Goal: Task Accomplishment & Management: Complete application form

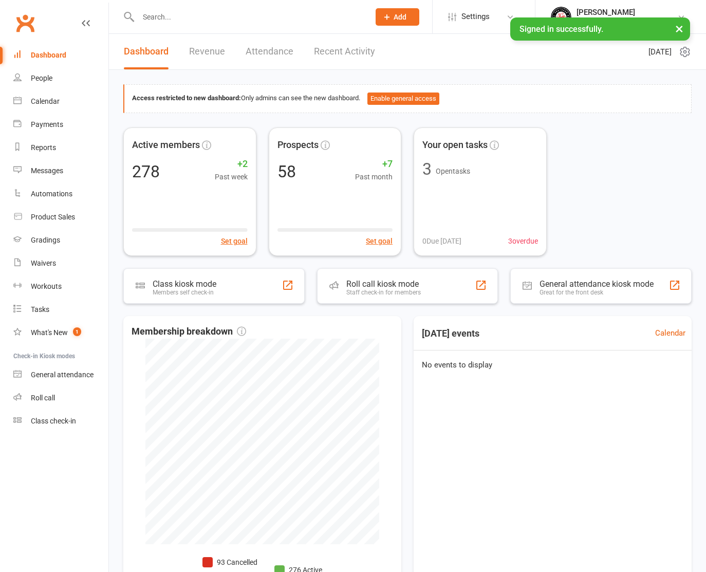
click at [400, 16] on span "Add" at bounding box center [400, 17] width 13 height 8
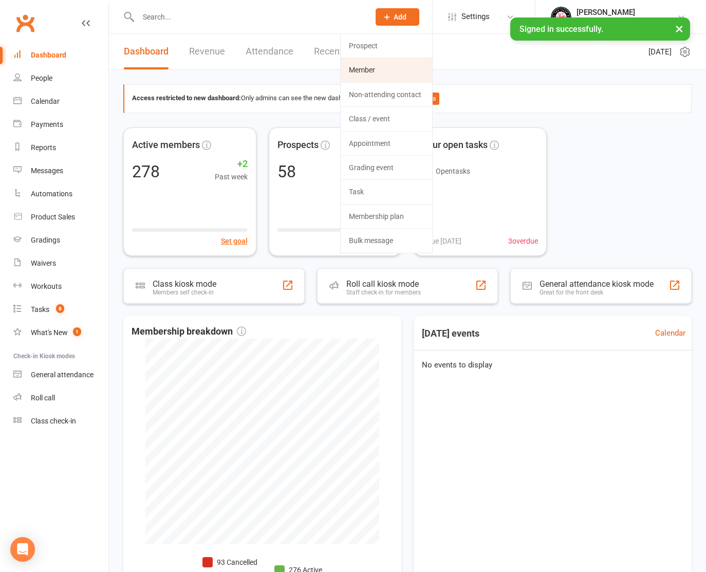
click at [377, 69] on link "Member" at bounding box center [386, 70] width 91 height 24
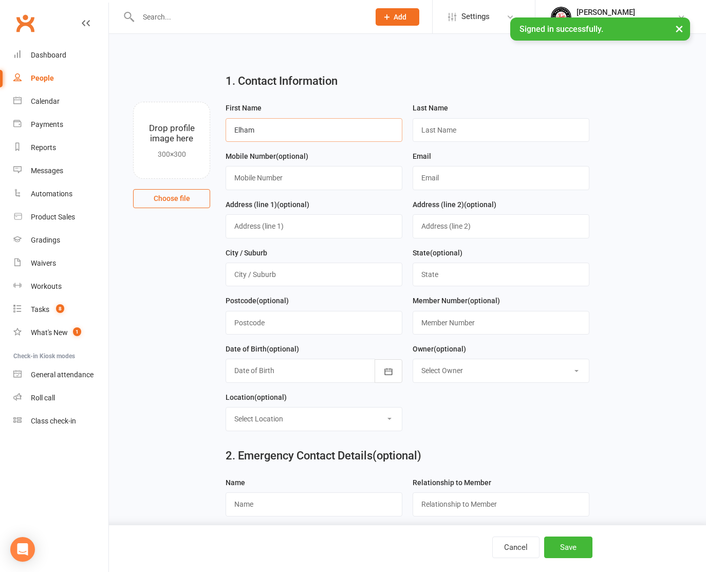
type input "Elham"
type input "Noman"
type input "0433712728"
type input "[EMAIL_ADDRESS][DOMAIN_NAME]"
type input "[STREET_ADDRESS][PERSON_NAME]"
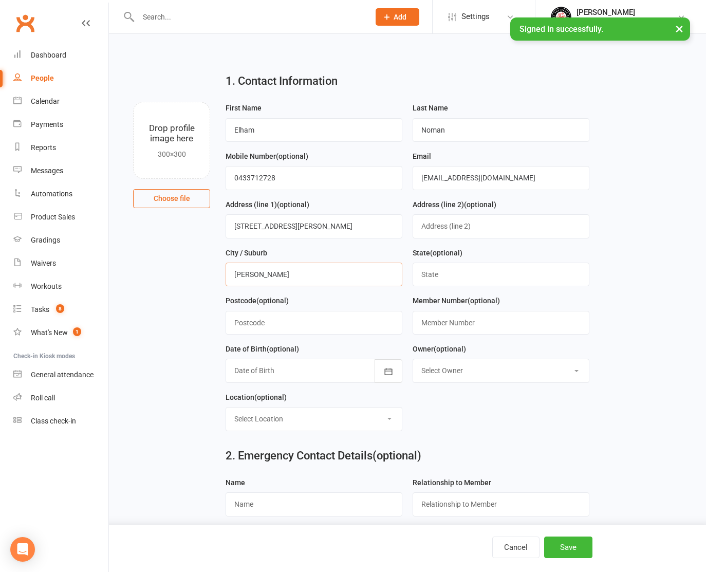
type input "[PERSON_NAME]"
type input "WA"
type input "6147"
type input "CN0764-01"
click at [253, 367] on div at bounding box center [314, 371] width 177 height 24
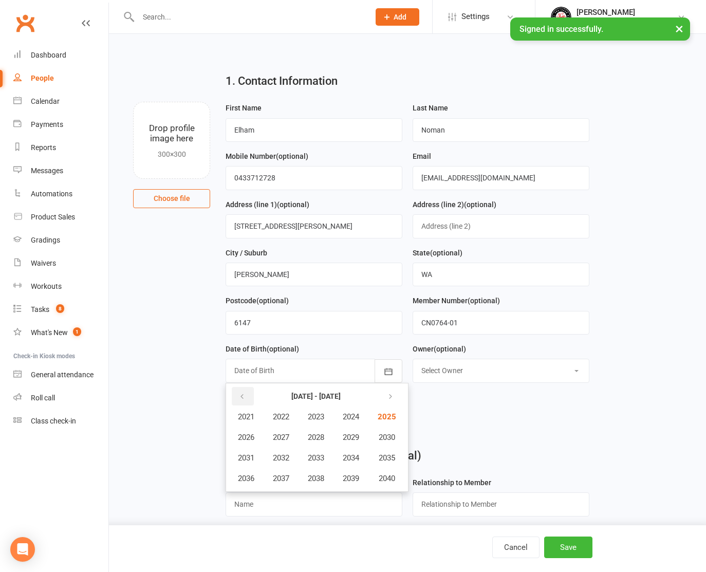
click at [239, 389] on button "button" at bounding box center [243, 396] width 22 height 19
click at [251, 475] on span "2016" at bounding box center [246, 478] width 16 height 9
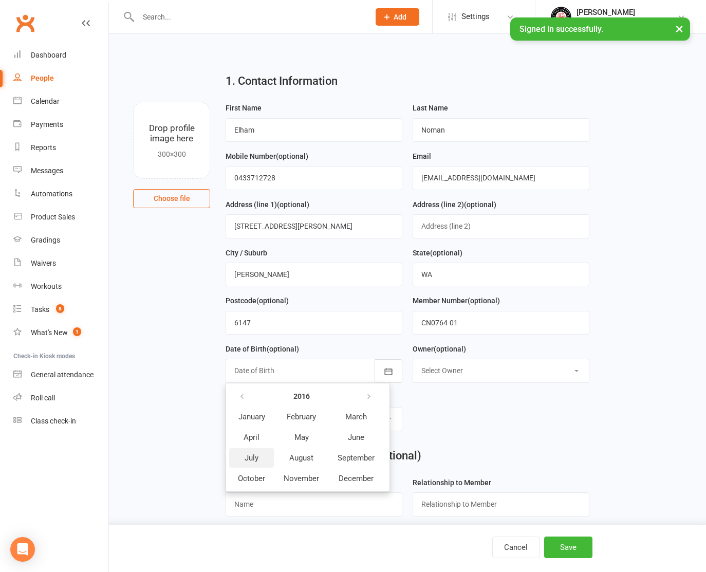
click at [247, 453] on span "July" at bounding box center [252, 457] width 14 height 9
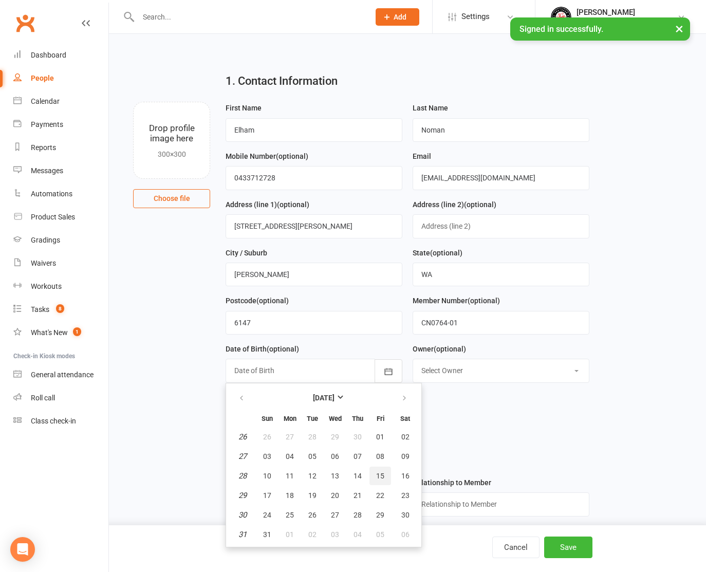
click at [375, 471] on button "15" at bounding box center [381, 476] width 22 height 19
type input "[DATE]"
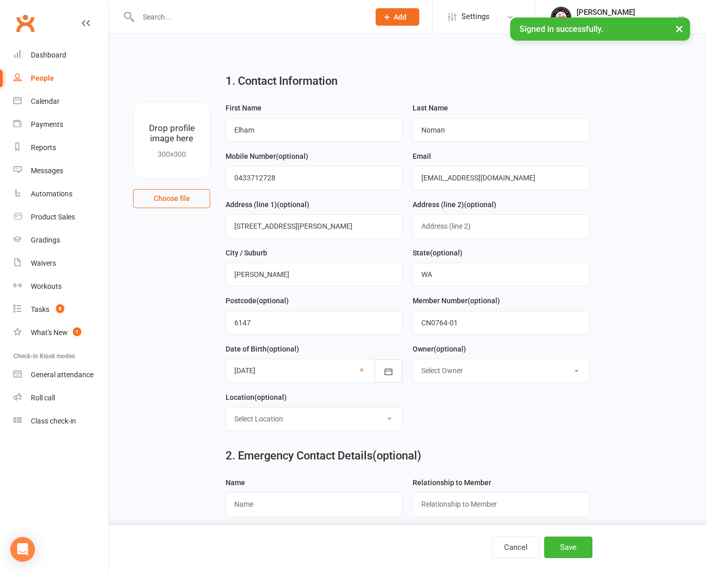
select select "1"
select select "2"
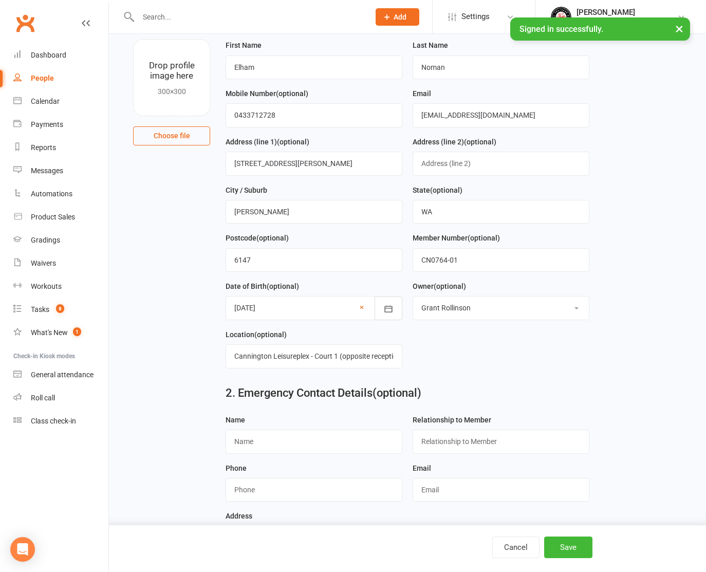
scroll to position [63, 0]
type input "[PERSON_NAME]"
type input "Friend"
type input "0415215249"
type input "[EMAIL_ADDRESS][DOMAIN_NAME]"
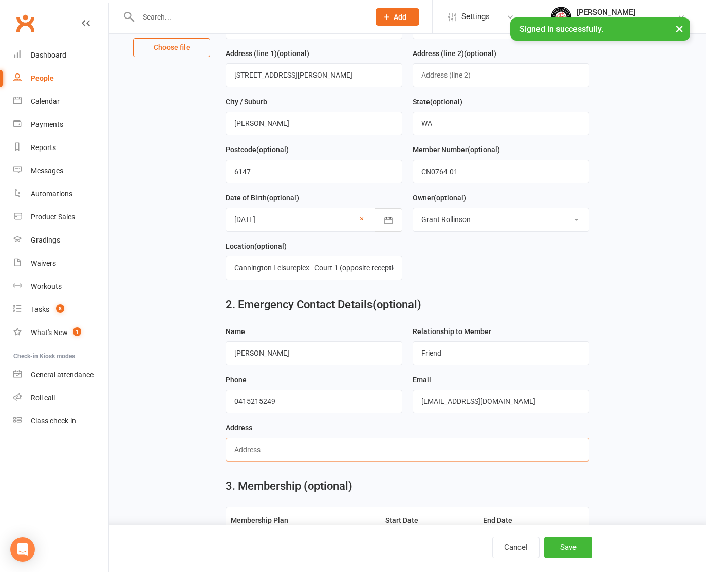
scroll to position [152, 0]
type input "[STREET_ADDRESS][PERSON_NAME]"
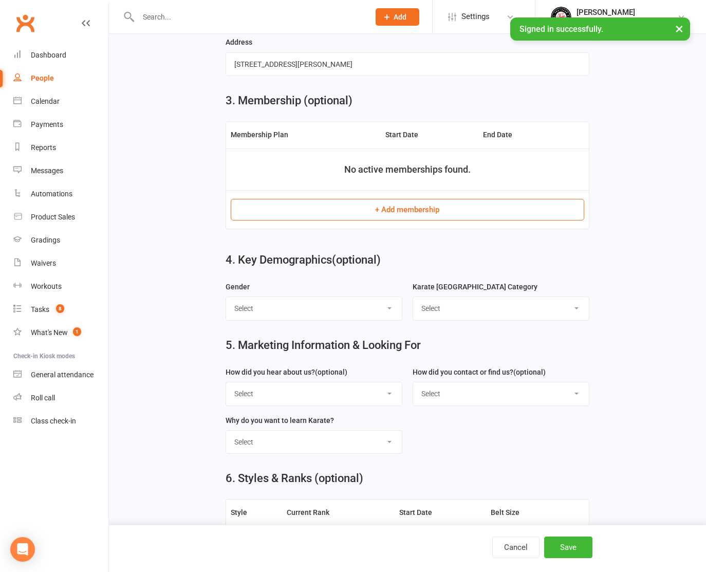
scroll to position [528, 0]
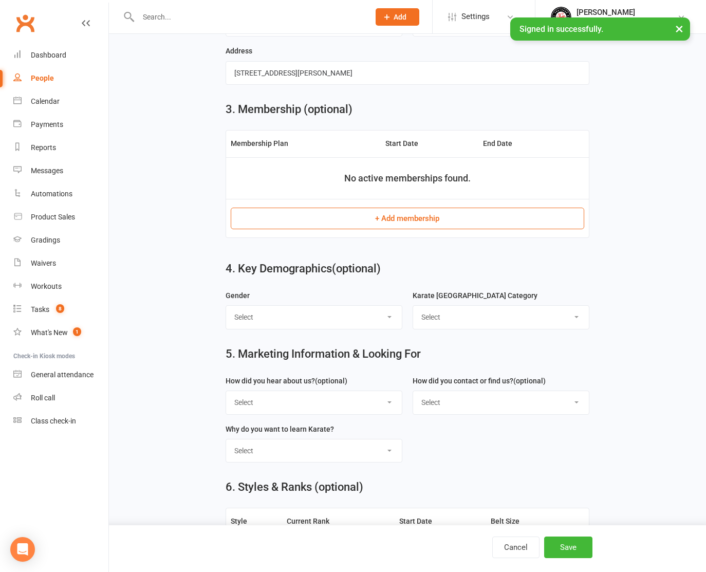
click at [396, 213] on button "+ Add membership" at bounding box center [407, 219] width 353 height 22
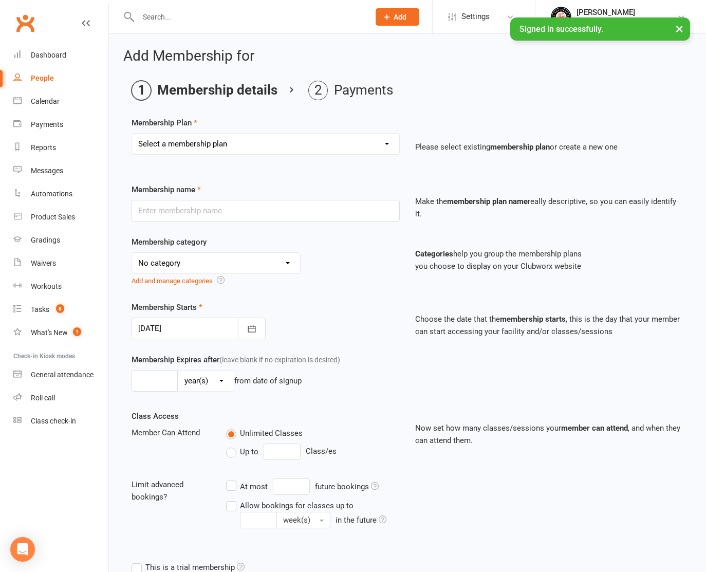
select select "13"
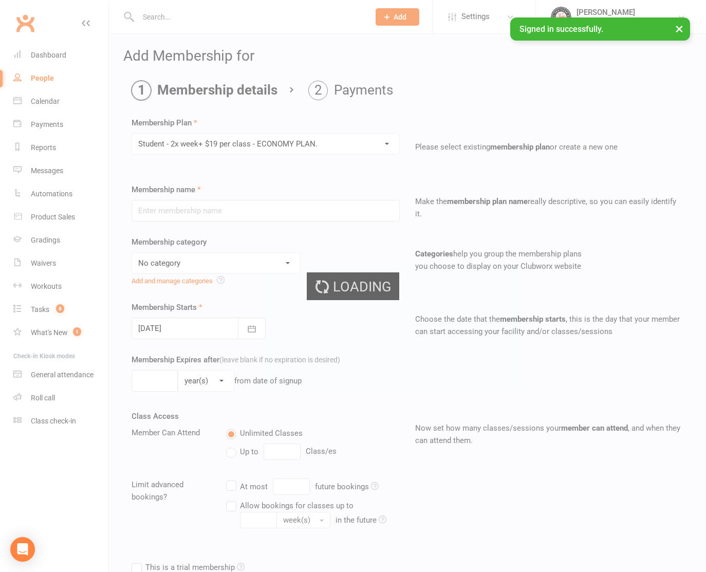
type input "Student - 2x week+ $19 per class - ECONOMY PLAN."
select select "7"
type input "0"
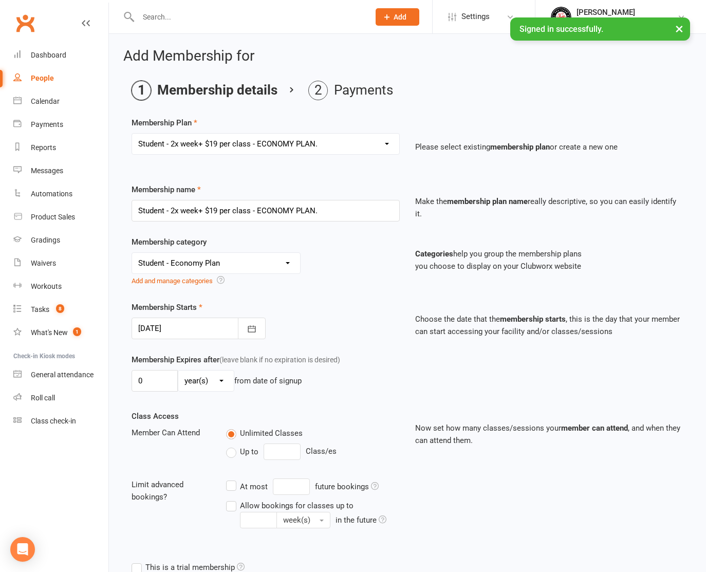
scroll to position [2, 0]
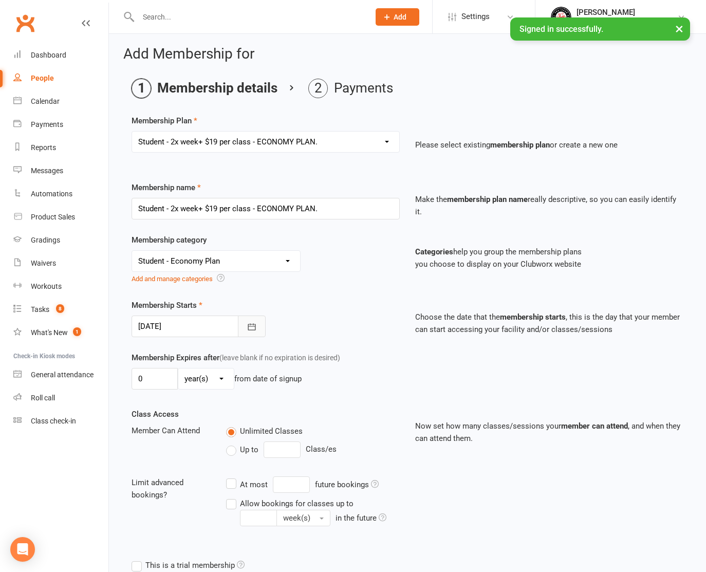
click at [248, 325] on icon "button" at bounding box center [252, 327] width 10 height 10
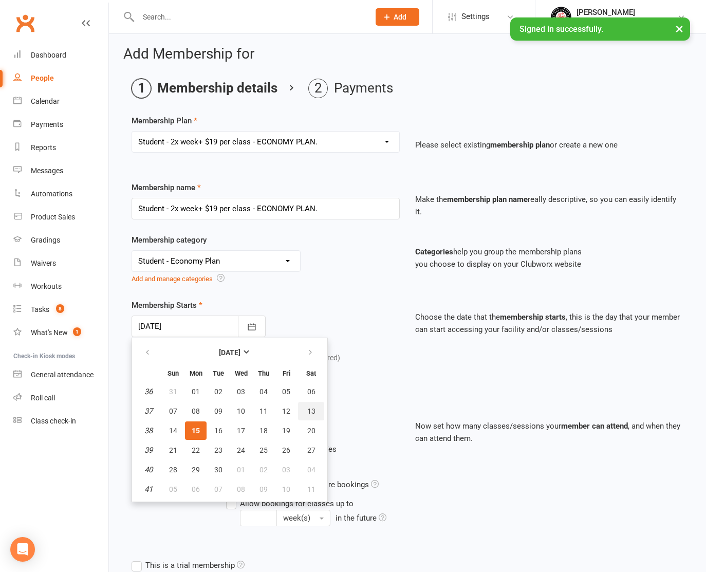
click at [316, 409] on button "13" at bounding box center [311, 411] width 26 height 19
type input "[DATE]"
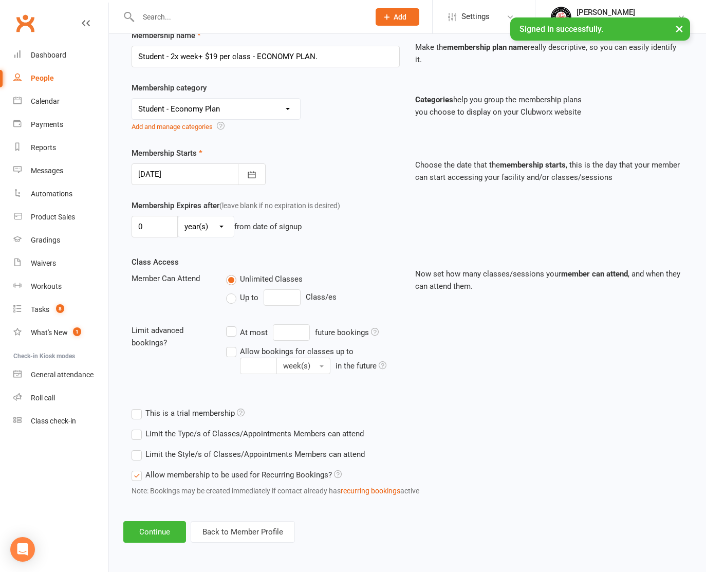
scroll to position [162, 0]
click at [150, 524] on button "Continue" at bounding box center [154, 532] width 63 height 22
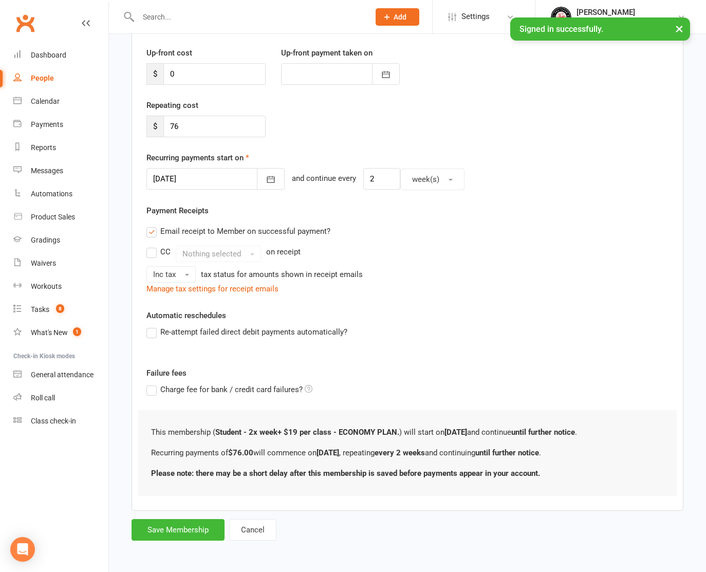
scroll to position [0, 0]
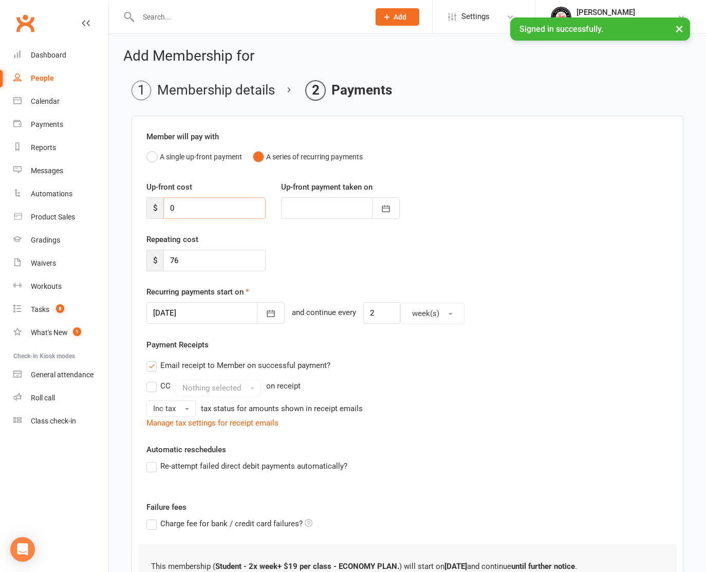
drag, startPoint x: 177, startPoint y: 207, endPoint x: 171, endPoint y: 208, distance: 6.2
click at [171, 208] on input "0" at bounding box center [214, 208] width 102 height 22
type input "2"
type input "[DATE]"
type input "245"
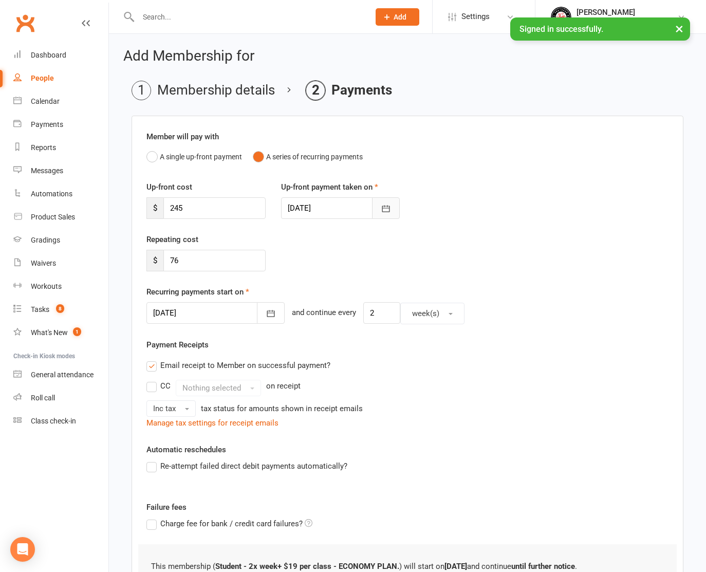
click at [382, 205] on icon "button" at bounding box center [386, 209] width 10 height 10
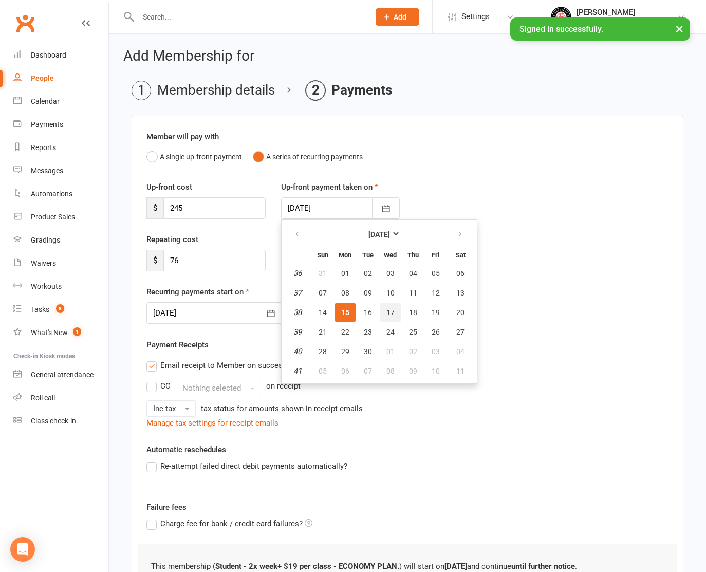
click at [389, 310] on span "17" at bounding box center [391, 312] width 8 height 8
type input "[DATE]"
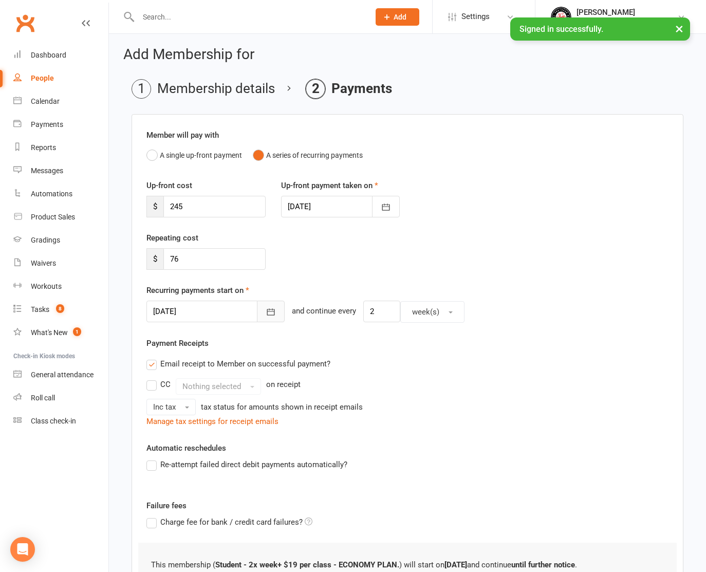
click at [266, 310] on icon "button" at bounding box center [271, 312] width 10 height 10
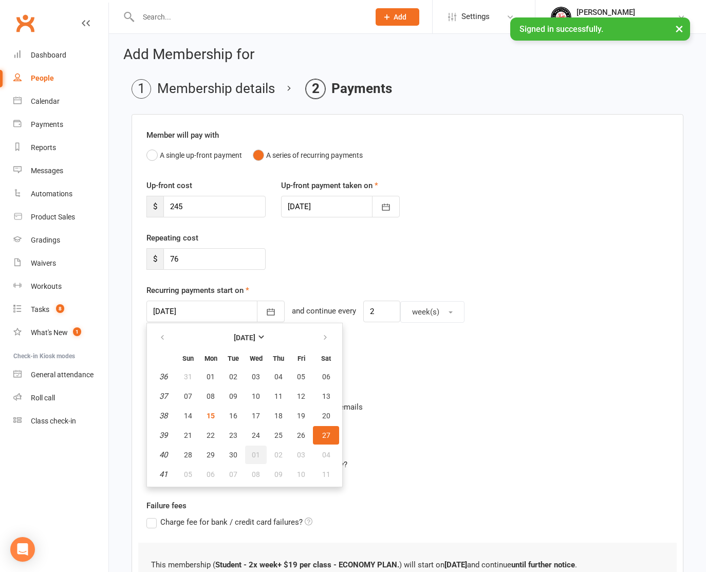
click at [249, 449] on button "01" at bounding box center [256, 455] width 22 height 19
type input "[DATE]"
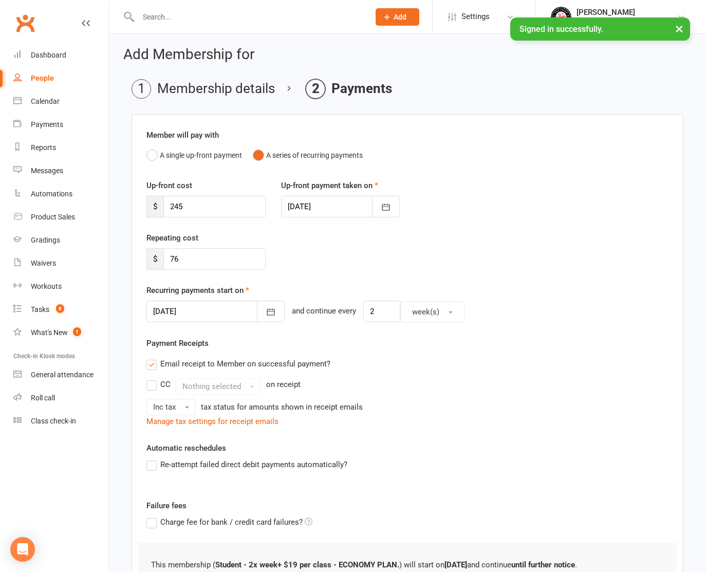
click at [149, 364] on label "Email receipt to Member on successful payment?" at bounding box center [238, 364] width 184 height 12
click at [149, 358] on input "Email receipt to Member on successful payment?" at bounding box center [149, 358] width 7 height 0
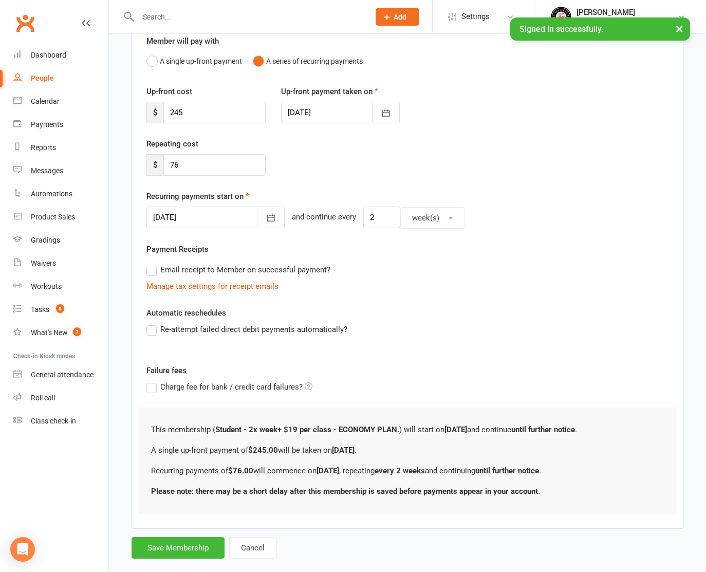
scroll to position [118, 0]
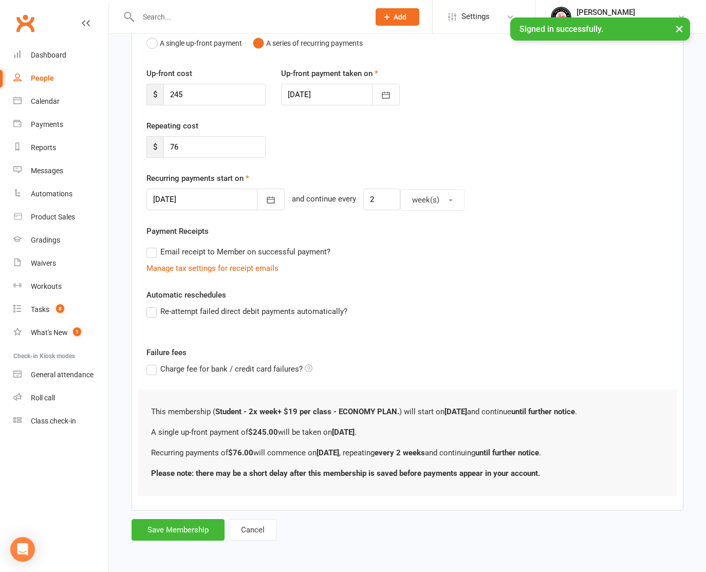
click at [152, 308] on label "Re-attempt failed direct debit payments automatically?" at bounding box center [246, 311] width 201 height 12
click at [152, 305] on input "Re-attempt failed direct debit payments automatically?" at bounding box center [149, 305] width 7 height 0
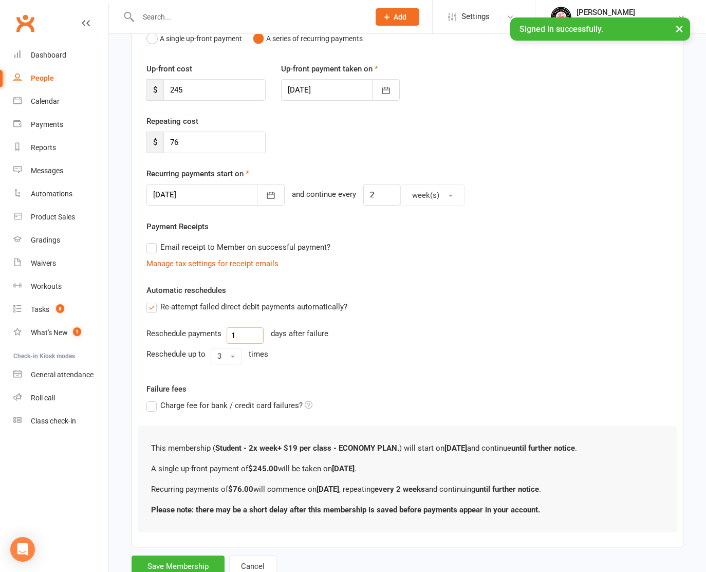
drag, startPoint x: 243, startPoint y: 338, endPoint x: 224, endPoint y: 337, distance: 18.5
click at [224, 337] on div "Reschedule payments 1 days after failure" at bounding box center [407, 335] width 522 height 16
type input "3"
click at [222, 358] on button "3" at bounding box center [226, 356] width 31 height 16
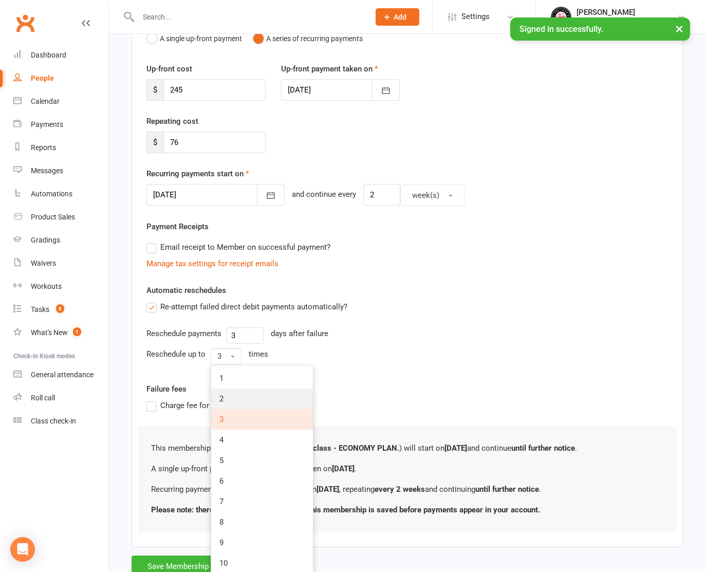
click at [218, 400] on link "2" at bounding box center [262, 399] width 102 height 21
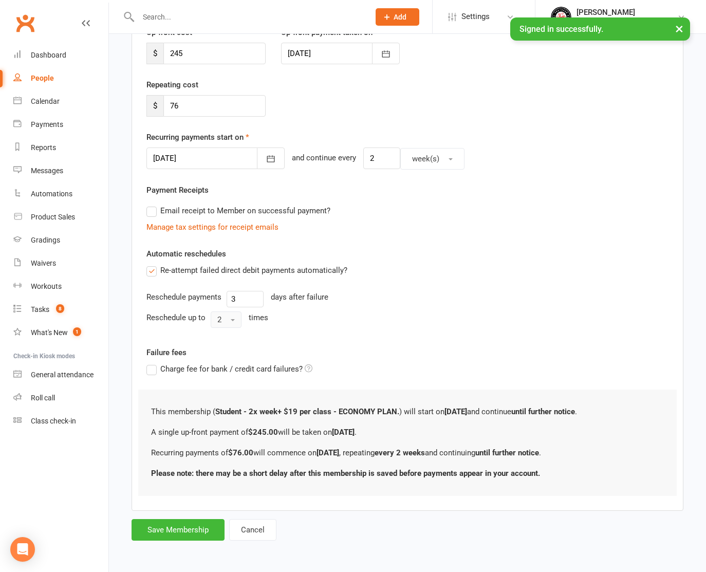
scroll to position [163, 0]
click at [191, 522] on button "Save Membership" at bounding box center [178, 530] width 93 height 22
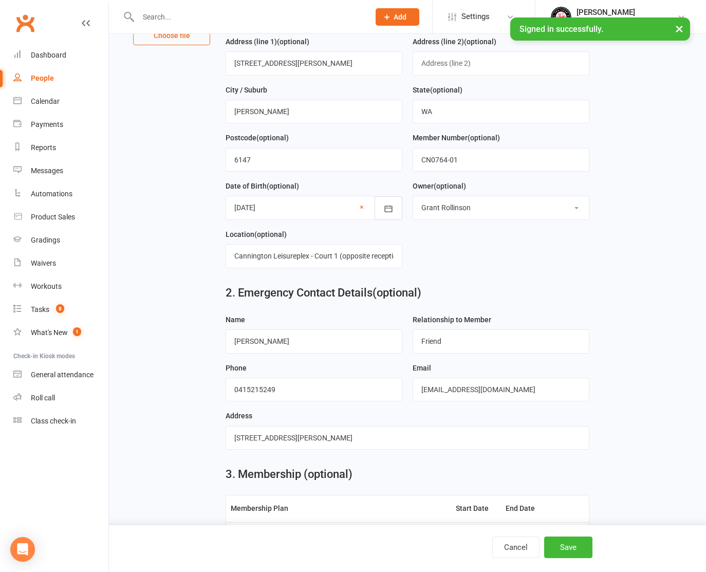
scroll to position [617, 0]
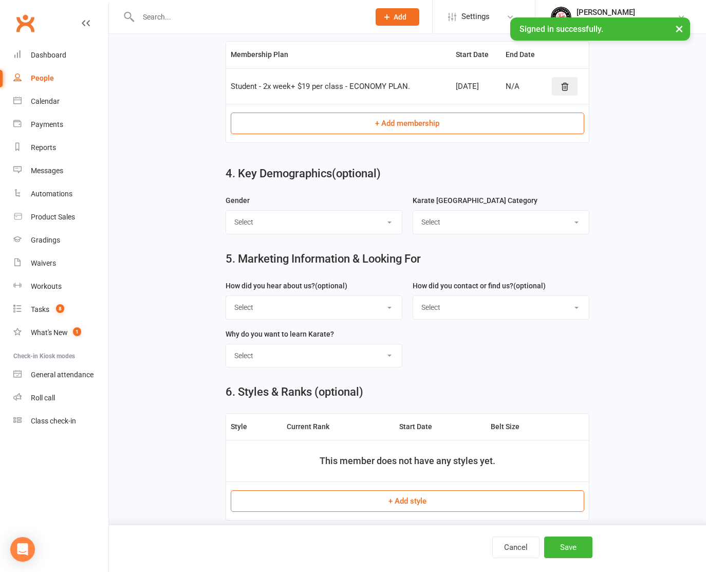
click at [407, 492] on button "+ Add style" at bounding box center [407, 501] width 353 height 22
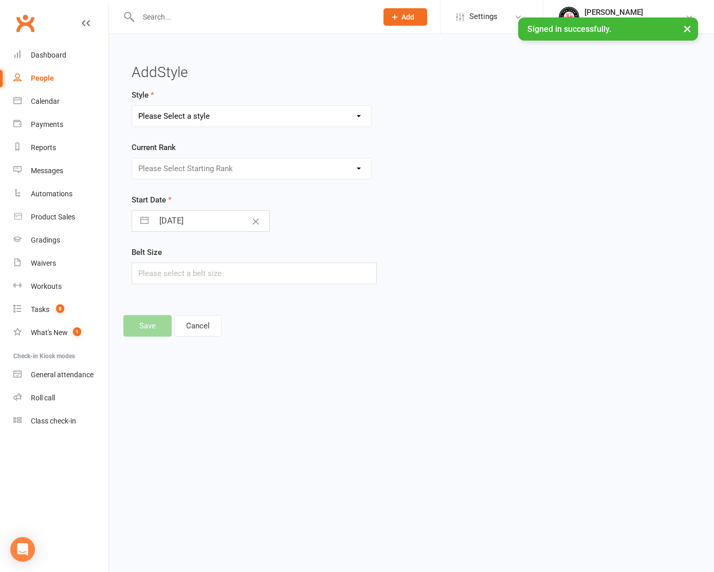
select select "3031"
select select "42225"
click at [252, 219] on icon "Clear Date" at bounding box center [256, 221] width 8 height 6
click at [208, 216] on input "Select Start Date" at bounding box center [212, 221] width 116 height 21
select select "7"
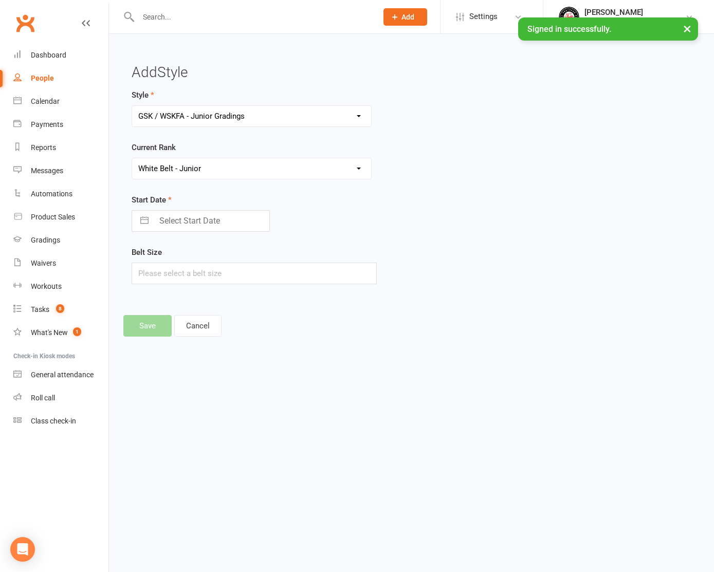
select select "2025"
select select "8"
select select "2025"
select select "9"
select select "2025"
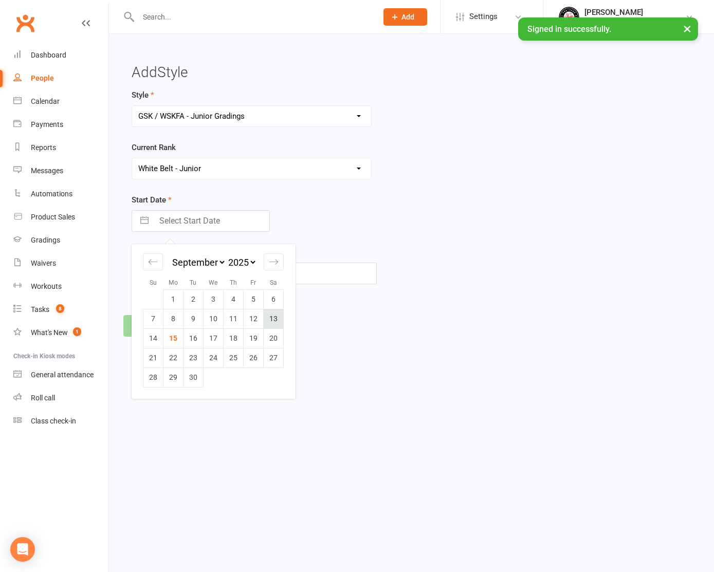
click at [279, 313] on td "13" at bounding box center [274, 319] width 20 height 20
type input "[DATE]"
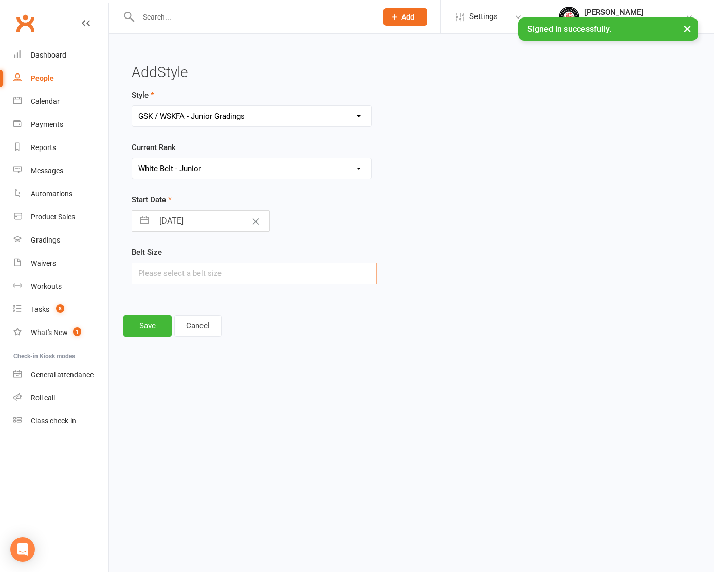
click at [181, 274] on input "text" at bounding box center [254, 274] width 245 height 22
type input "2"
click at [143, 325] on button "Save" at bounding box center [147, 326] width 48 height 22
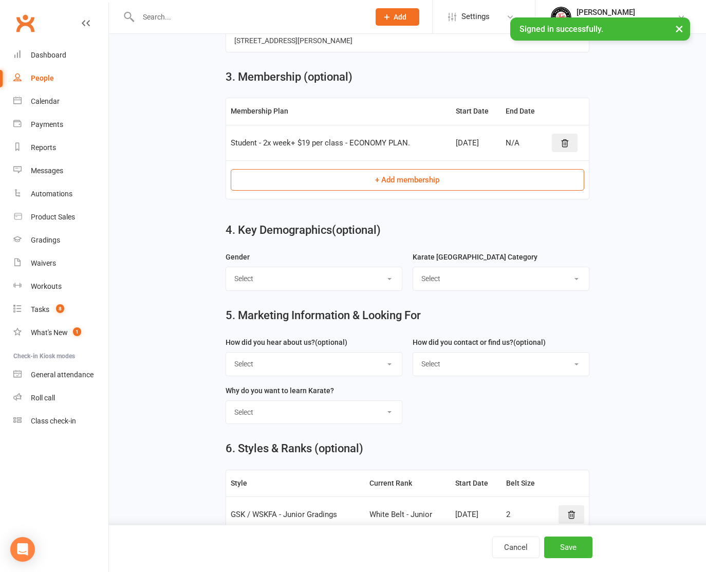
scroll to position [555, 0]
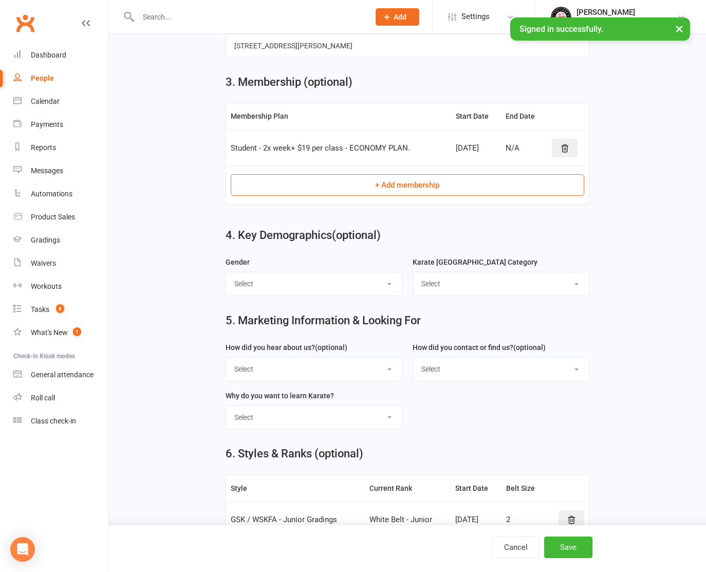
select select "[DEMOGRAPHIC_DATA]"
select select "Junior Students"
select select "Facebook"
select select "Email"
select select "To learning Traditional Japanese Karate"
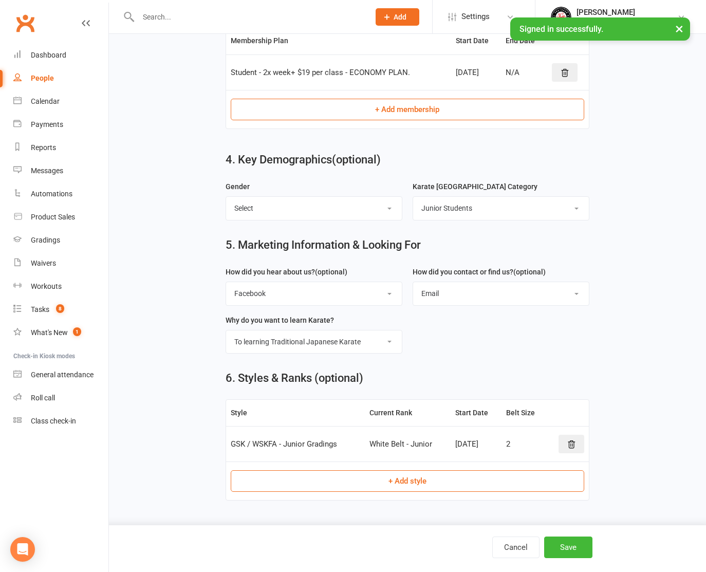
scroll to position [633, 0]
click at [573, 547] on button "Save" at bounding box center [568, 548] width 48 height 22
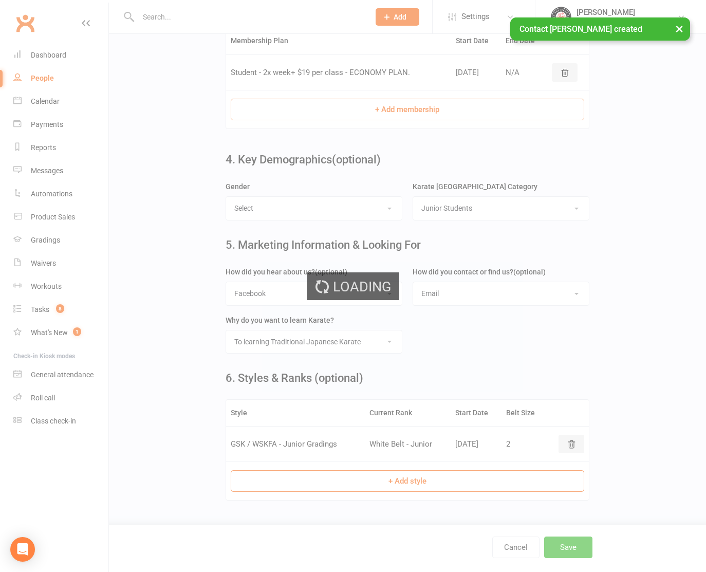
scroll to position [0, 0]
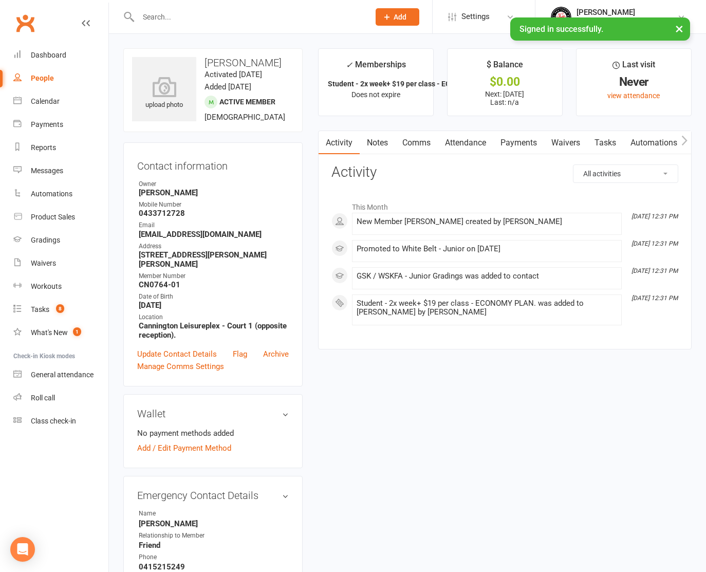
click at [400, 14] on span "Add" at bounding box center [400, 17] width 13 height 8
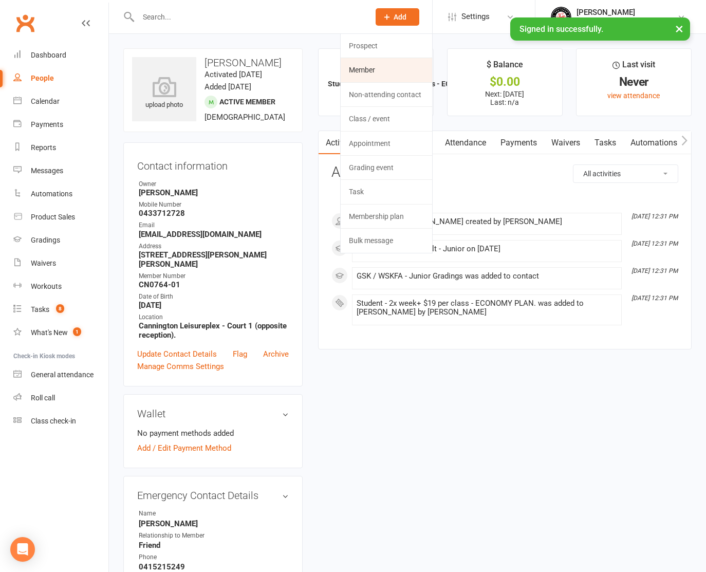
click at [384, 65] on link "Member" at bounding box center [386, 70] width 91 height 24
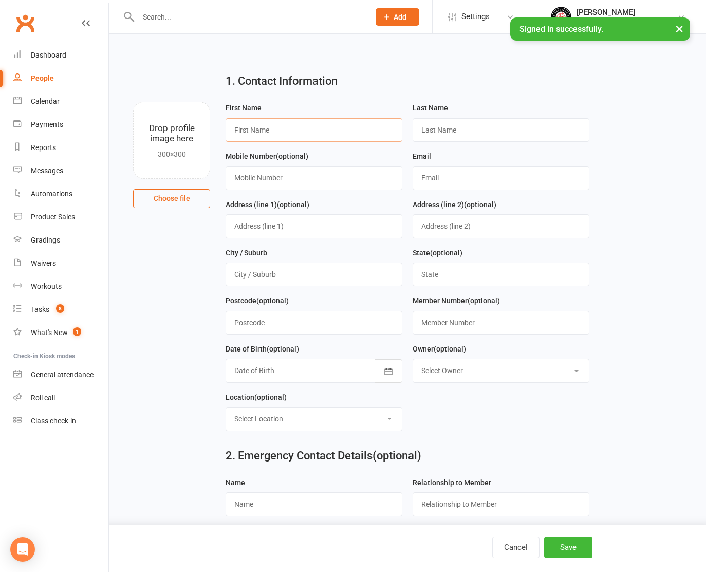
type input "a"
type input "[DEMOGRAPHIC_DATA]"
type input "Noman"
type input "0433712728"
type input "[EMAIL_ADDRESS][DOMAIN_NAME]"
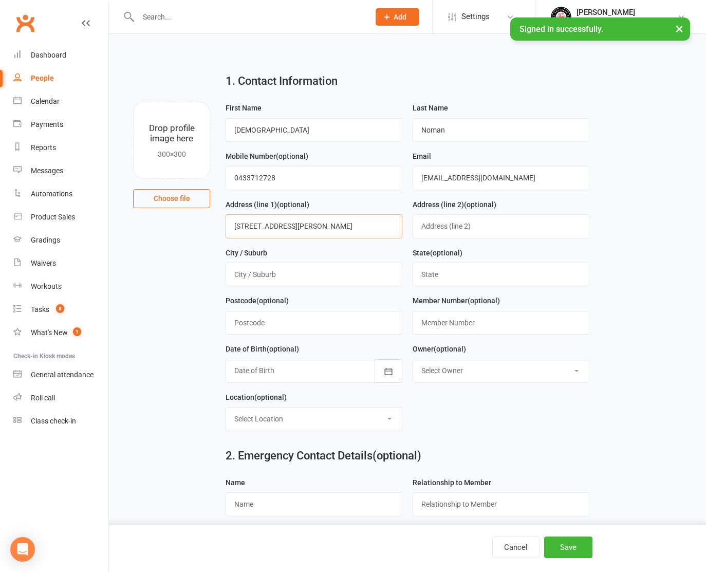
type input "[STREET_ADDRESS][PERSON_NAME]"
type input "[PERSON_NAME]"
type input "WA"
type input "6147"
type input "CN0764-02"
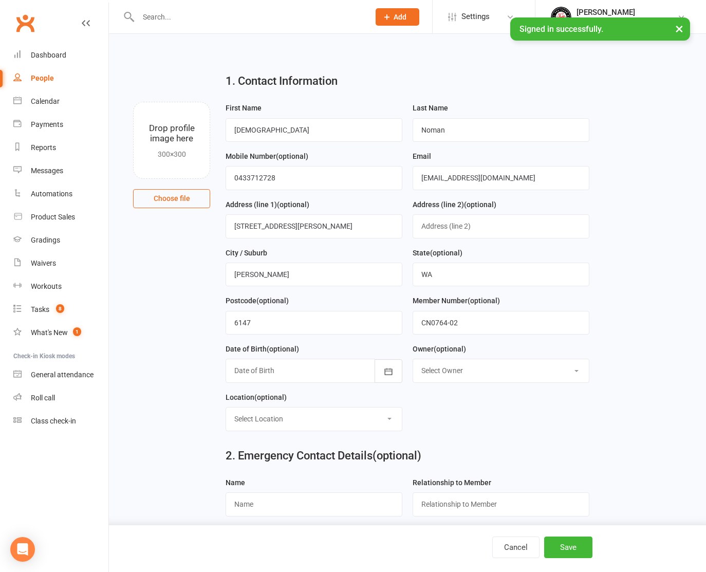
click at [282, 370] on div at bounding box center [314, 371] width 177 height 24
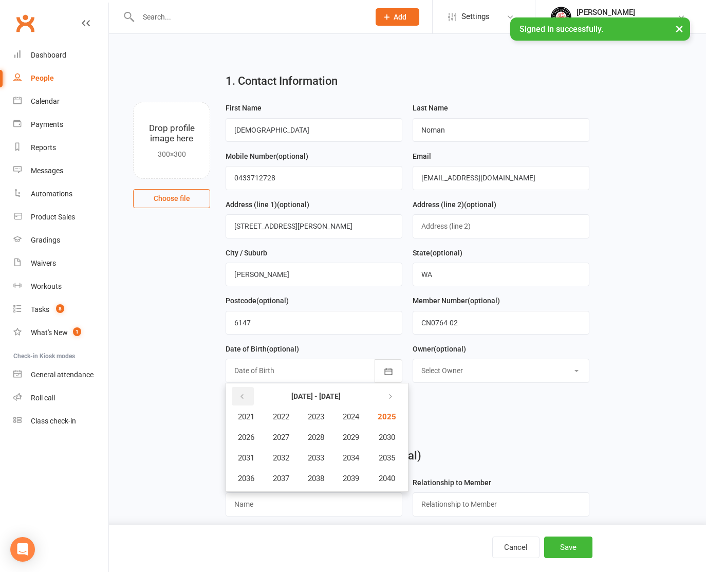
click at [240, 390] on button "button" at bounding box center [243, 396] width 22 height 19
click at [352, 475] on span "2019" at bounding box center [351, 478] width 16 height 9
click at [356, 416] on span "March" at bounding box center [356, 416] width 22 height 9
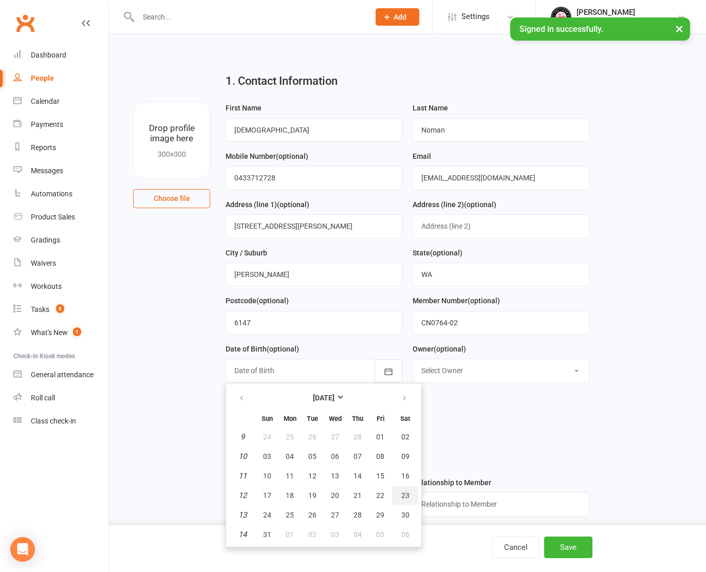
click at [406, 495] on span "23" at bounding box center [405, 495] width 8 height 8
type input "[DATE]"
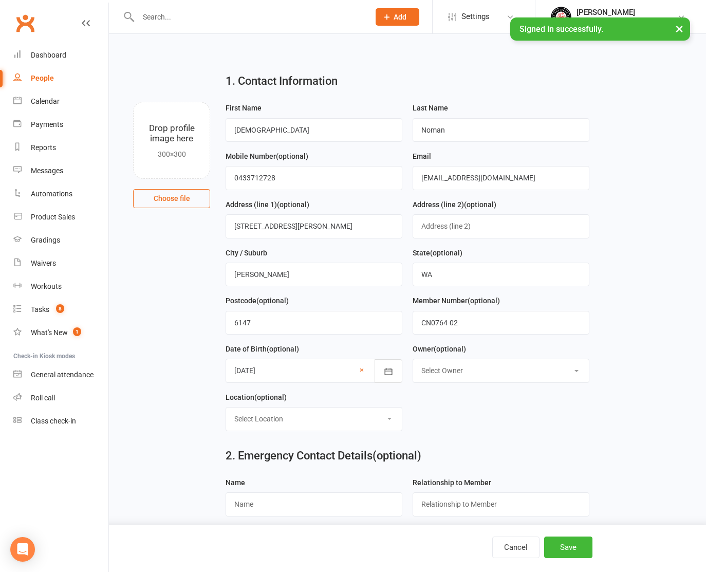
select select "1"
select select "2"
type input "[PERSON_NAME]"
type input "Friend"
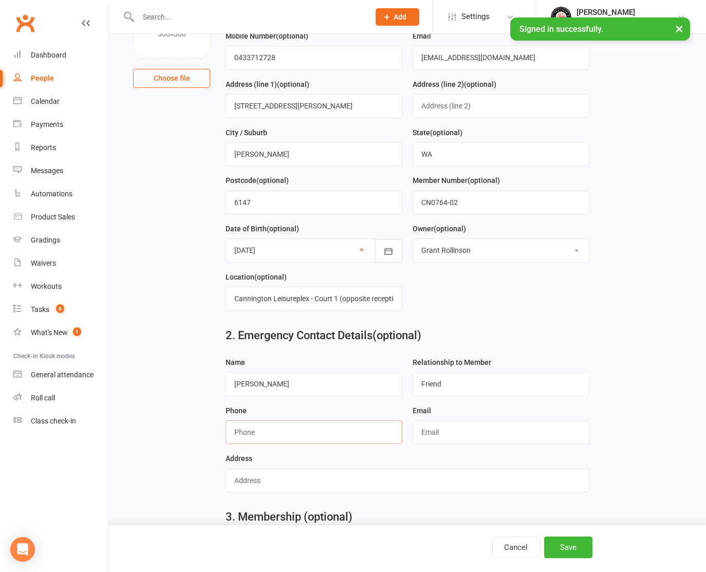
scroll to position [121, 0]
type input "0415215249"
type input "[EMAIL_ADDRESS][DOMAIN_NAME]"
type input "[STREET_ADDRESS]"
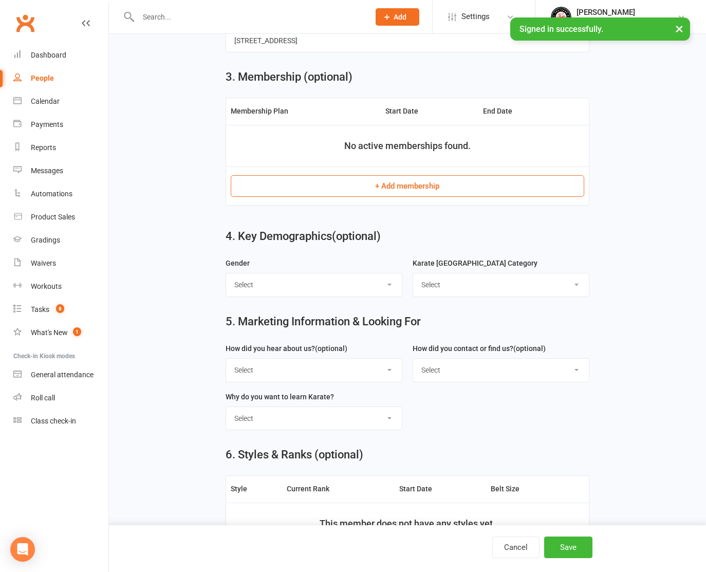
scroll to position [560, 0]
click at [401, 178] on button "+ Add membership" at bounding box center [407, 186] width 353 height 22
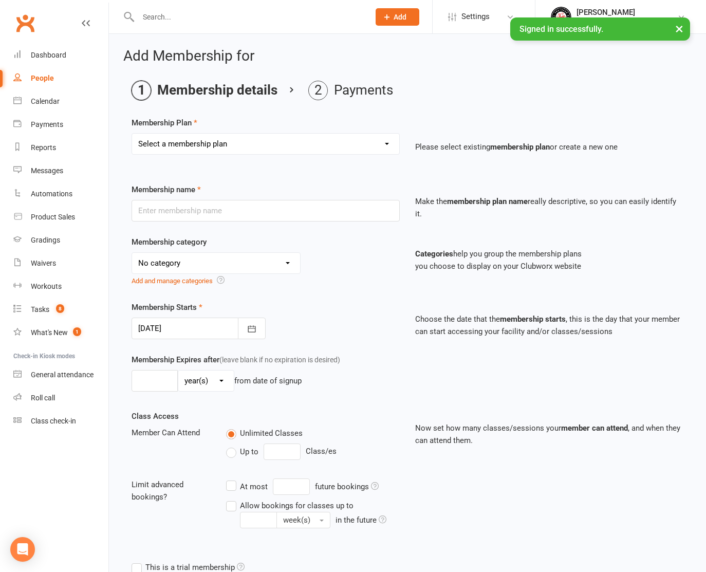
select select "13"
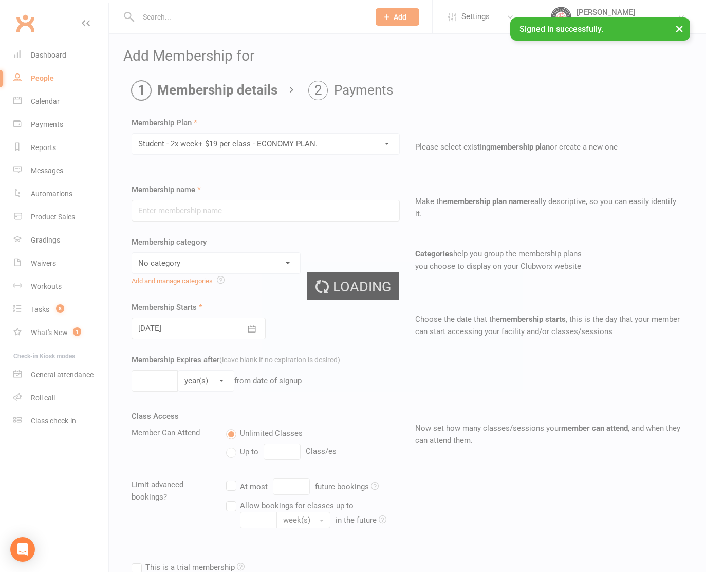
type input "Student - 2x week+ $19 per class - ECONOMY PLAN."
select select "7"
type input "0"
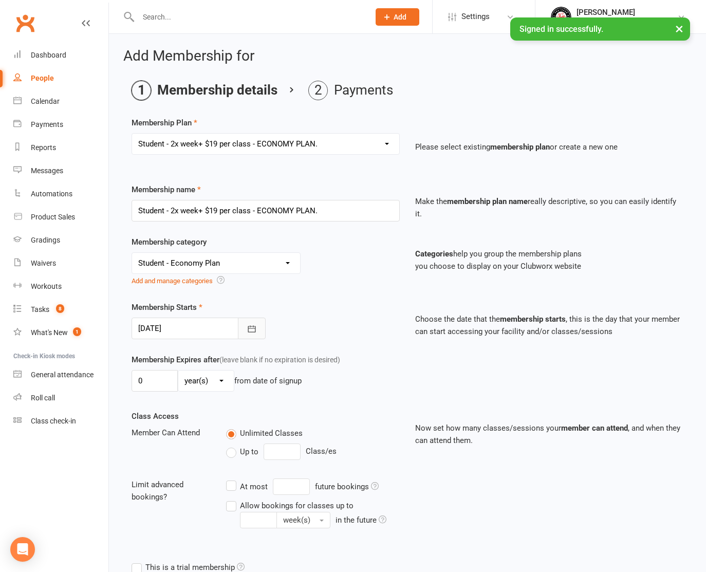
click at [255, 329] on icon "button" at bounding box center [252, 328] width 8 height 7
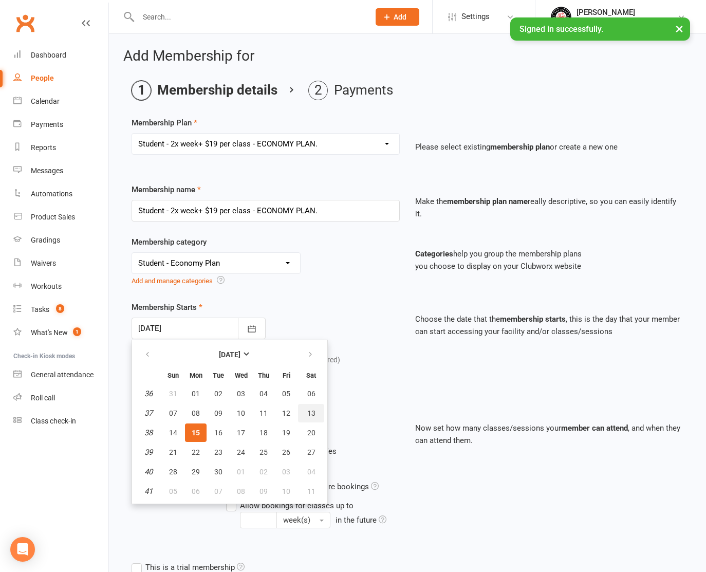
click at [311, 413] on span "13" at bounding box center [311, 413] width 8 height 8
type input "[DATE]"
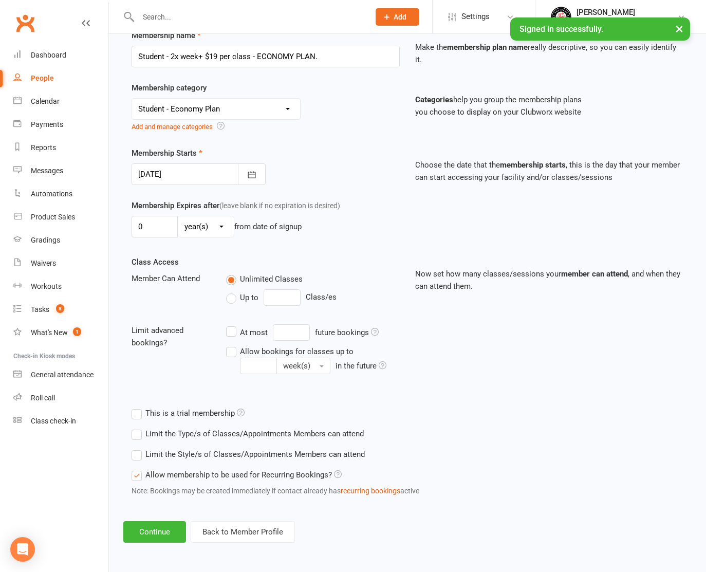
scroll to position [162, 0]
click at [168, 521] on button "Continue" at bounding box center [154, 532] width 63 height 22
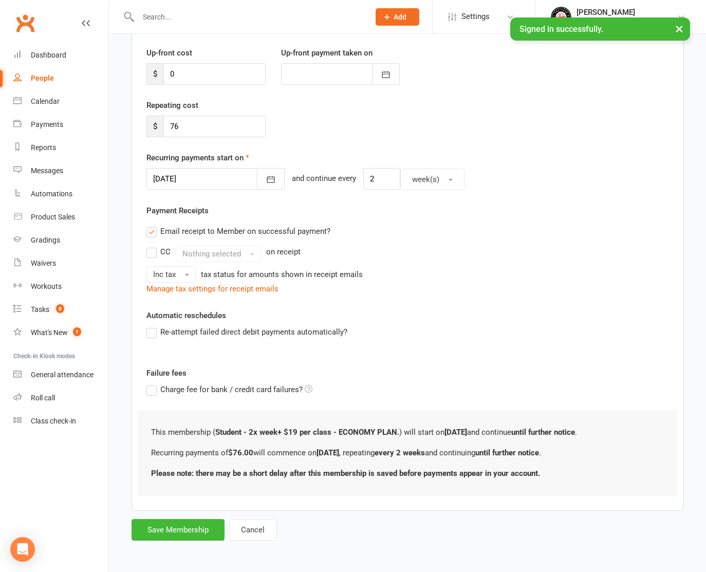
scroll to position [0, 0]
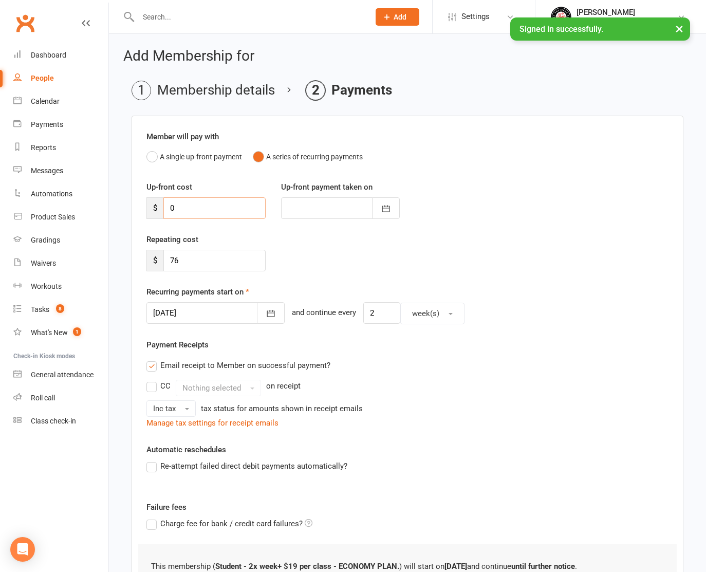
click at [224, 212] on input "0" at bounding box center [214, 208] width 102 height 22
type input "2"
type input "[DATE]"
type input "237.4"
drag, startPoint x: 388, startPoint y: 206, endPoint x: 387, endPoint y: 213, distance: 7.3
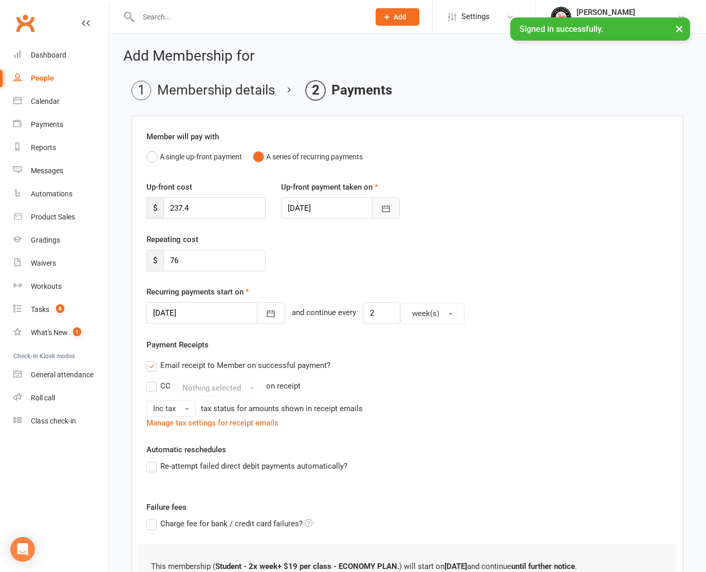
click at [388, 206] on icon "button" at bounding box center [386, 209] width 8 height 7
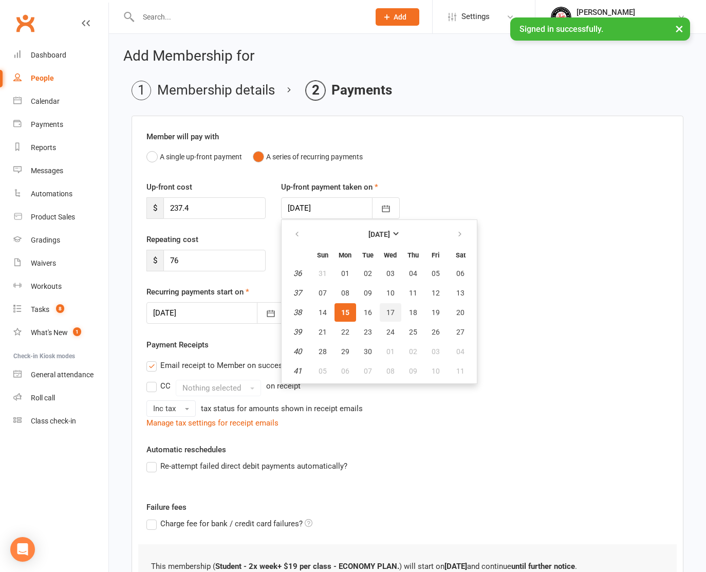
click at [391, 314] on span "17" at bounding box center [391, 312] width 8 height 8
type input "[DATE]"
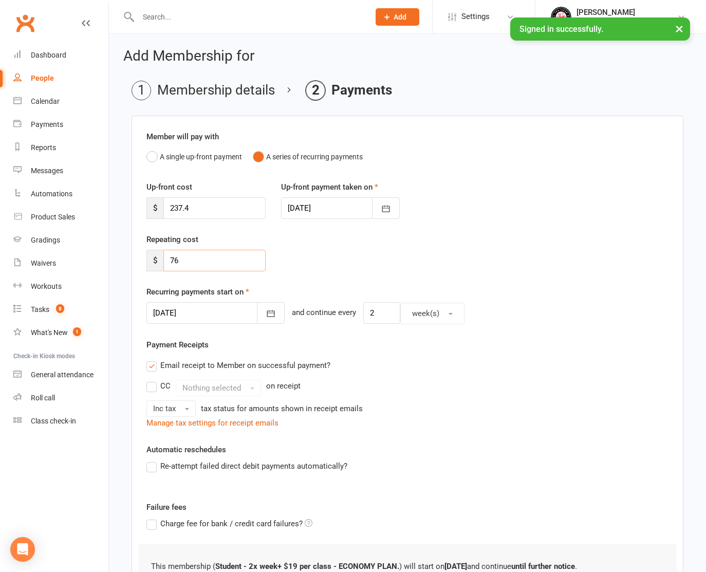
drag, startPoint x: 190, startPoint y: 260, endPoint x: 154, endPoint y: 259, distance: 36.5
click at [154, 259] on div "$ 76" at bounding box center [205, 261] width 119 height 22
type input "68.4"
click at [257, 313] on button "button" at bounding box center [271, 313] width 28 height 22
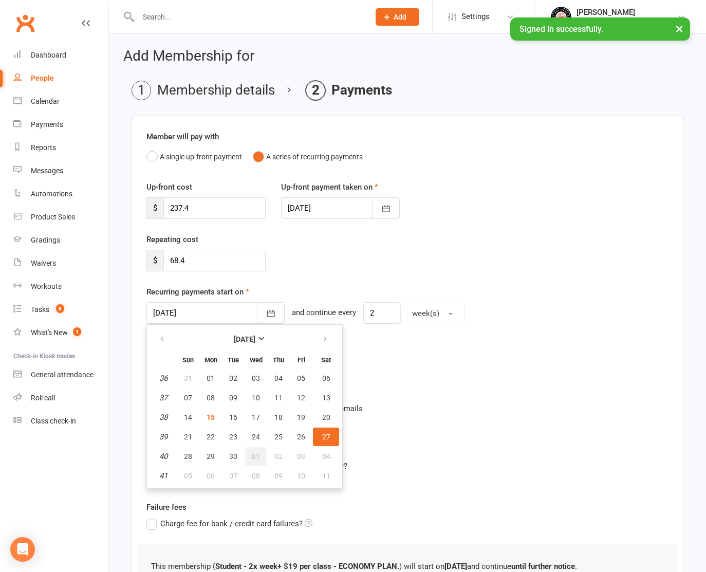
click at [249, 457] on button "01" at bounding box center [256, 456] width 22 height 19
type input "[DATE]"
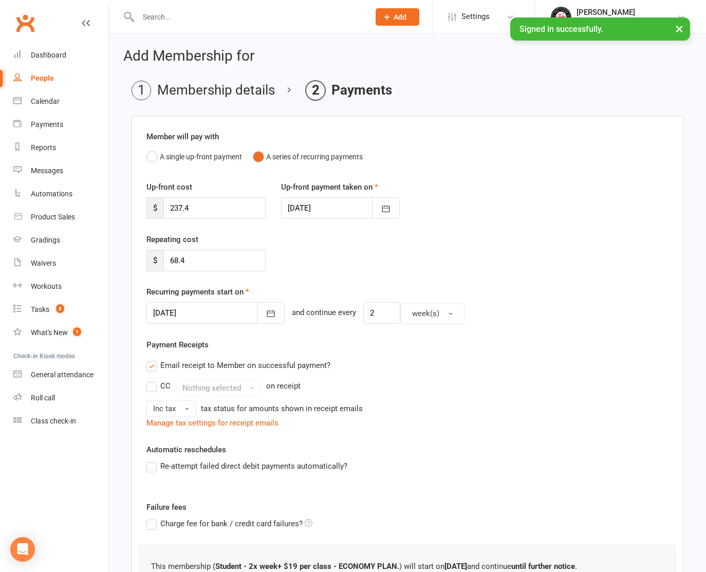
click at [151, 365] on label "Email receipt to Member on successful payment?" at bounding box center [238, 365] width 184 height 12
click at [151, 359] on input "Email receipt to Member on successful payment?" at bounding box center [149, 359] width 7 height 0
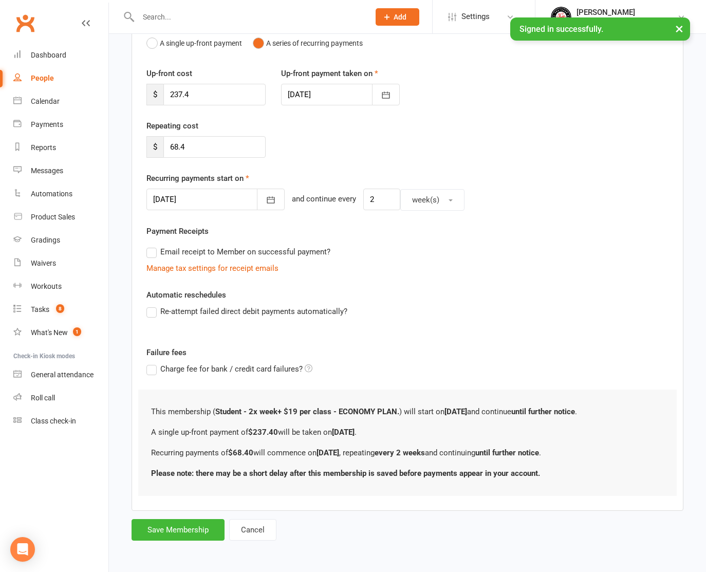
scroll to position [122, 0]
click at [155, 305] on label "Re-attempt failed direct debit payments automatically?" at bounding box center [246, 311] width 201 height 12
click at [153, 305] on input "Re-attempt failed direct debit payments automatically?" at bounding box center [149, 305] width 7 height 0
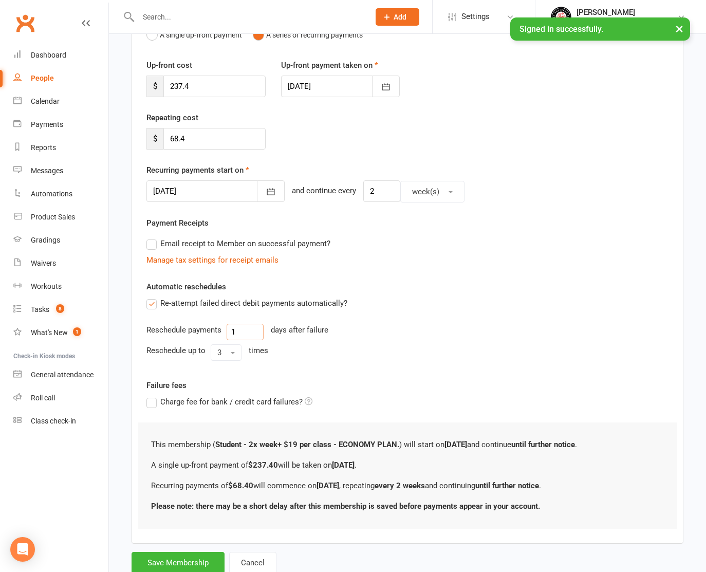
drag, startPoint x: 237, startPoint y: 330, endPoint x: 232, endPoint y: 333, distance: 5.7
click at [232, 333] on input "1" at bounding box center [245, 332] width 37 height 16
type input "3"
click at [224, 352] on button "3" at bounding box center [226, 352] width 31 height 16
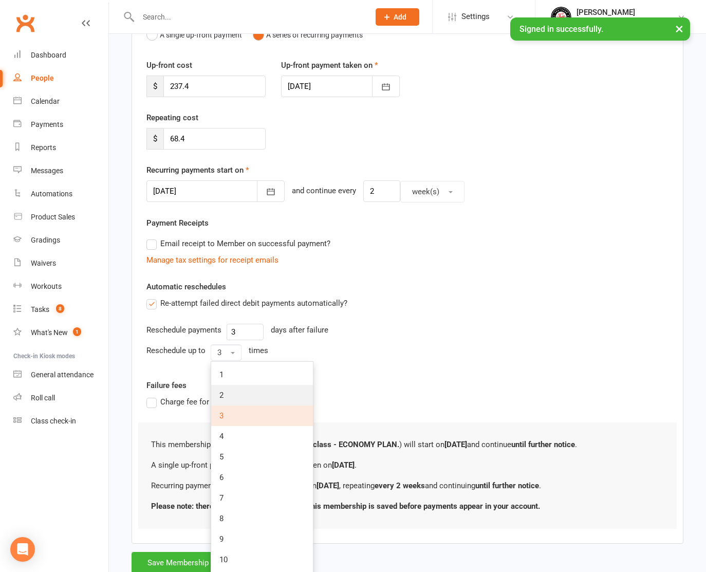
click at [223, 392] on span "2" at bounding box center [221, 395] width 4 height 9
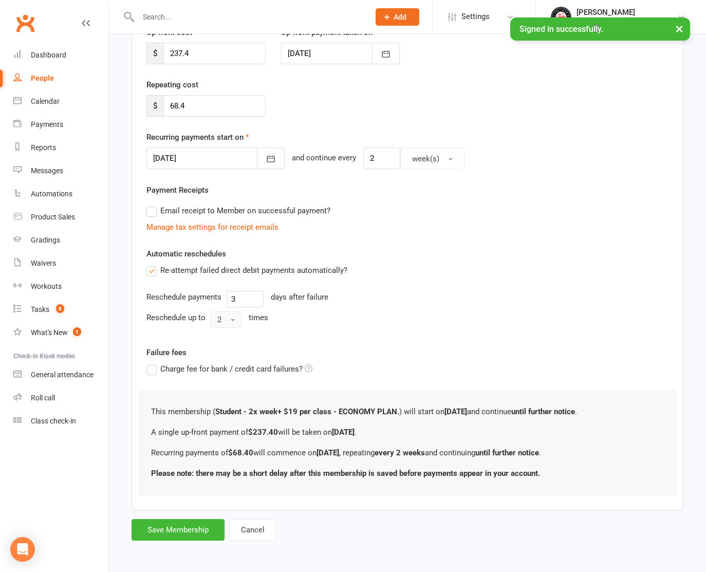
scroll to position [163, 0]
click at [175, 519] on button "Save Membership" at bounding box center [178, 530] width 93 height 22
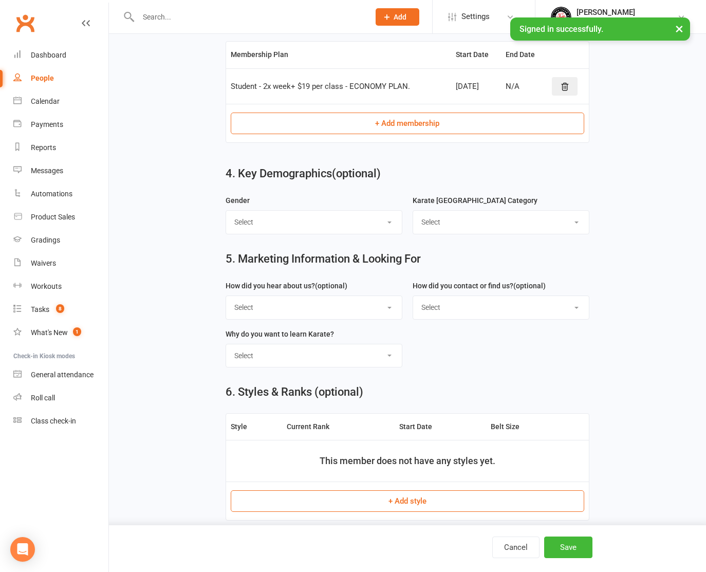
select select "[DEMOGRAPHIC_DATA]"
select select "Little Tiger / Peewee Students"
select select "Facebook"
select select "Email"
select select "To learning Traditional Japanese Karate"
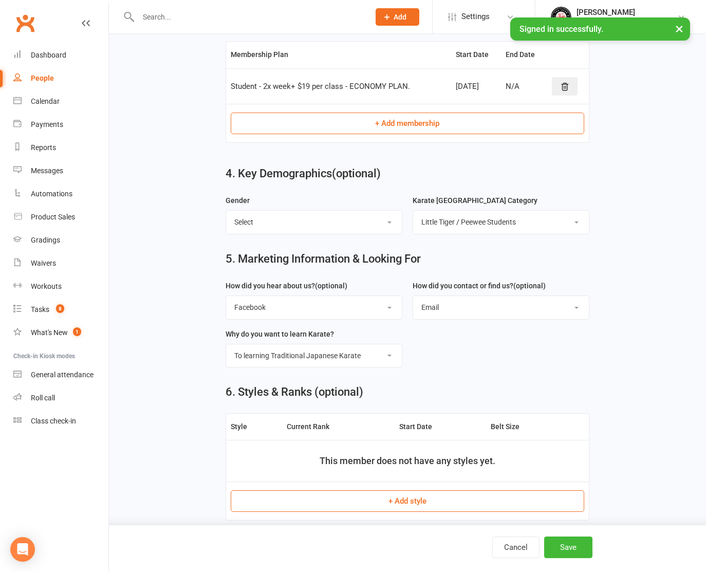
click at [395, 498] on button "+ Add style" at bounding box center [407, 501] width 353 height 22
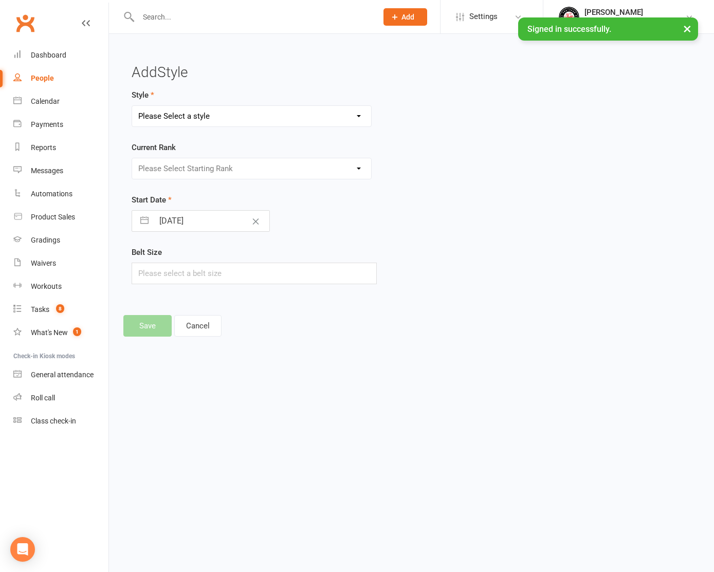
select select "3027"
select select "42226"
click at [189, 217] on input "[DATE]" at bounding box center [212, 221] width 116 height 21
select select "7"
select select "2025"
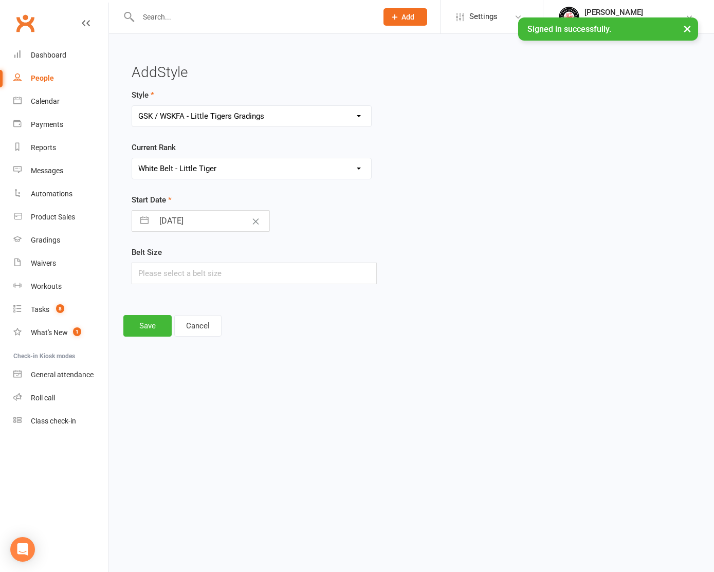
select select "8"
select select "2025"
select select "9"
select select "2025"
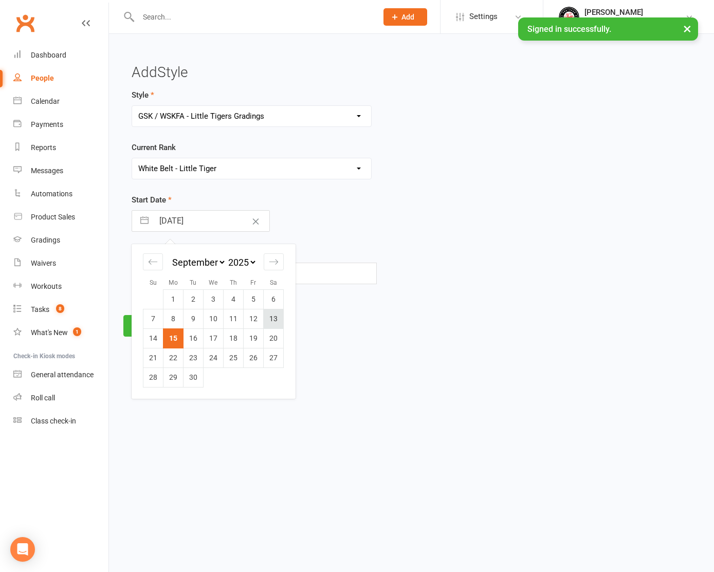
click at [275, 320] on td "13" at bounding box center [274, 319] width 20 height 20
type input "[DATE]"
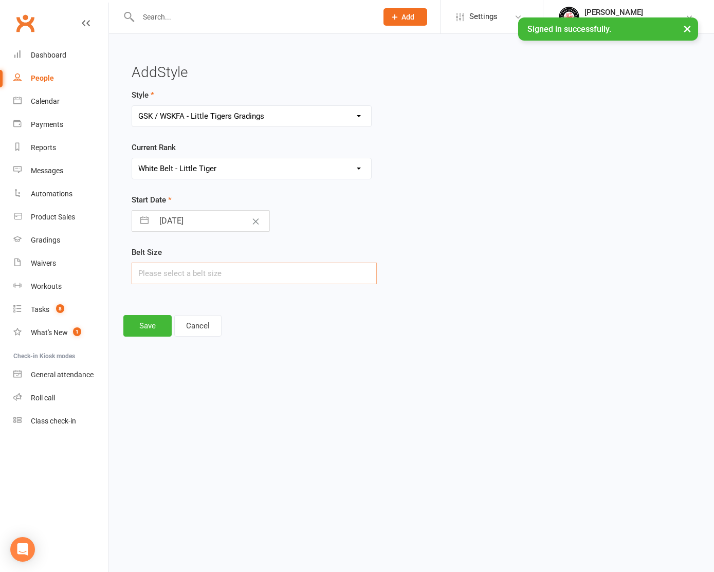
click at [236, 272] on input "text" at bounding box center [254, 274] width 245 height 22
type input "1"
click at [155, 324] on button "Save" at bounding box center [147, 326] width 48 height 22
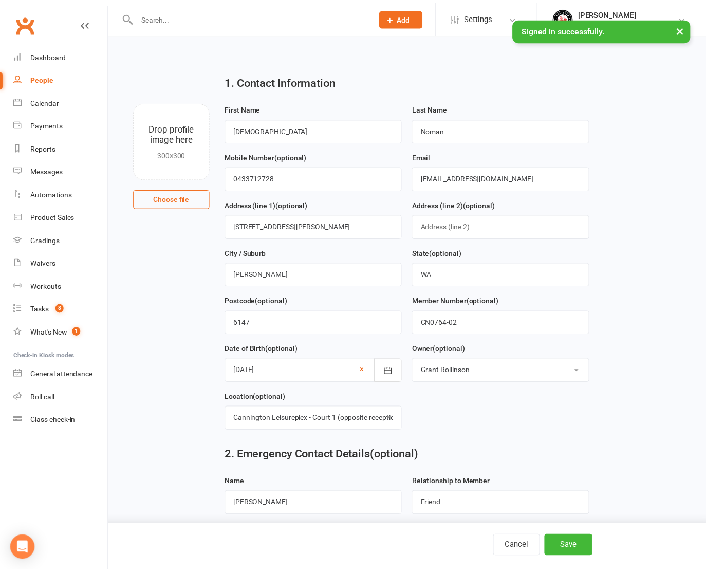
scroll to position [641, 0]
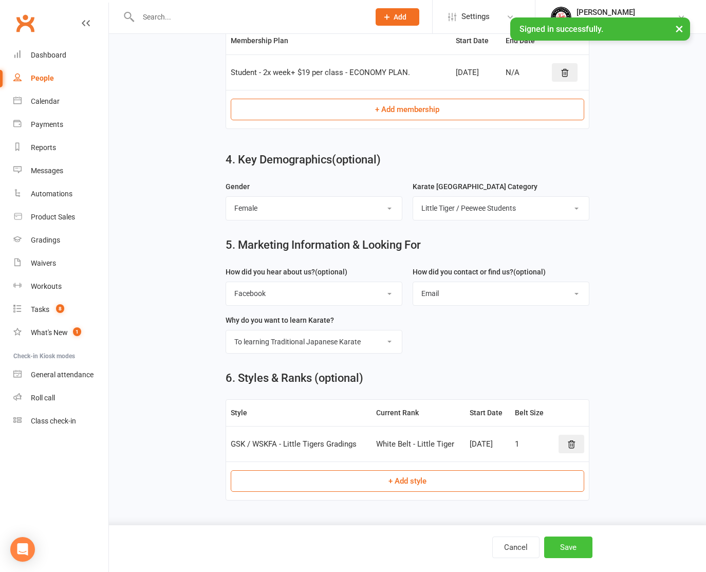
click at [566, 543] on button "Save" at bounding box center [568, 548] width 48 height 22
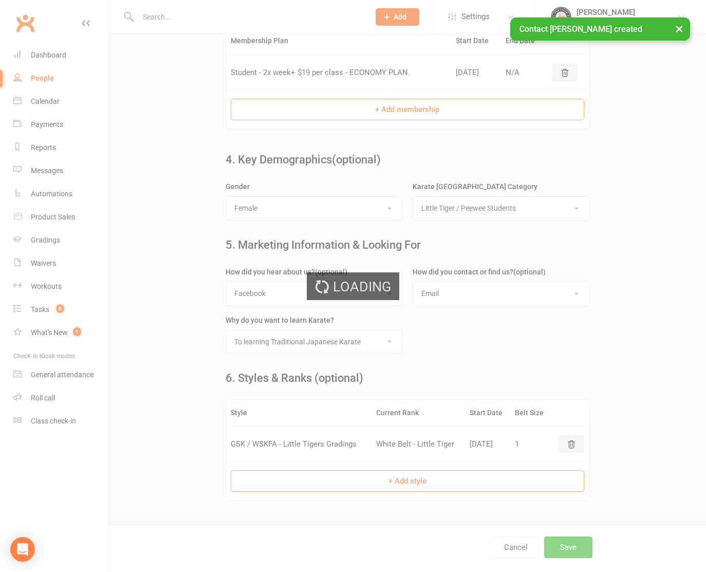
scroll to position [0, 0]
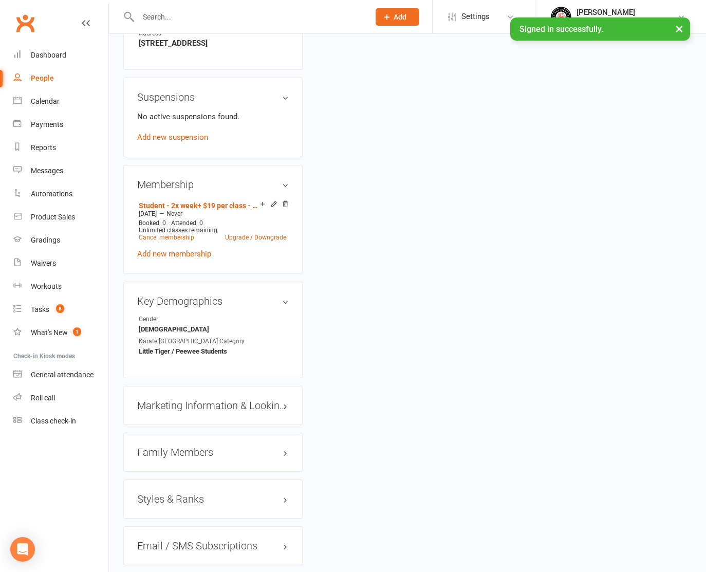
scroll to position [567, 0]
click at [177, 456] on h3 "Family Members" at bounding box center [213, 451] width 152 height 11
click at [172, 496] on link "Add link to existing contact" at bounding box center [184, 492] width 94 height 12
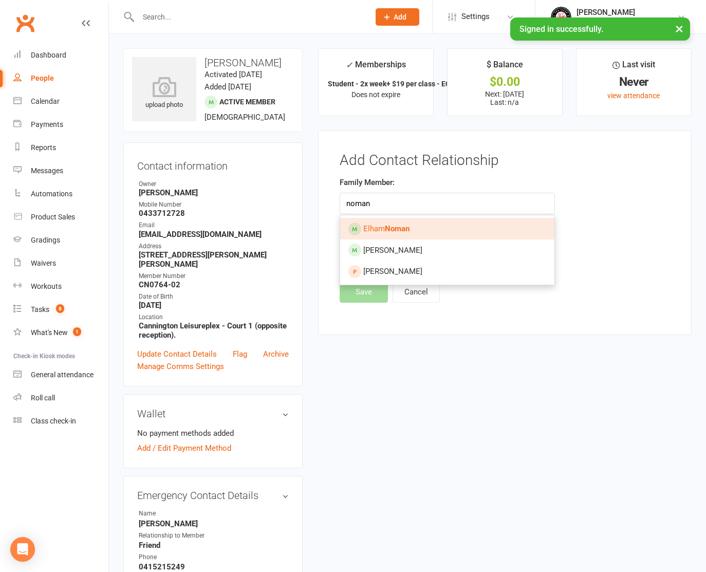
scroll to position [0, 0]
type input "noman"
click at [401, 228] on strong "Noman" at bounding box center [397, 228] width 25 height 9
type input "[PERSON_NAME]"
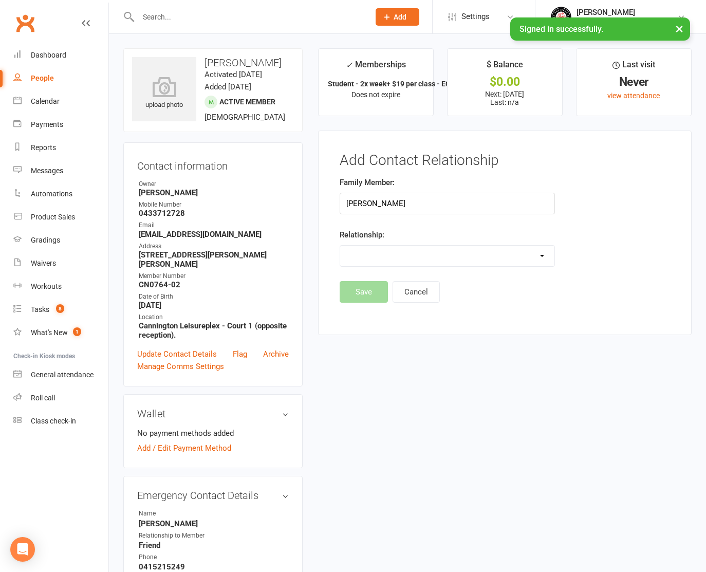
select select "2"
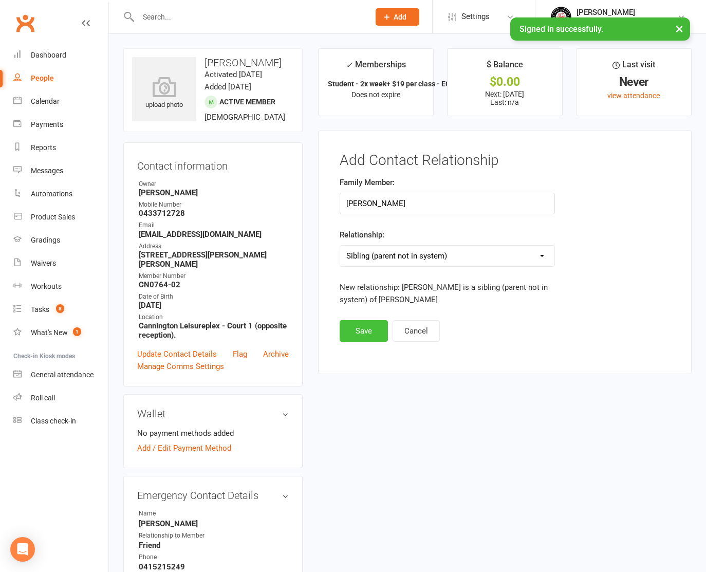
click at [365, 326] on button "Save" at bounding box center [364, 331] width 48 height 22
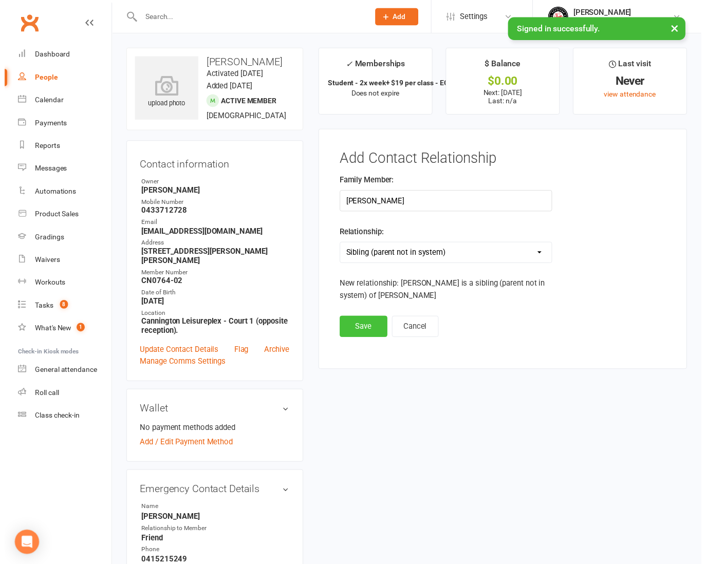
scroll to position [1, 0]
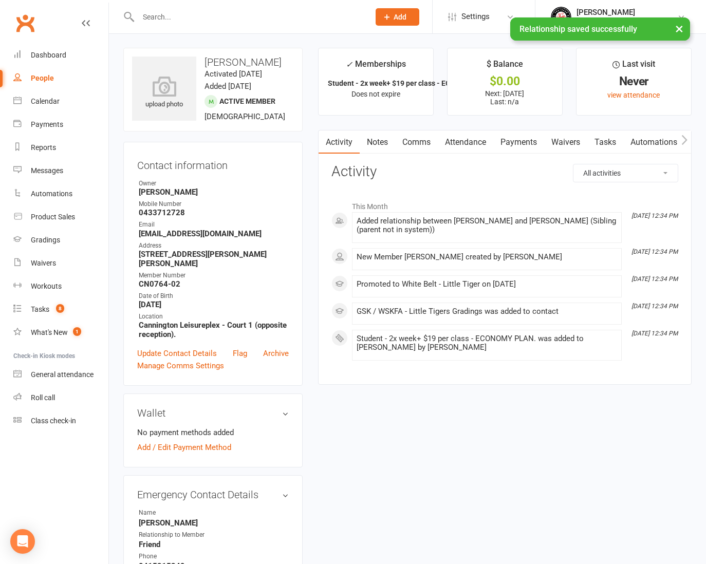
click at [400, 15] on span "Add" at bounding box center [400, 17] width 13 height 8
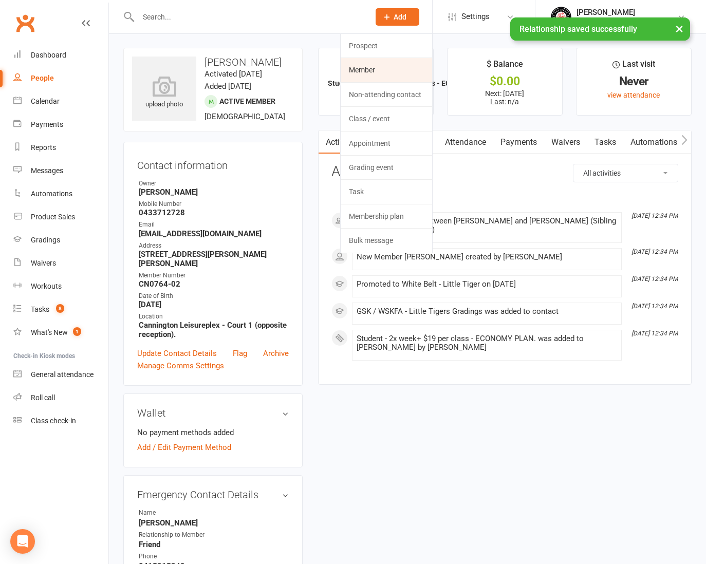
click at [393, 71] on link "Member" at bounding box center [386, 70] width 91 height 24
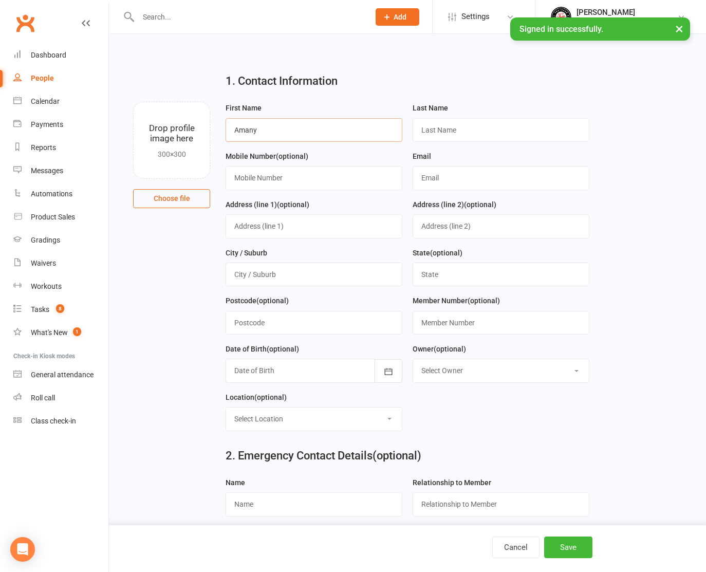
type input "Amany"
type input "Noman"
type input "0433712728"
type input "[EMAIL_ADDRESS][DOMAIN_NAME]"
type input "[STREET_ADDRESS][PERSON_NAME]"
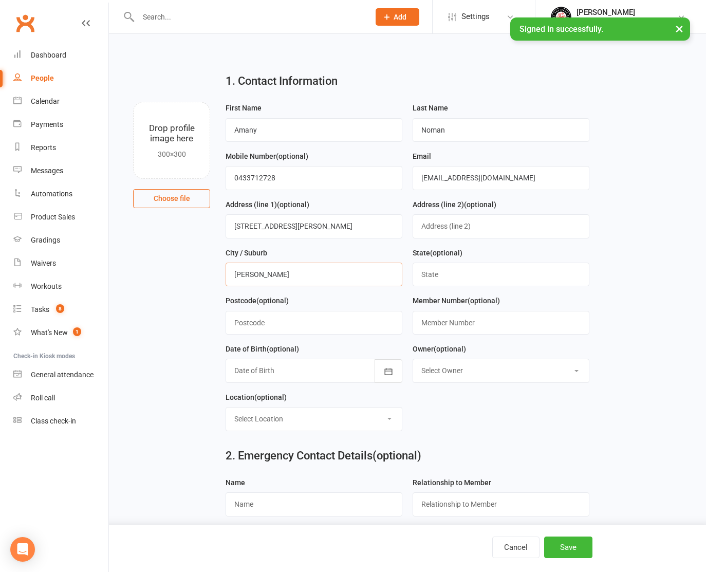
type input "[PERSON_NAME]"
type input "WA"
type input "6147"
type input "CN0764-03"
click at [265, 368] on div at bounding box center [314, 371] width 177 height 24
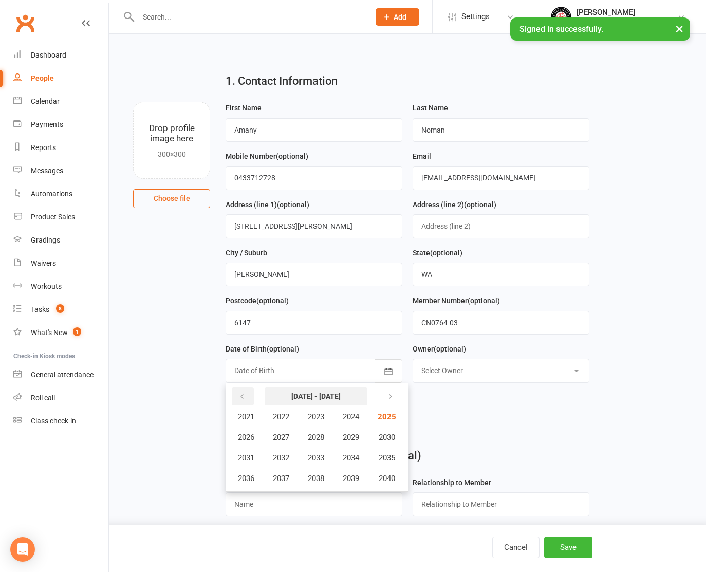
drag, startPoint x: 245, startPoint y: 393, endPoint x: 266, endPoint y: 401, distance: 22.1
click at [247, 394] on button "button" at bounding box center [243, 396] width 22 height 19
click at [388, 475] on span "2020" at bounding box center [386, 478] width 16 height 9
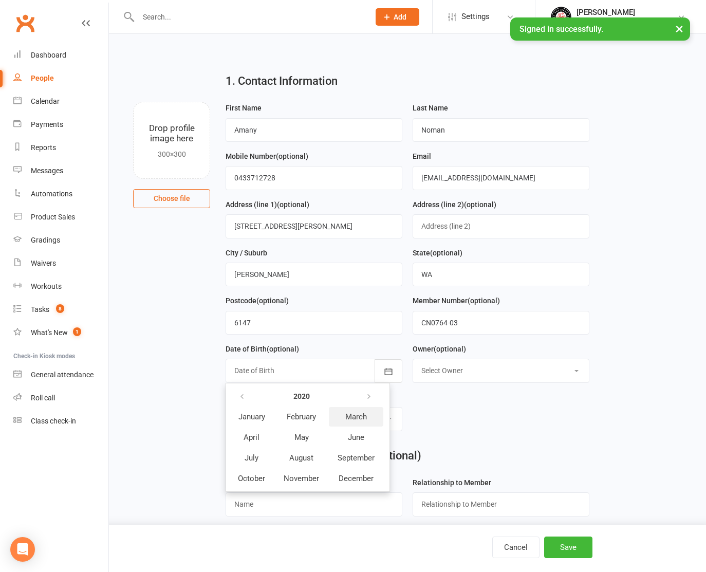
click at [354, 412] on span "March" at bounding box center [356, 416] width 22 height 9
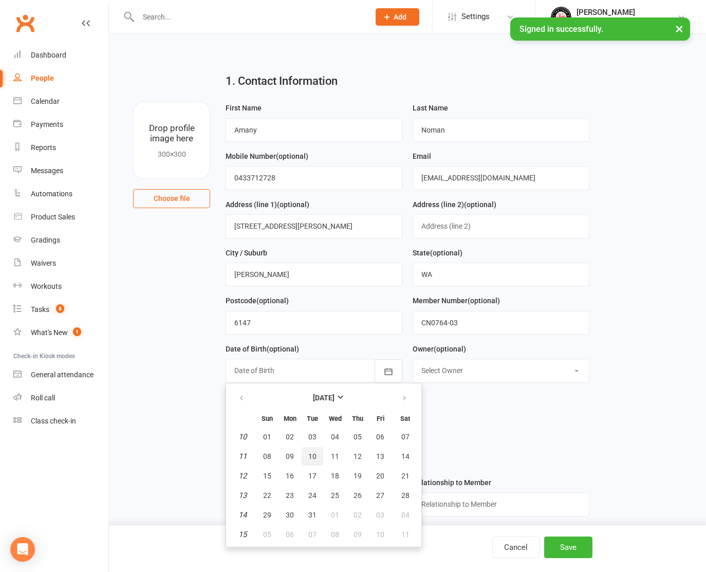
click at [315, 453] on span "10" at bounding box center [312, 456] width 8 height 8
type input "[DATE]"
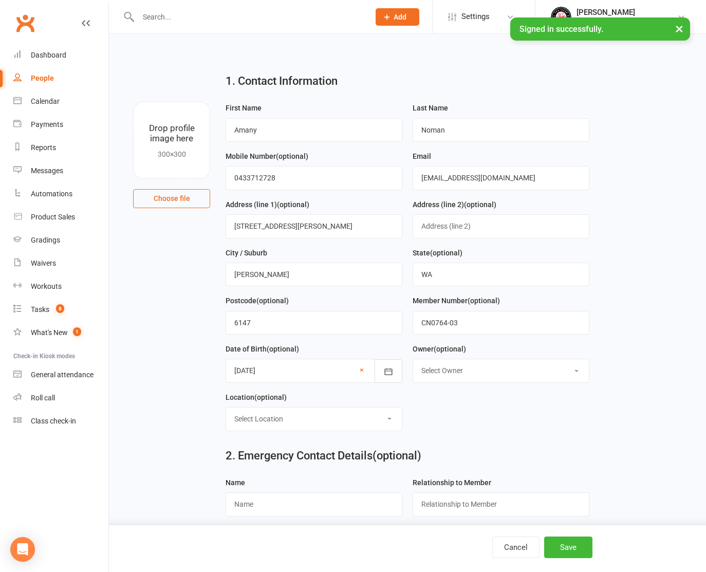
select select "1"
select select "2"
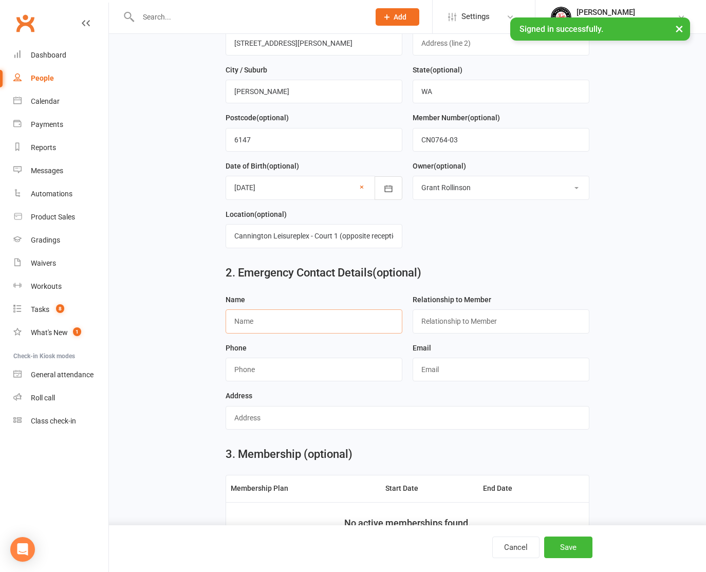
scroll to position [182, 0]
type input "[PERSON_NAME]"
type input "Friend"
type input "0415215249"
type input "g"
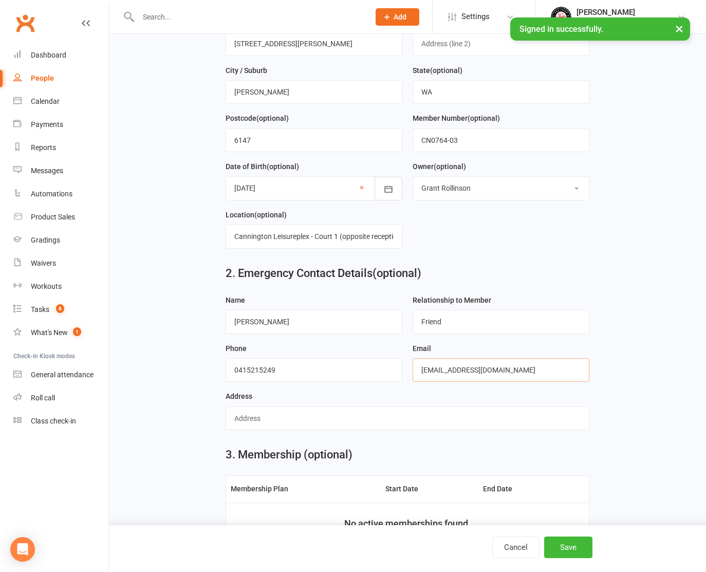
type input "[EMAIL_ADDRESS][DOMAIN_NAME]"
type input "[STREET_ADDRESS]"
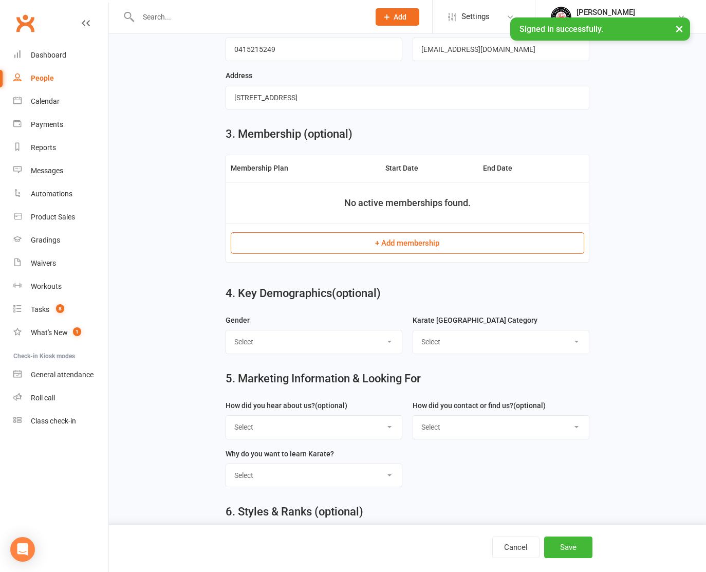
scroll to position [498, 0]
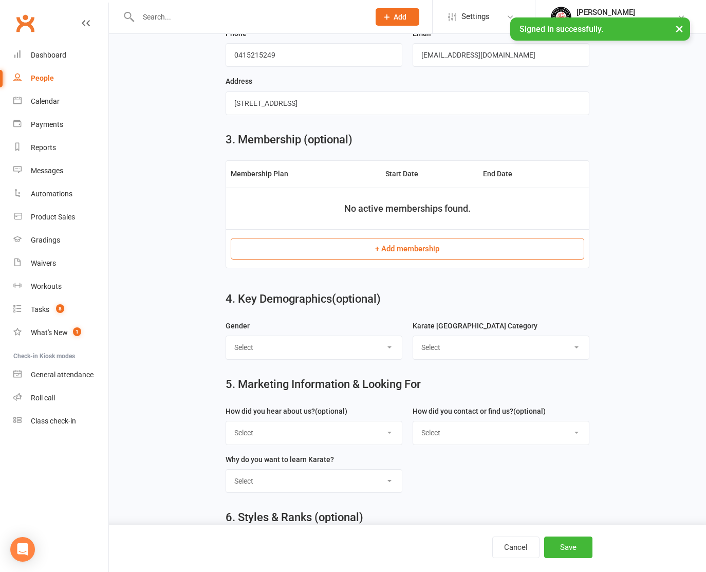
click at [430, 242] on button "+ Add membership" at bounding box center [407, 249] width 353 height 22
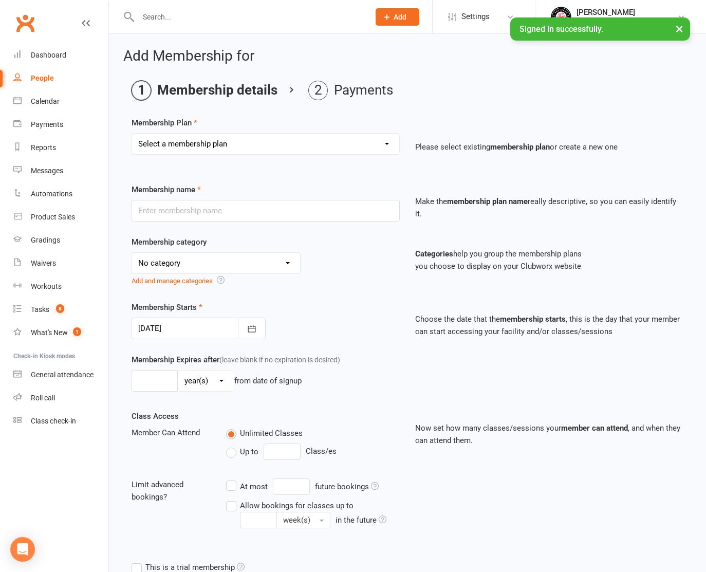
select select "13"
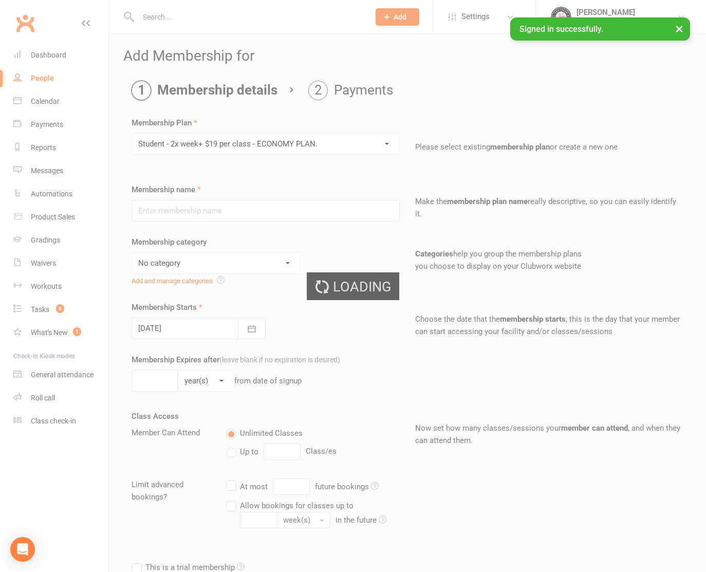
type input "Student - 2x week+ $19 per class - ECONOMY PLAN."
select select "7"
type input "0"
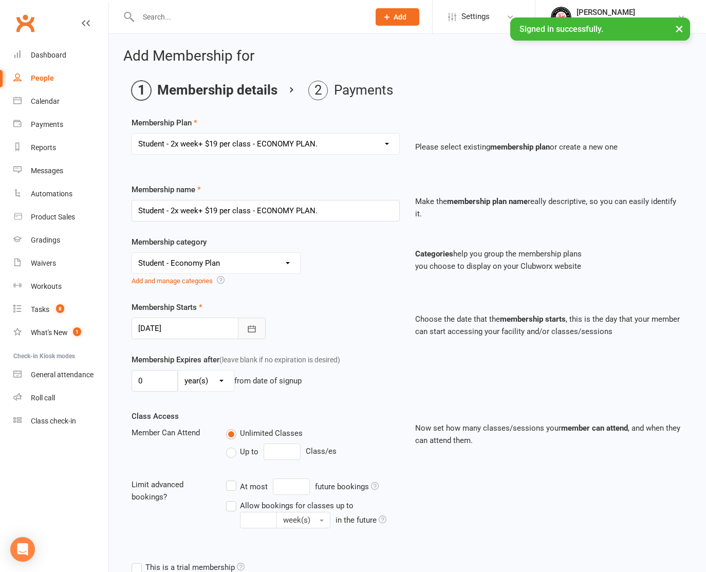
click at [254, 327] on icon "button" at bounding box center [252, 329] width 10 height 10
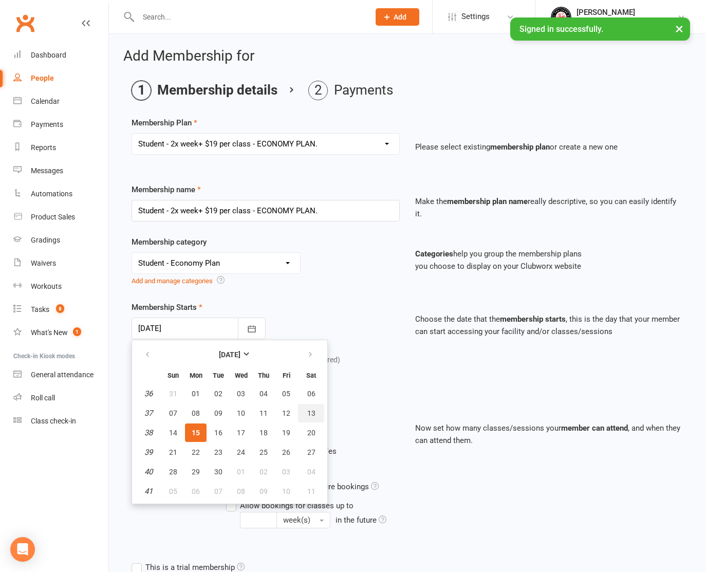
click at [304, 411] on button "13" at bounding box center [311, 413] width 26 height 19
type input "[DATE]"
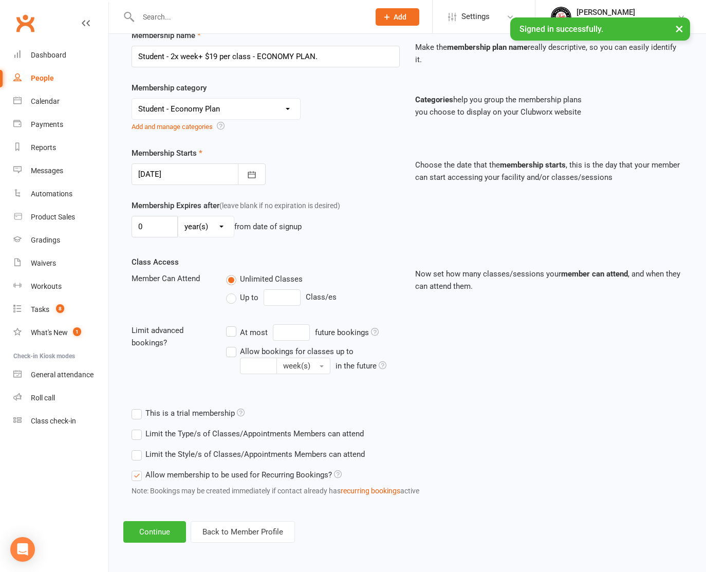
scroll to position [162, 0]
click at [156, 521] on button "Continue" at bounding box center [154, 532] width 63 height 22
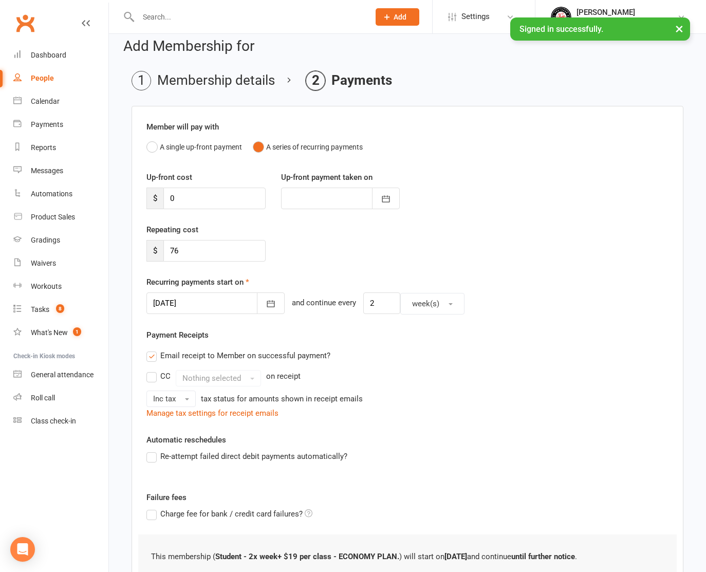
scroll to position [12, 0]
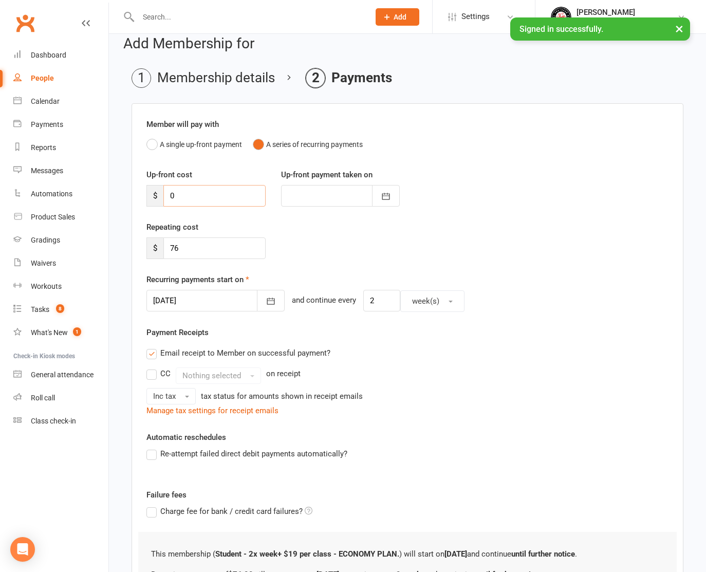
drag, startPoint x: 175, startPoint y: 197, endPoint x: 167, endPoint y: 197, distance: 8.2
click at [167, 197] on input "0" at bounding box center [214, 196] width 102 height 22
type input "2"
type input "[DATE]"
type input "226"
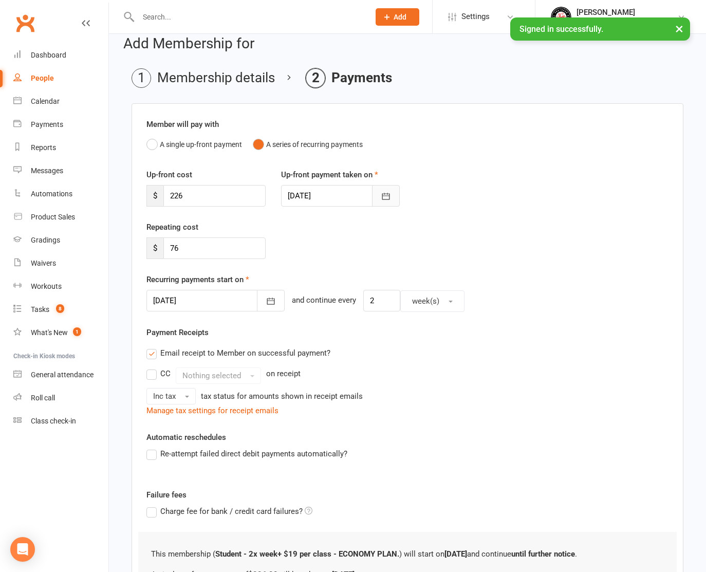
click at [380, 190] on button "button" at bounding box center [386, 196] width 28 height 22
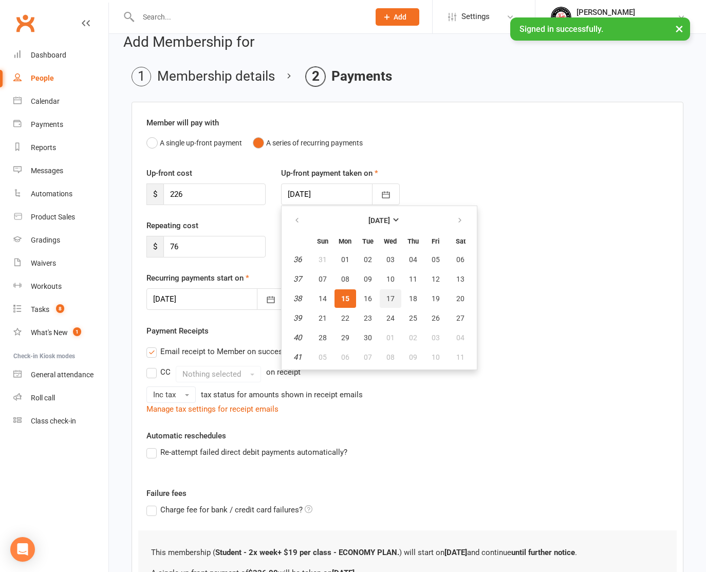
click at [391, 299] on span "17" at bounding box center [391, 299] width 8 height 8
type input "[DATE]"
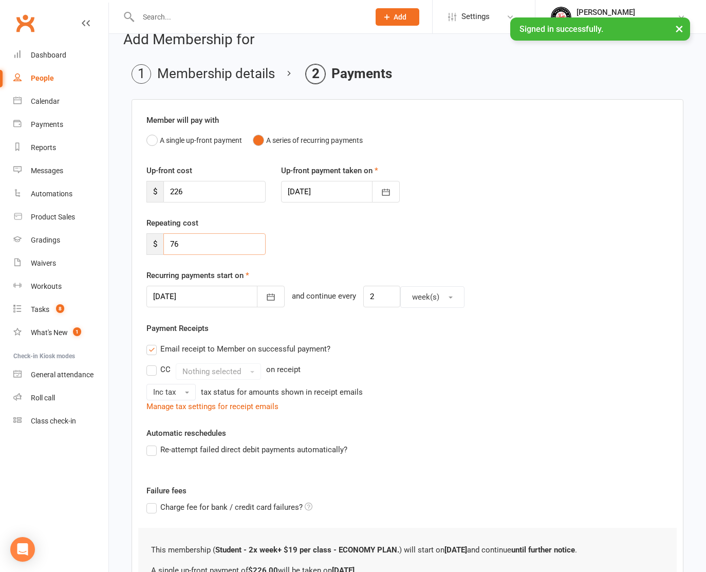
drag, startPoint x: 187, startPoint y: 242, endPoint x: 158, endPoint y: 244, distance: 29.3
click at [158, 244] on div "$ 76" at bounding box center [205, 244] width 119 height 22
type input "57"
click at [266, 293] on icon "button" at bounding box center [271, 297] width 10 height 10
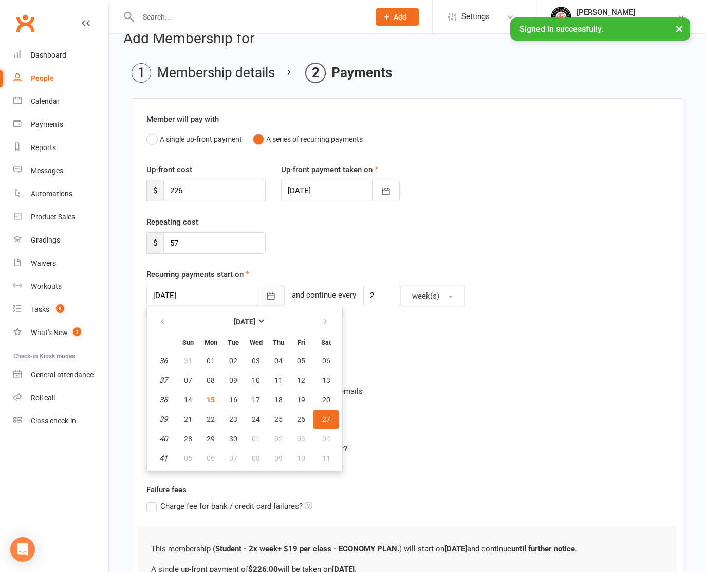
scroll to position [19, 0]
click at [257, 439] on span "01" at bounding box center [256, 438] width 8 height 8
type input "[DATE]"
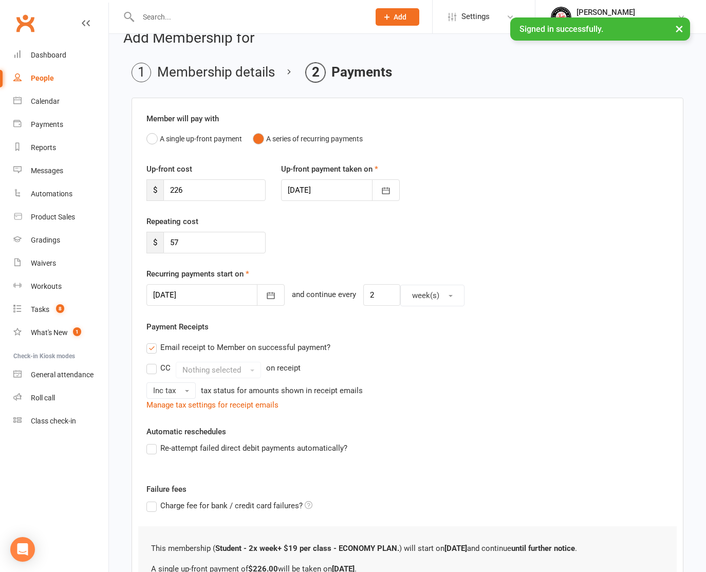
scroll to position [21, 1]
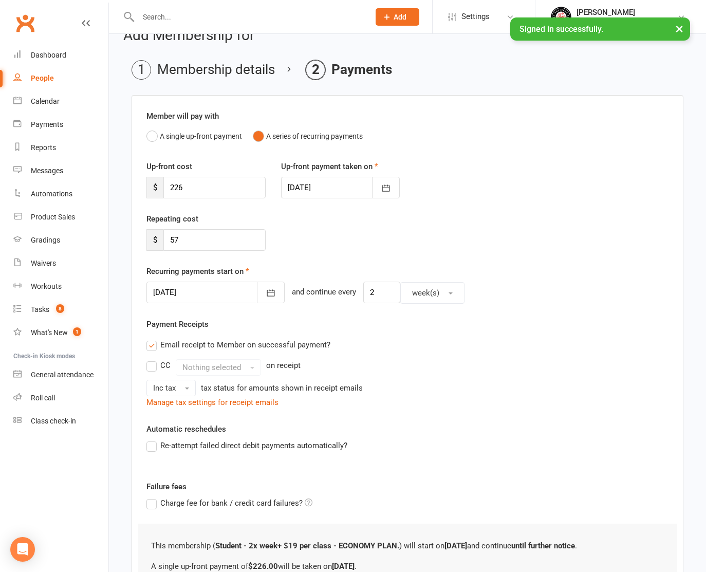
click at [150, 343] on label "Email receipt to Member on successful payment?" at bounding box center [238, 345] width 184 height 12
click at [150, 339] on input "Email receipt to Member on successful payment?" at bounding box center [149, 339] width 7 height 0
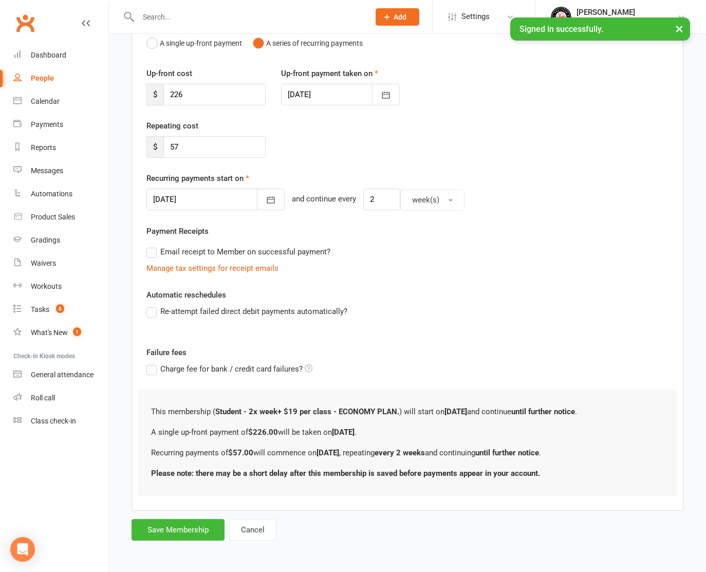
click at [155, 306] on label "Re-attempt failed direct debit payments automatically?" at bounding box center [246, 311] width 201 height 12
click at [153, 305] on input "Re-attempt failed direct debit payments automatically?" at bounding box center [149, 305] width 7 height 0
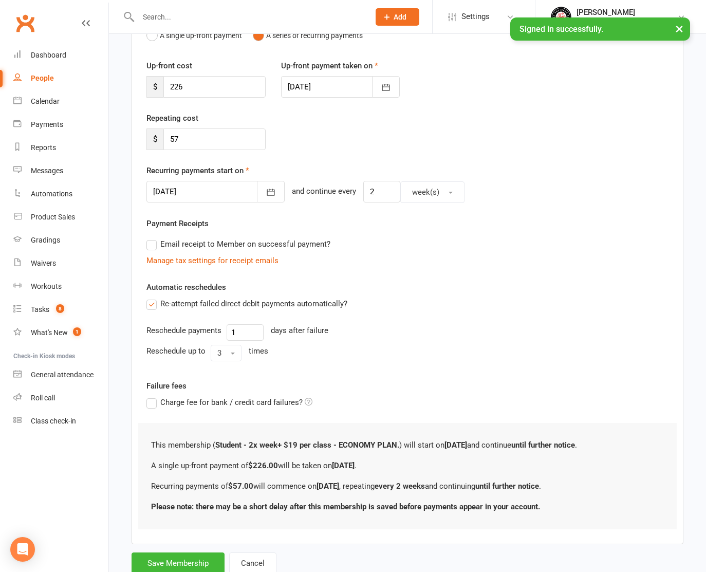
click at [236, 335] on input "1" at bounding box center [245, 332] width 37 height 16
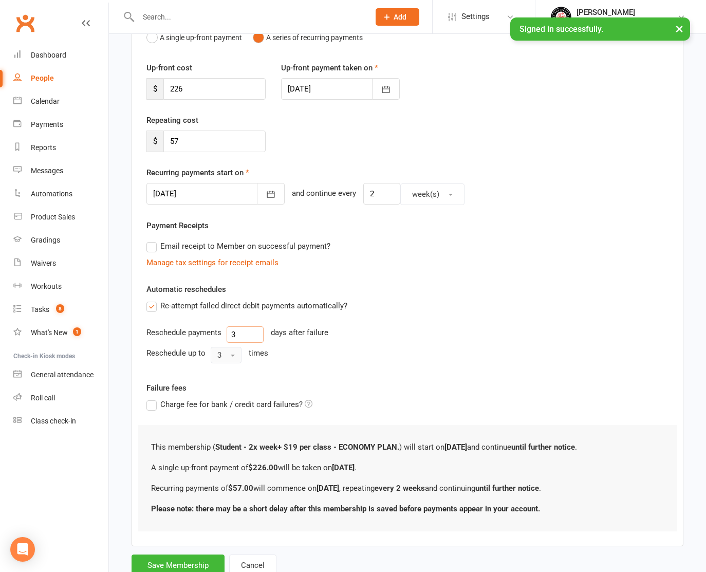
type input "3"
click at [228, 359] on button "3" at bounding box center [226, 355] width 31 height 16
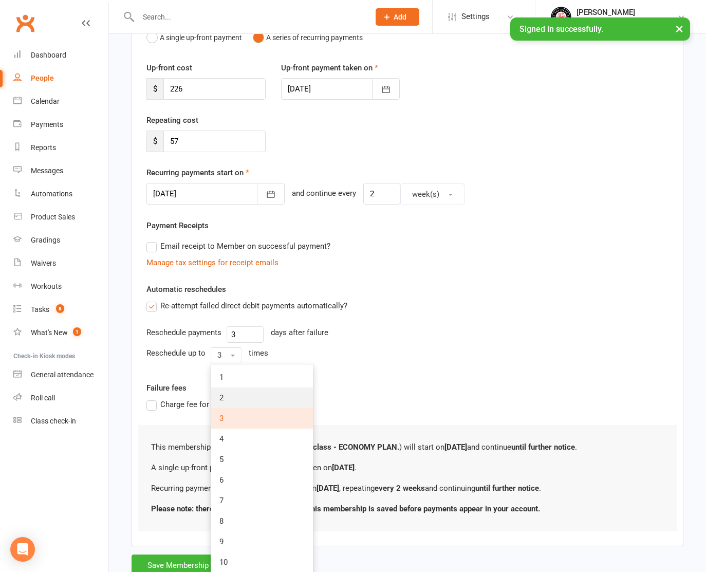
click at [223, 392] on link "2" at bounding box center [262, 398] width 102 height 21
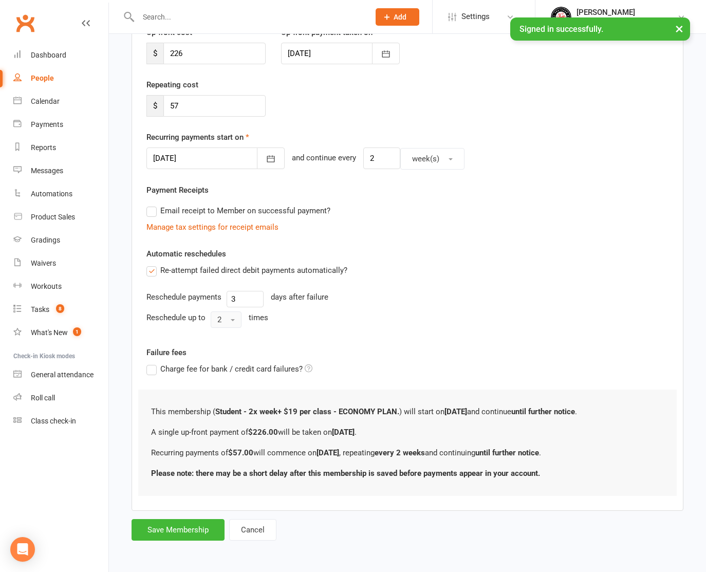
scroll to position [163, 0]
click at [190, 525] on button "Save Membership" at bounding box center [178, 530] width 93 height 22
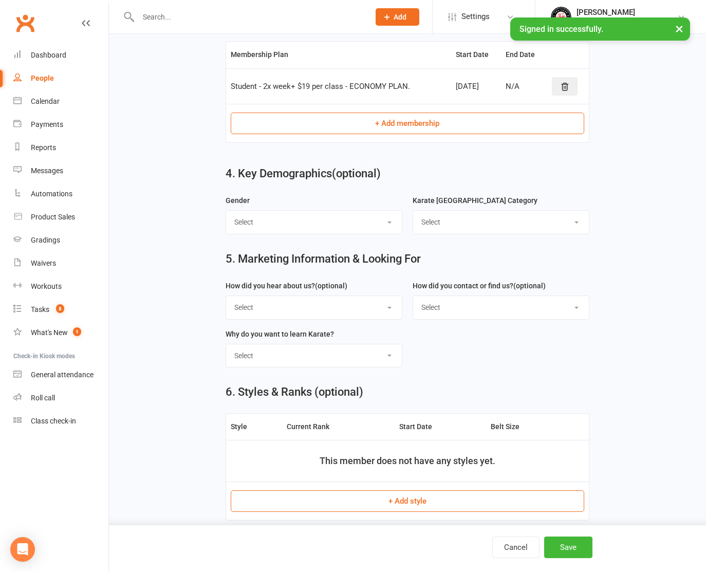
select select "[DEMOGRAPHIC_DATA]"
select select "Little Tiger / Peewee Students"
select select "Facebook"
select select "Email"
select select "To learning Traditional Japanese Karate"
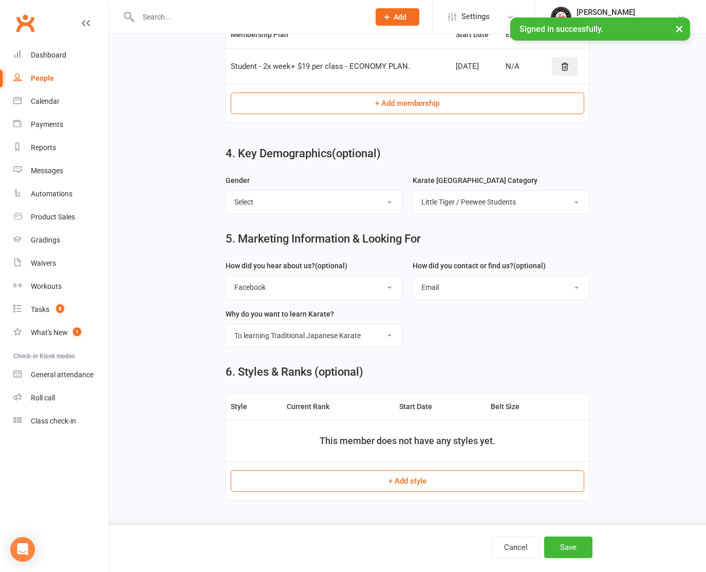
scroll to position [639, 0]
click at [401, 470] on button "+ Add style" at bounding box center [407, 481] width 353 height 22
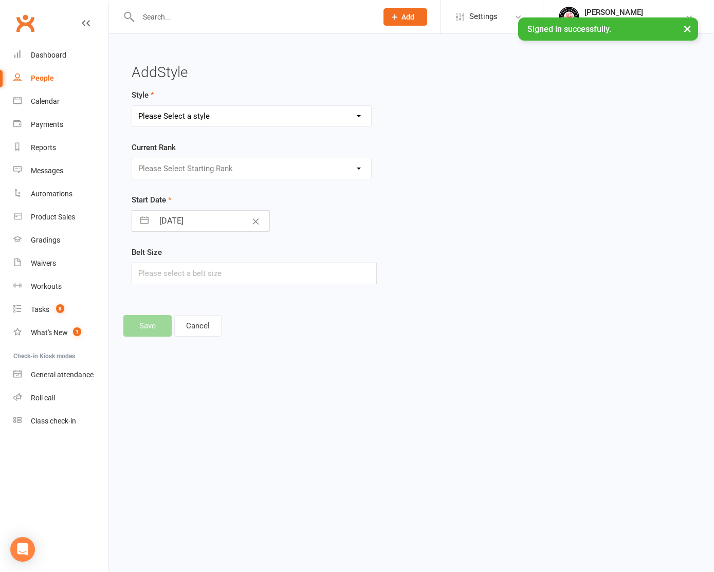
select select "3027"
select select "42226"
click at [252, 223] on icon "Clear Date" at bounding box center [256, 221] width 8 height 6
select select "7"
select select "2025"
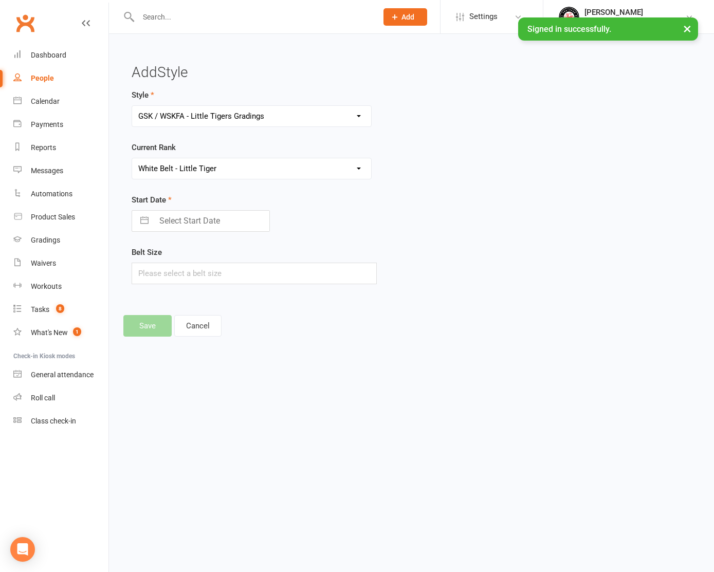
select select "8"
select select "2025"
select select "9"
select select "2025"
click at [223, 223] on input "Select Start Date" at bounding box center [212, 221] width 116 height 21
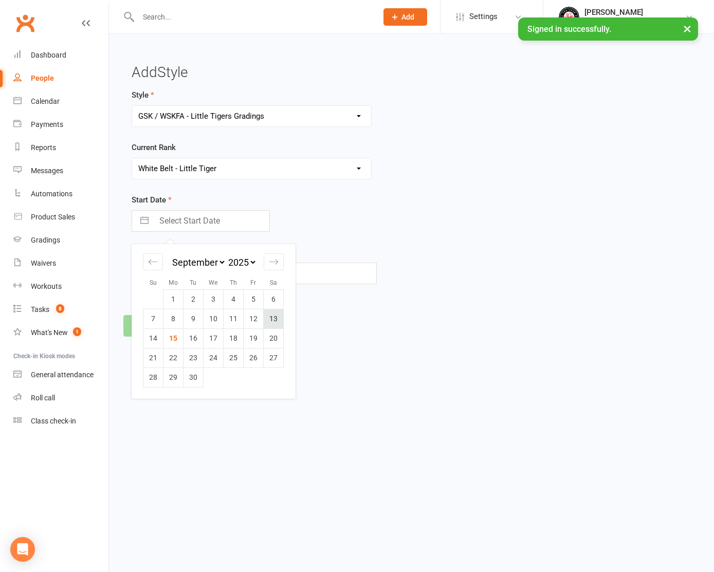
click at [274, 314] on td "13" at bounding box center [274, 319] width 20 height 20
type input "[DATE]"
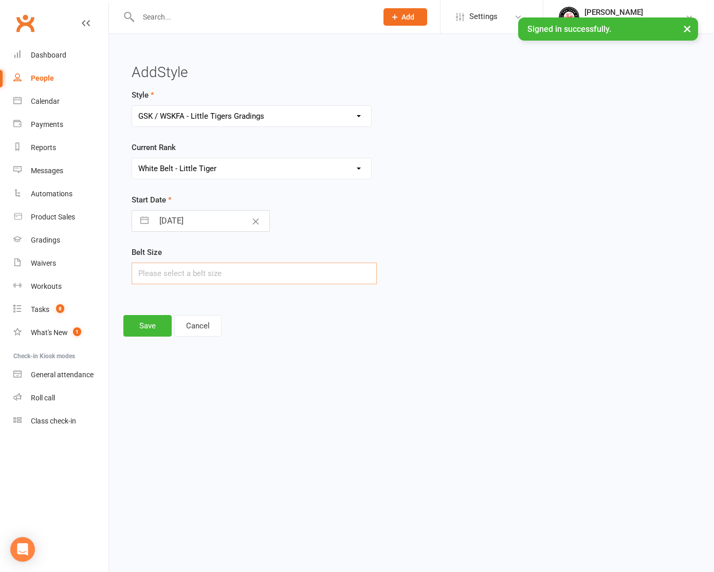
click at [190, 274] on input "text" at bounding box center [254, 274] width 245 height 22
type input "1"
click at [155, 330] on button "Save" at bounding box center [147, 326] width 48 height 22
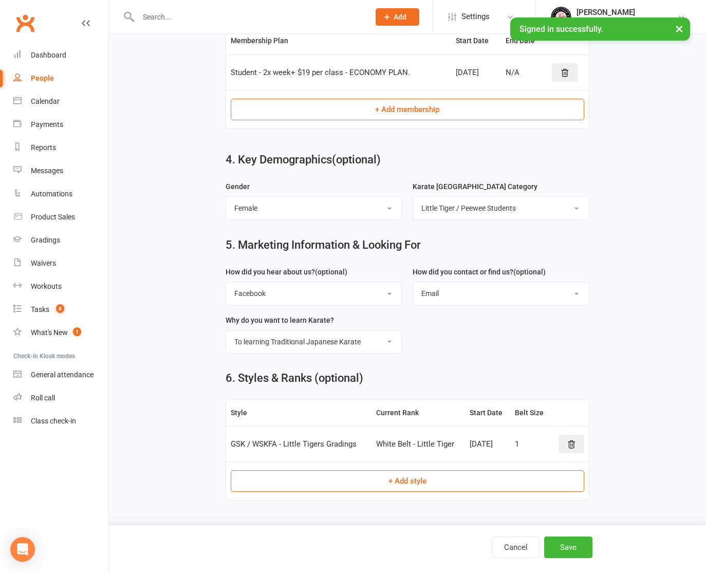
scroll to position [641, 0]
click at [580, 552] on button "Save" at bounding box center [568, 548] width 48 height 22
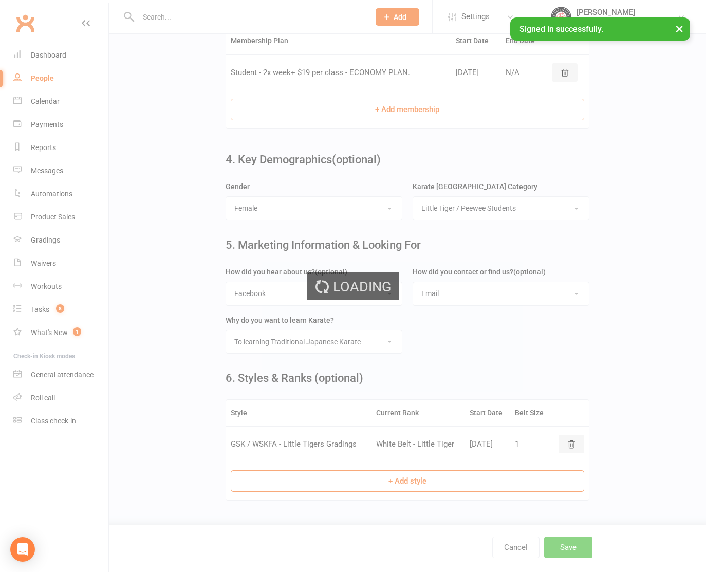
scroll to position [0, 0]
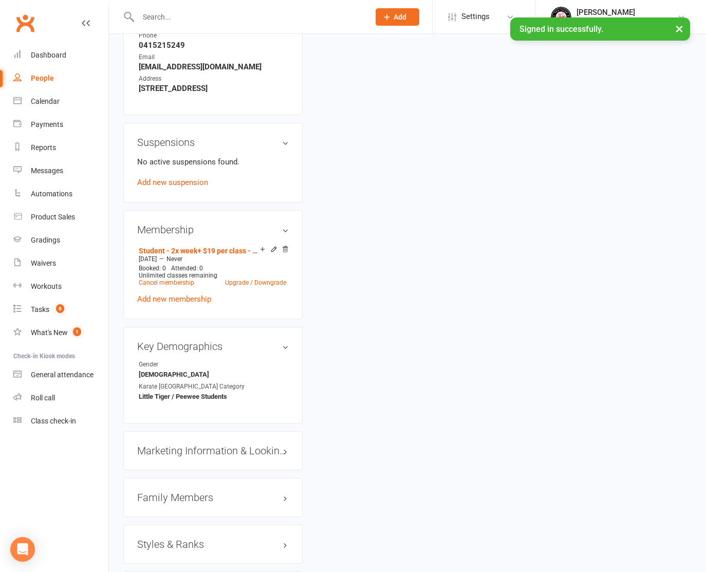
scroll to position [523, 0]
click at [190, 516] on div "Family Members" at bounding box center [212, 496] width 179 height 39
click at [192, 502] on h3 "Family Members" at bounding box center [213, 496] width 152 height 11
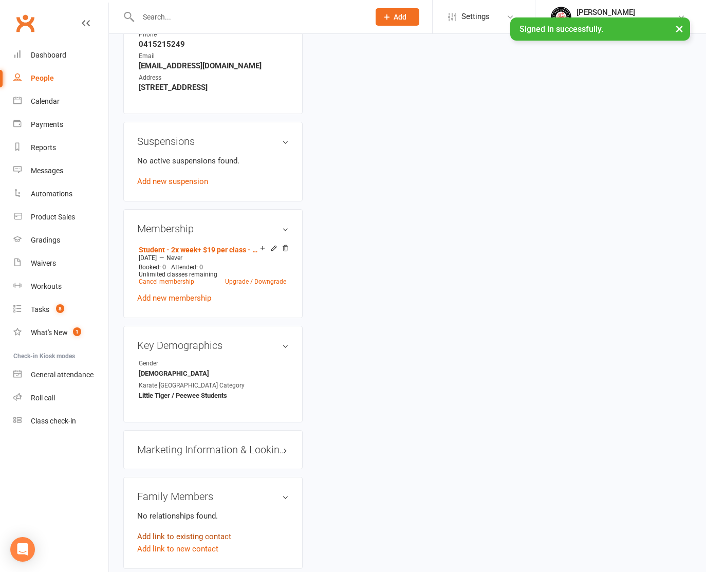
click at [176, 538] on link "Add link to existing contact" at bounding box center [184, 536] width 94 height 12
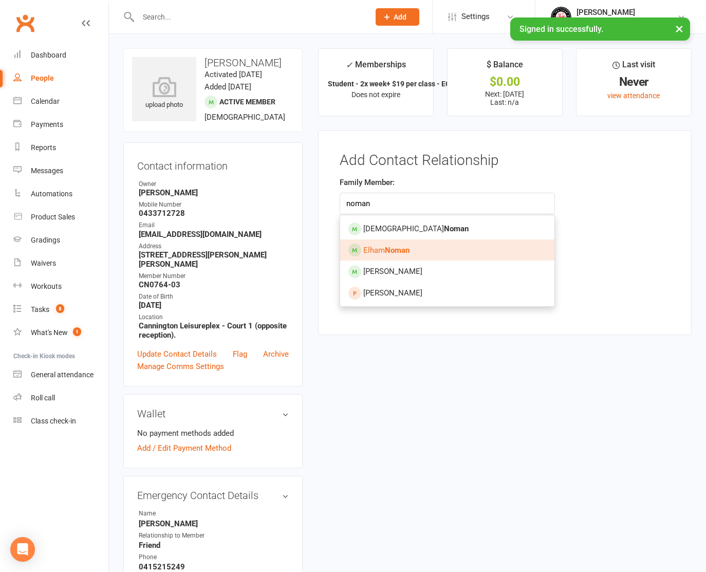
type input "noman"
click at [373, 249] on span "[PERSON_NAME]" at bounding box center [386, 250] width 46 height 9
type input "[PERSON_NAME]"
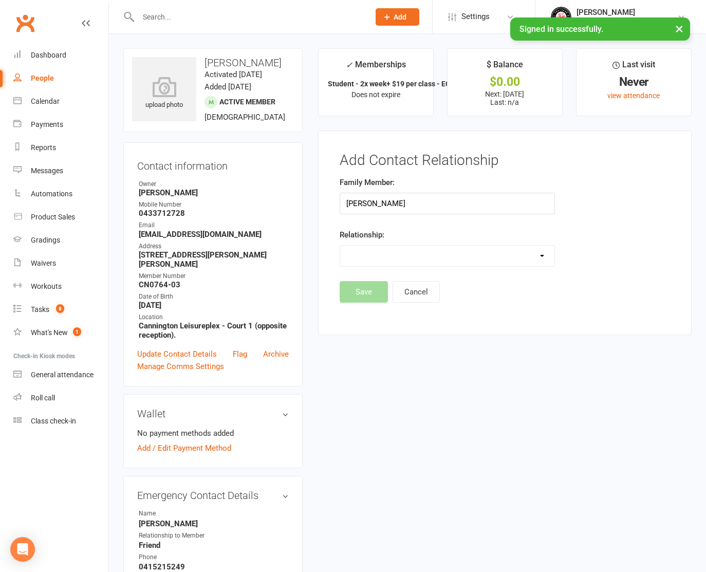
select select "2"
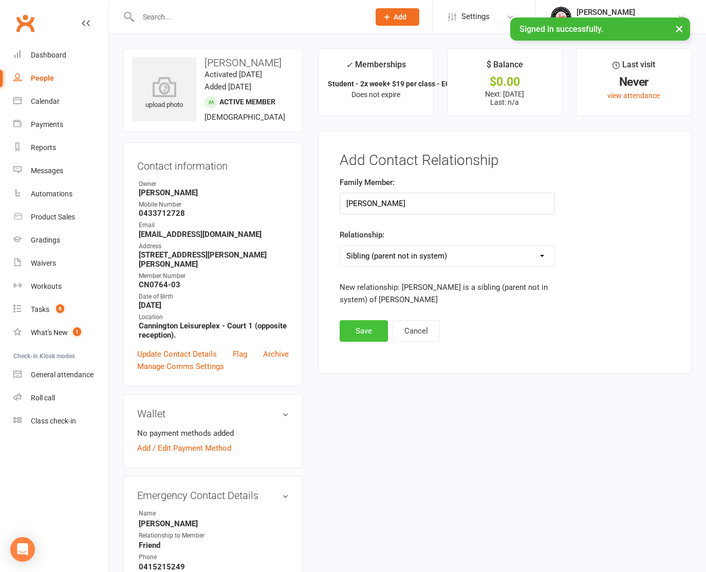
click at [361, 330] on button "Save" at bounding box center [364, 331] width 48 height 22
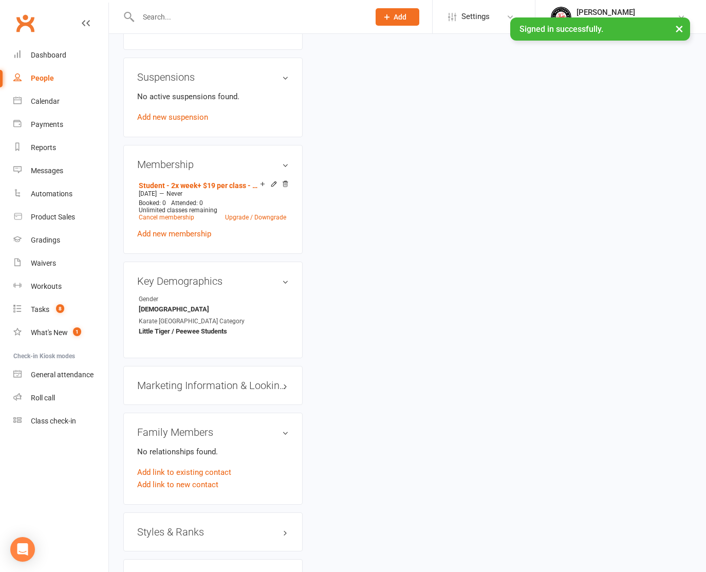
scroll to position [591, 0]
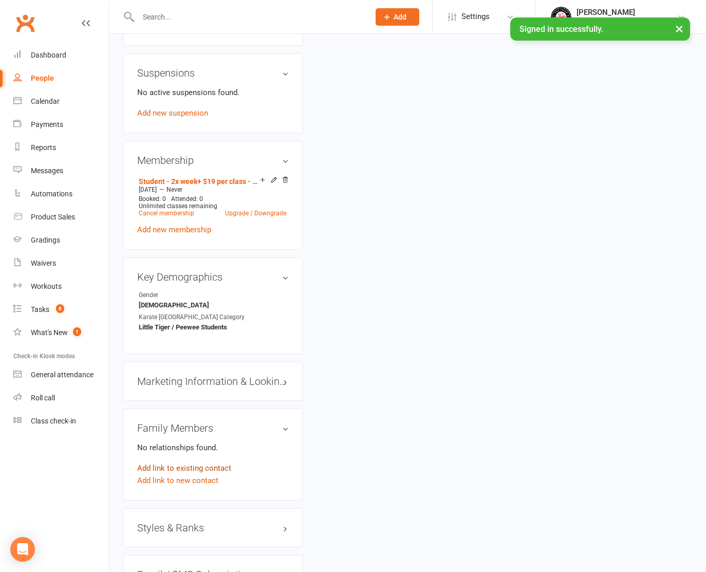
click at [176, 474] on link "Add link to existing contact" at bounding box center [184, 468] width 94 height 12
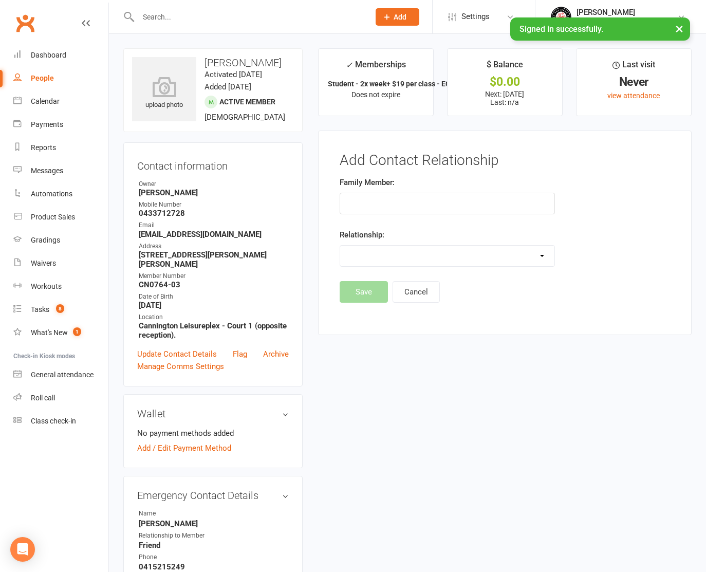
scroll to position [0, 0]
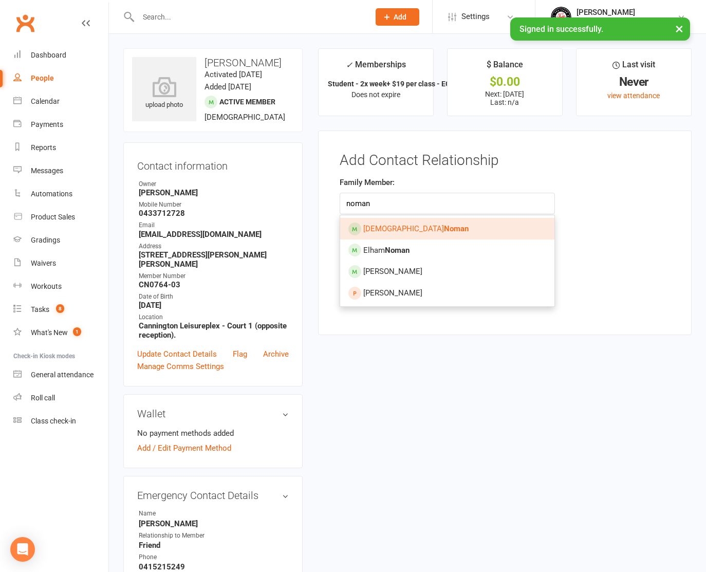
type input "noman"
click at [456, 229] on link "[PERSON_NAME]" at bounding box center [447, 229] width 214 height 22
type input "[PERSON_NAME]"
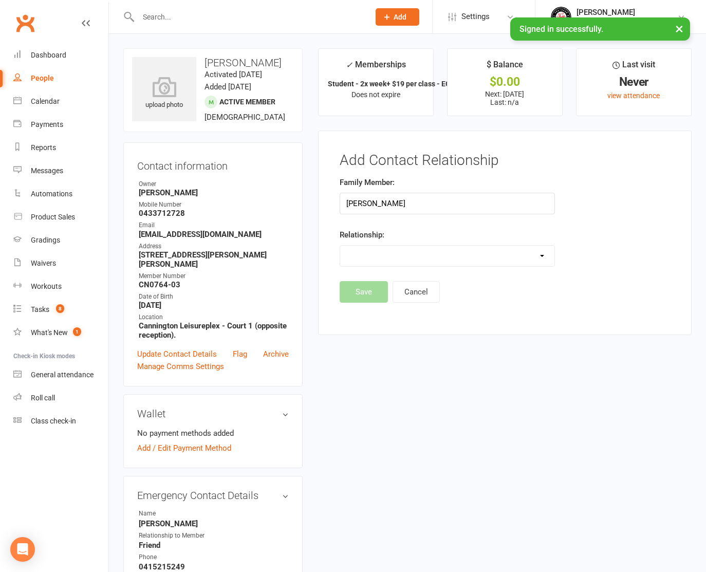
select select "2"
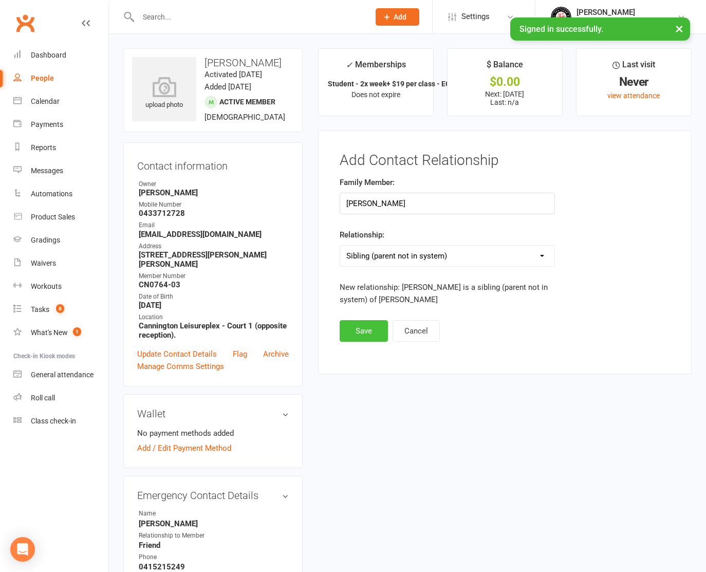
click at [360, 330] on button "Save" at bounding box center [364, 331] width 48 height 22
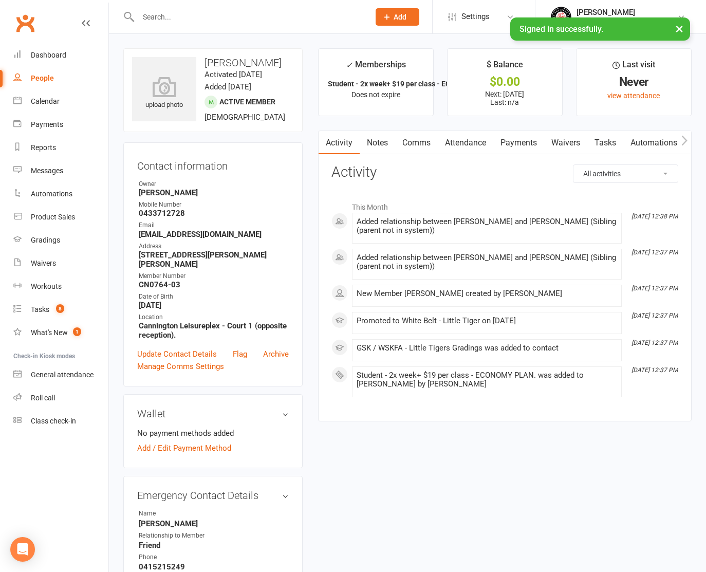
drag, startPoint x: 397, startPoint y: 17, endPoint x: 397, endPoint y: 28, distance: 10.8
click at [397, 17] on span "Add" at bounding box center [400, 17] width 13 height 8
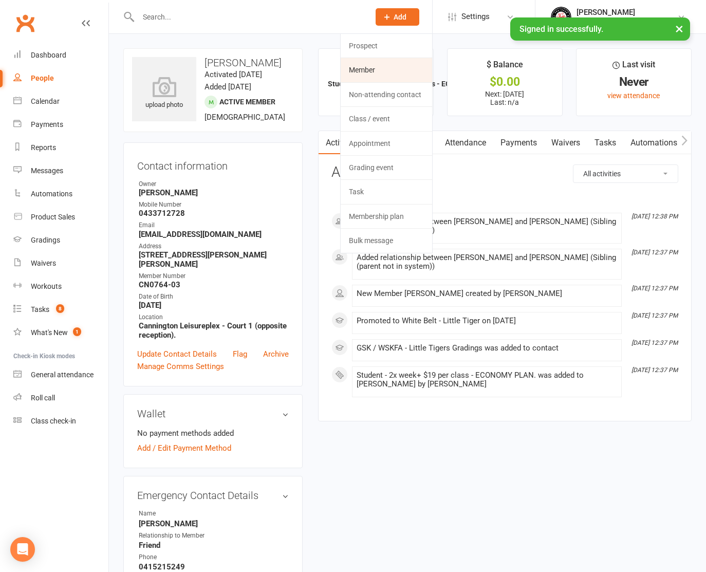
click at [382, 69] on link "Member" at bounding box center [386, 70] width 91 height 24
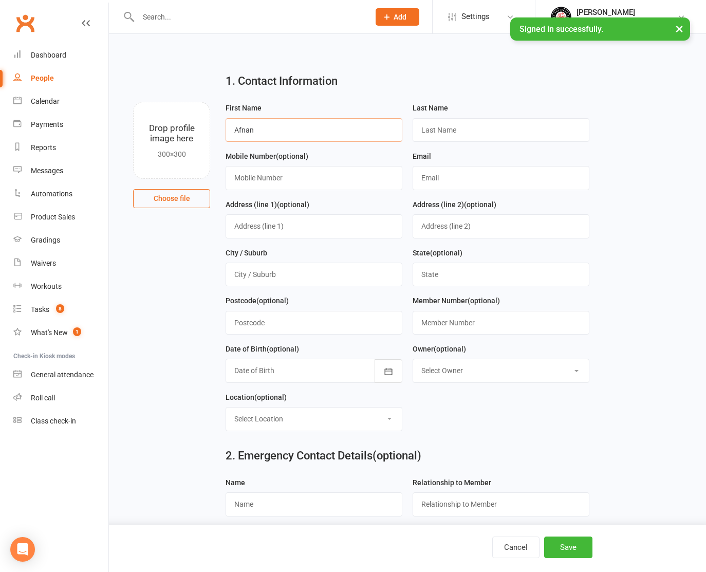
type input "Afnan"
type input "Noman"
type input "0433712728"
type input "[EMAIL_ADDRESS][DOMAIN_NAME]"
type input "[STREET_ADDRESS][PERSON_NAME]"
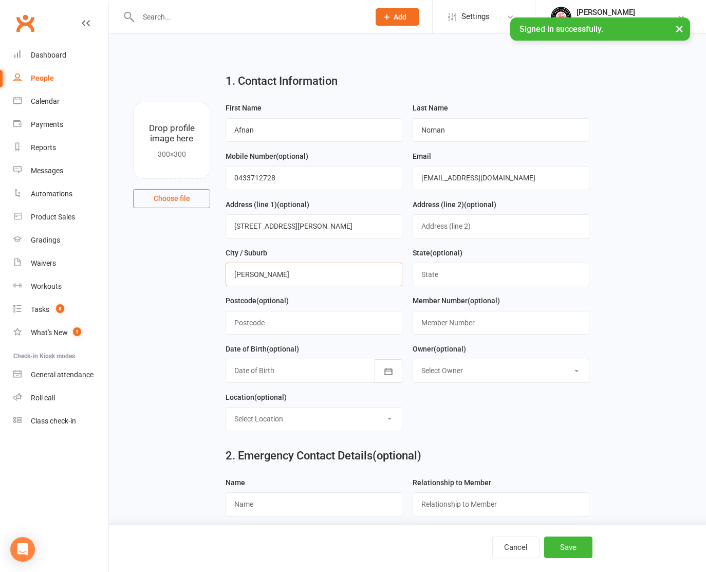
type input "[PERSON_NAME]"
type input "WA"
type input "6147"
type input "CN0764-04"
click at [258, 365] on div at bounding box center [314, 371] width 177 height 24
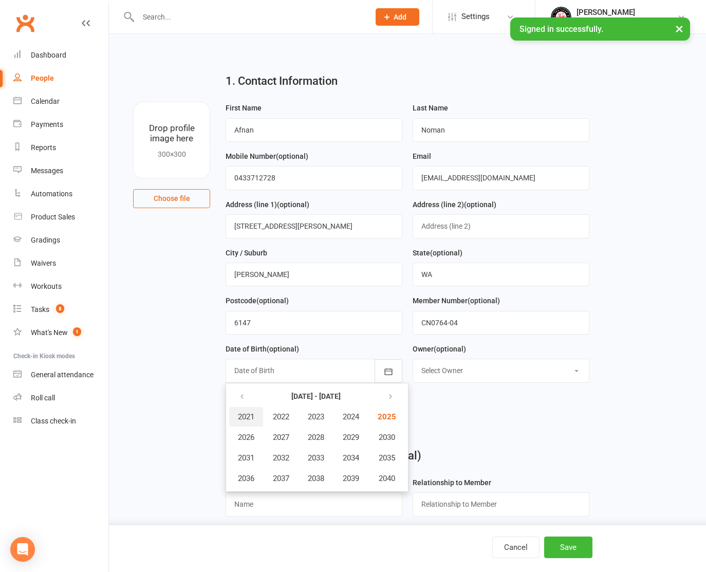
click at [240, 416] on span "2021" at bounding box center [246, 416] width 16 height 9
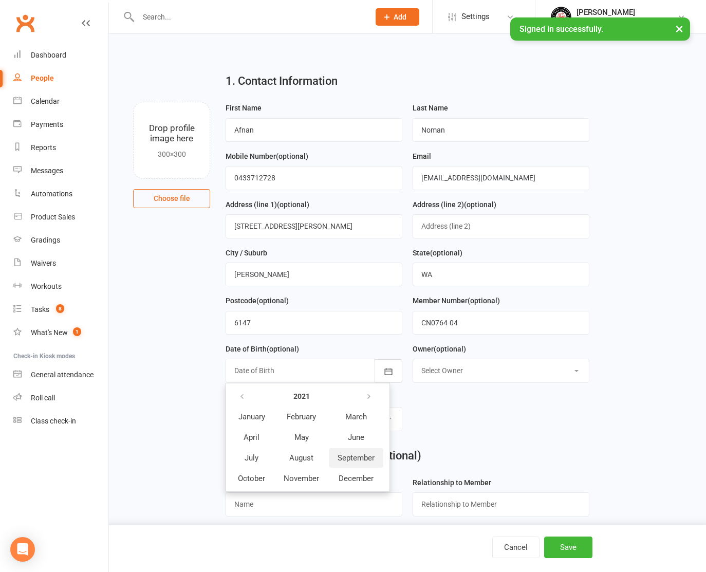
click at [354, 457] on span "September" at bounding box center [356, 457] width 37 height 9
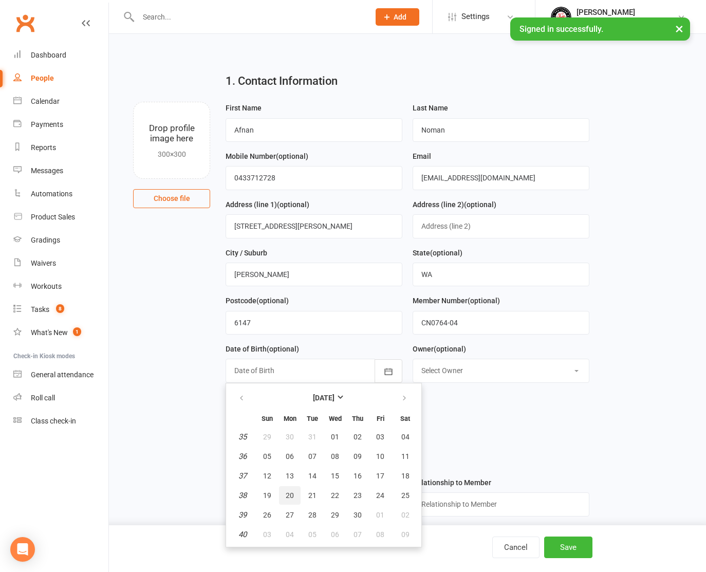
click at [286, 494] on span "20" at bounding box center [290, 495] width 8 height 8
type input "[DATE]"
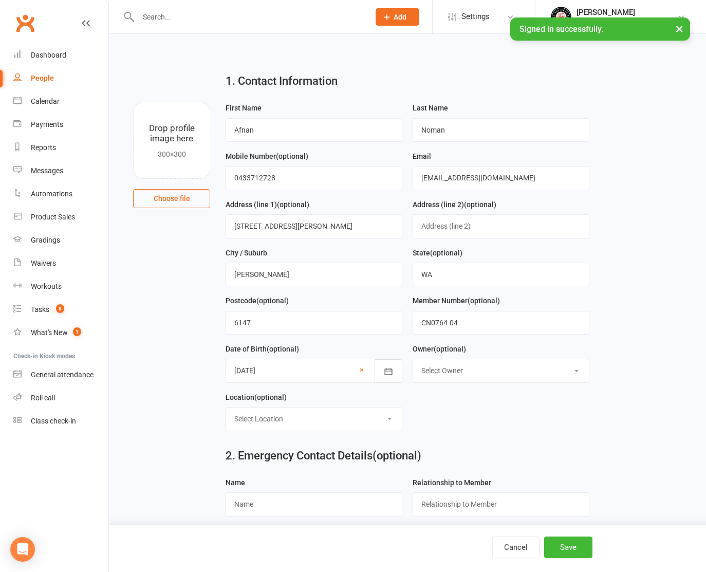
select select "1"
select select "2"
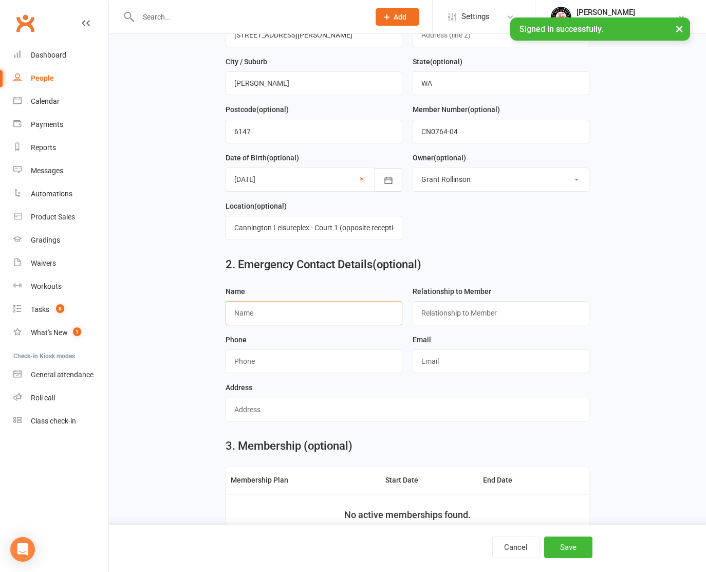
scroll to position [191, 0]
type input "[PERSON_NAME]"
type input "Friend"
type input "0415215249"
type input "[EMAIL_ADDRESS][DOMAIN_NAME]"
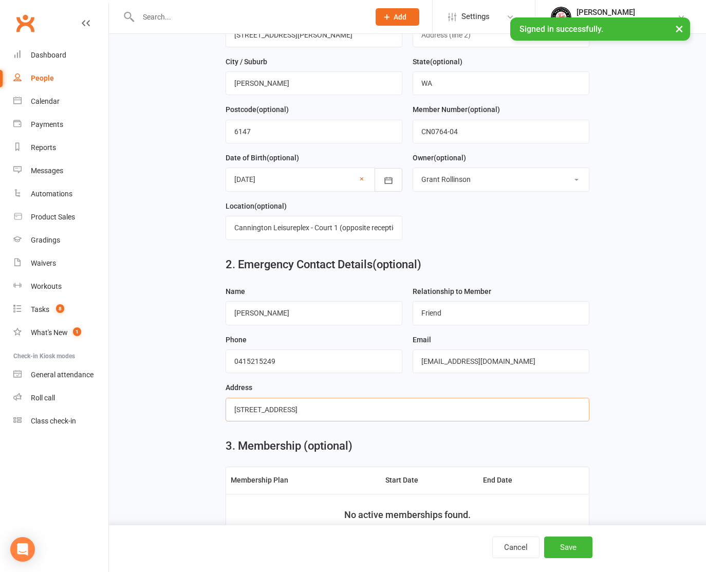
type input "[STREET_ADDRESS]"
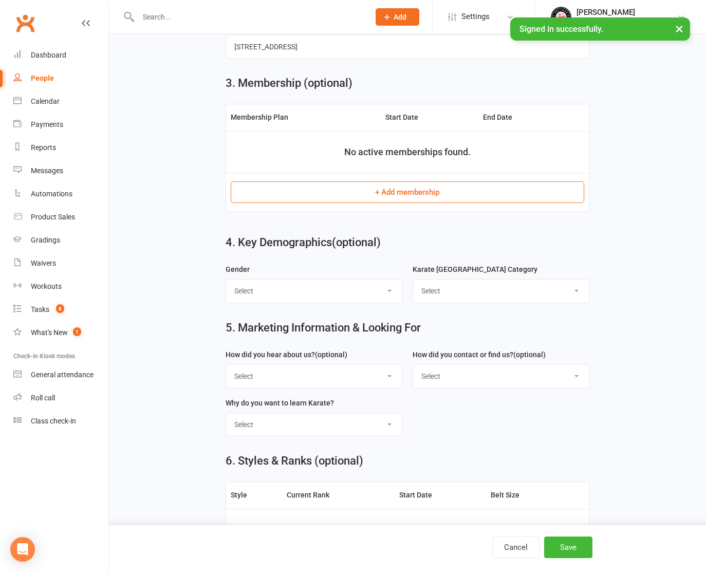
click at [365, 185] on button "+ Add membership" at bounding box center [407, 192] width 353 height 22
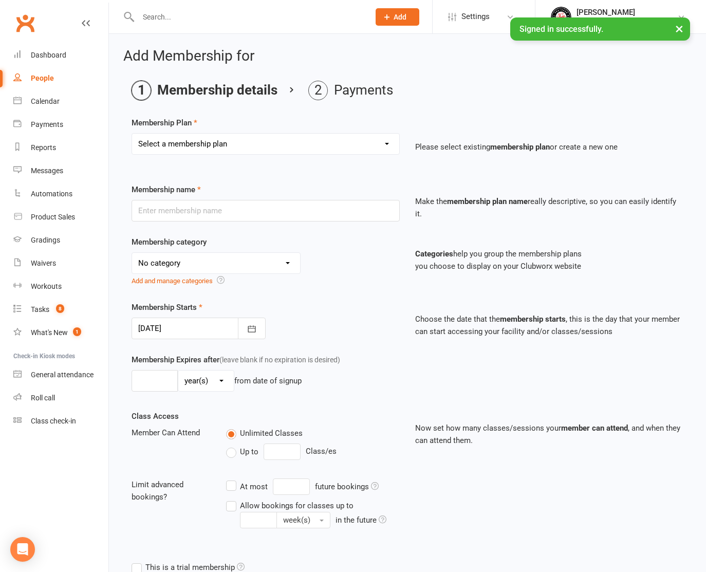
select select "13"
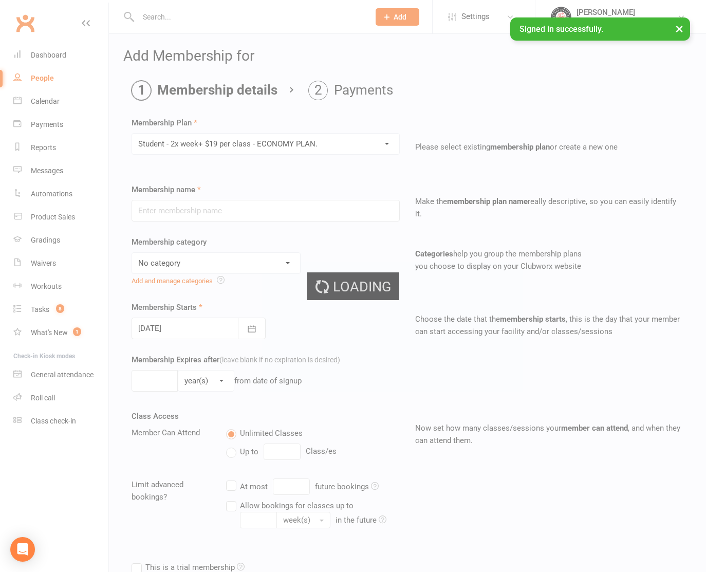
type input "Student - 2x week+ $19 per class - ECONOMY PLAN."
select select "7"
type input "0"
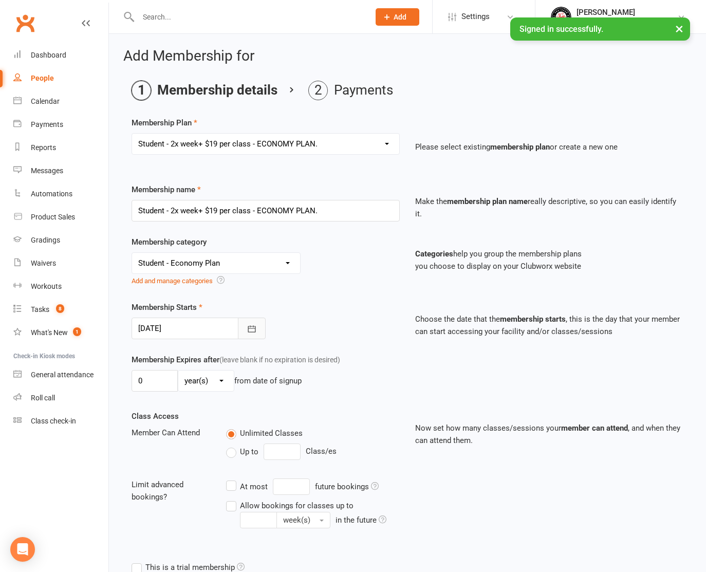
click at [261, 328] on button "button" at bounding box center [252, 329] width 28 height 22
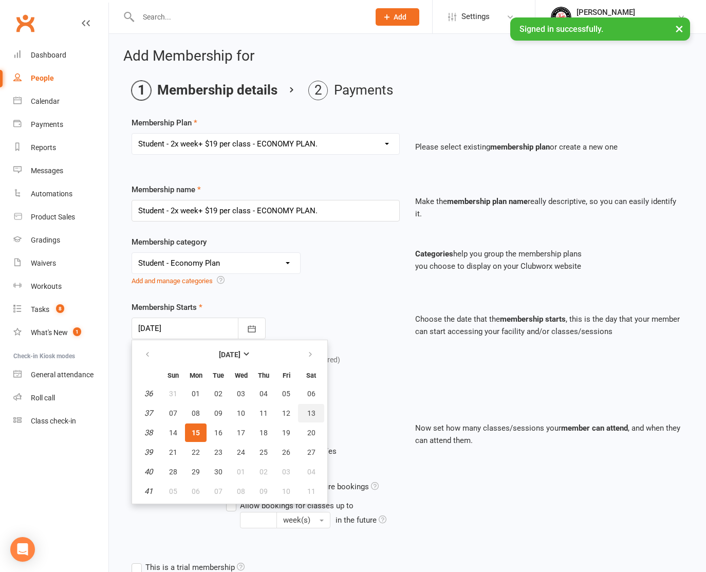
click at [308, 412] on span "13" at bounding box center [311, 413] width 8 height 8
type input "[DATE]"
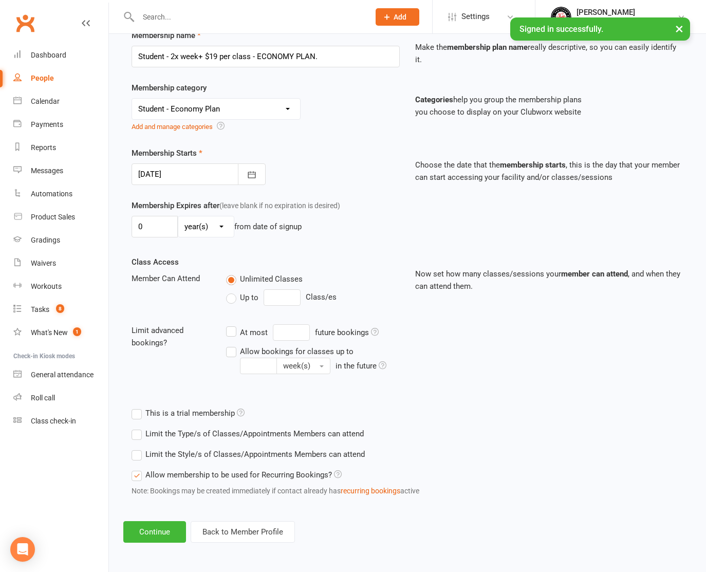
scroll to position [162, 0]
click at [144, 522] on button "Continue" at bounding box center [154, 532] width 63 height 22
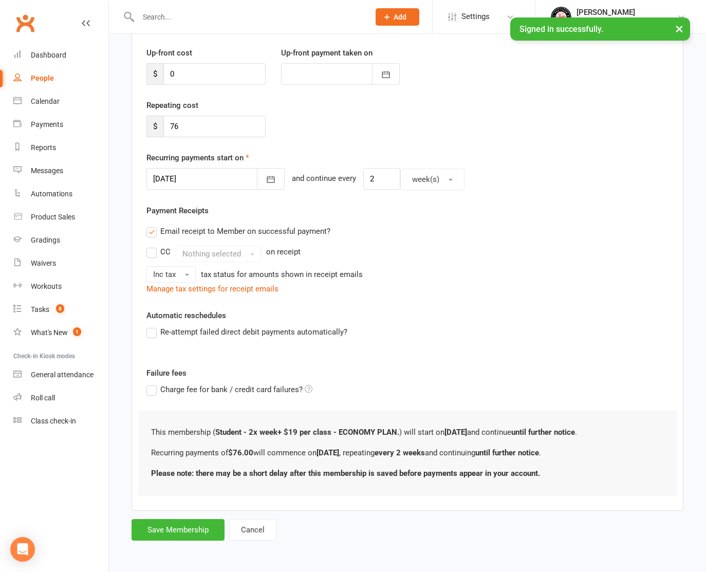
scroll to position [0, 0]
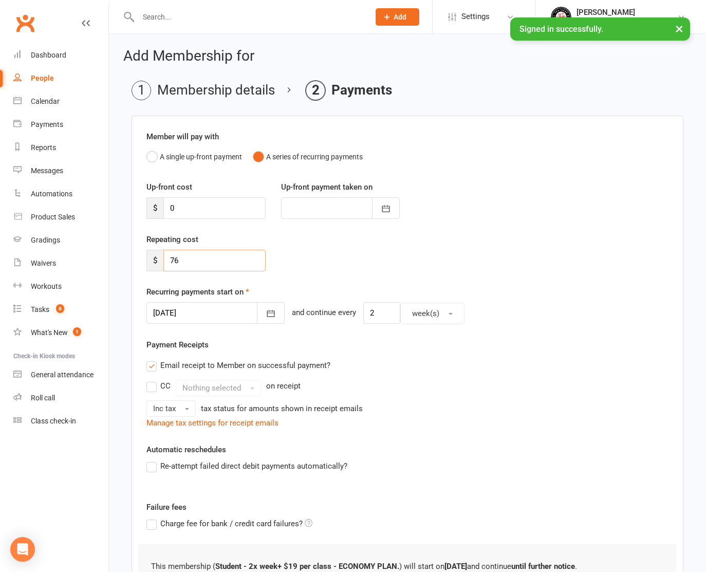
drag, startPoint x: 188, startPoint y: 258, endPoint x: 155, endPoint y: 263, distance: 33.3
click at [155, 263] on div "$ 76" at bounding box center [205, 261] width 119 height 22
type input "38"
drag, startPoint x: 190, startPoint y: 212, endPoint x: 163, endPoint y: 209, distance: 27.4
click at [163, 209] on div "$ 0" at bounding box center [205, 208] width 119 height 22
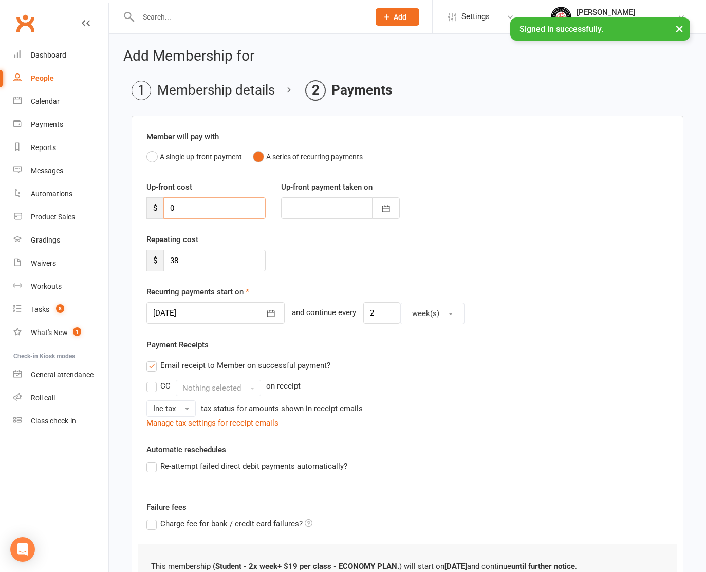
type input "2"
type input "[DATE]"
type input "207"
drag, startPoint x: 378, startPoint y: 204, endPoint x: 374, endPoint y: 221, distance: 16.8
click at [378, 204] on button "button" at bounding box center [386, 208] width 28 height 22
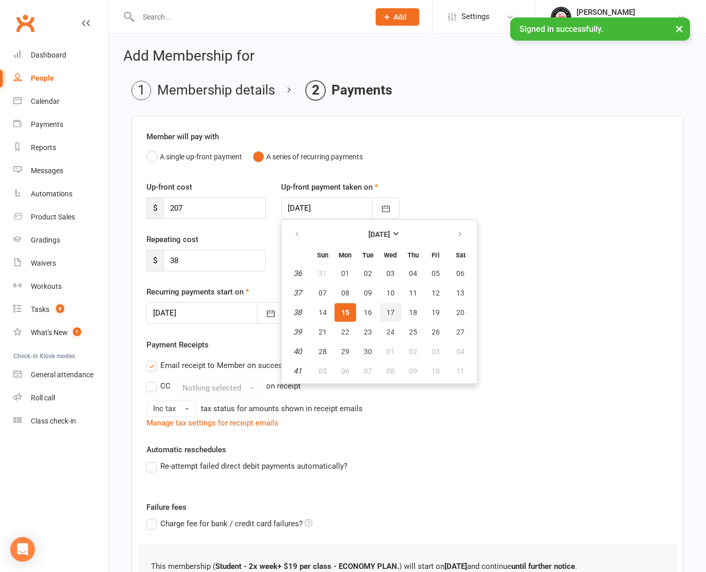
click at [390, 311] on span "17" at bounding box center [391, 312] width 8 height 8
type input "[DATE]"
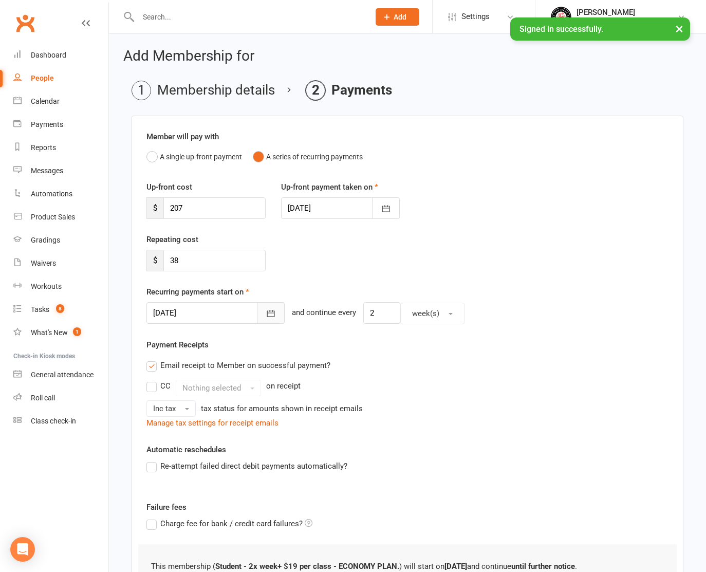
click at [266, 312] on icon "button" at bounding box center [271, 313] width 10 height 10
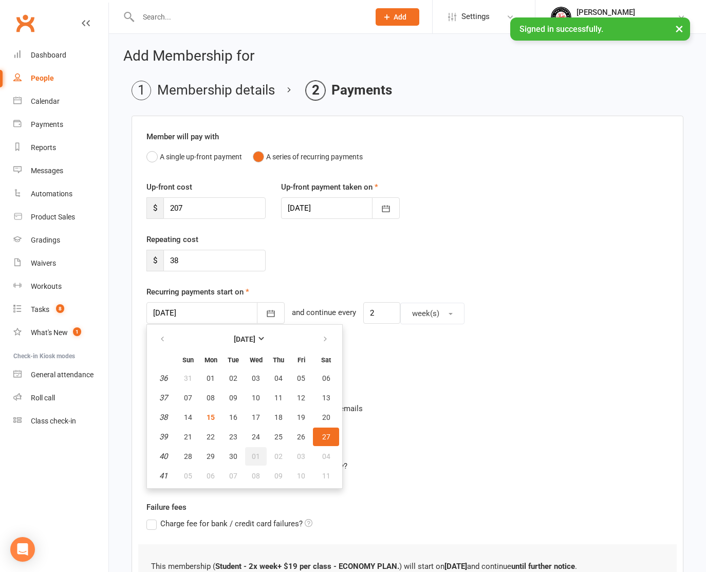
click at [249, 452] on button "01" at bounding box center [256, 456] width 22 height 19
type input "[DATE]"
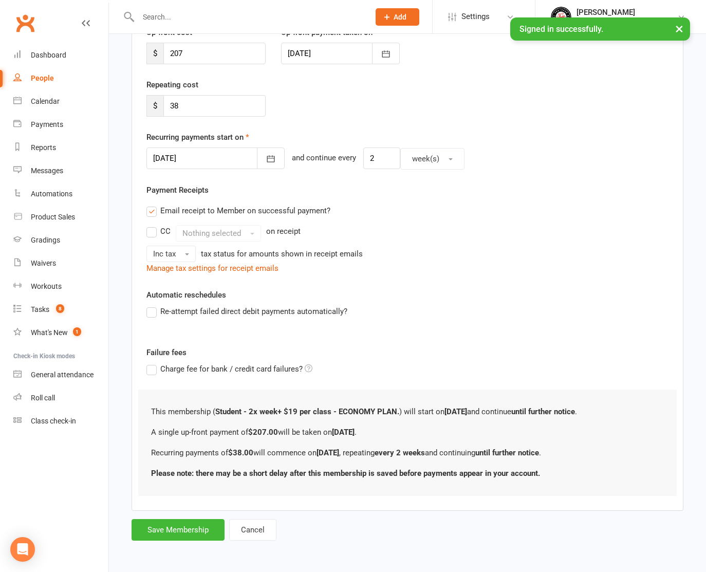
scroll to position [163, 0]
click at [154, 205] on label "Email receipt to Member on successful payment?" at bounding box center [238, 211] width 184 height 12
click at [153, 205] on input "Email receipt to Member on successful payment?" at bounding box center [149, 205] width 7 height 0
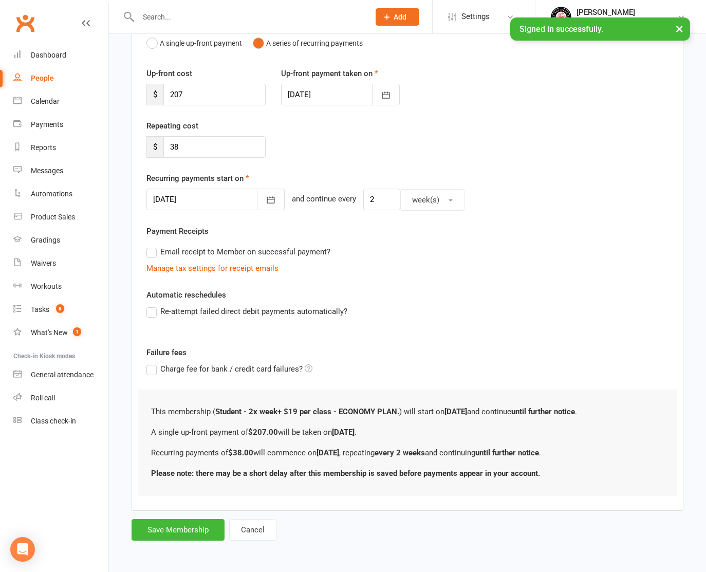
drag, startPoint x: 150, startPoint y: 303, endPoint x: 186, endPoint y: 311, distance: 36.3
click at [150, 305] on label "Re-attempt failed direct debit payments automatically?" at bounding box center [246, 311] width 201 height 12
click at [150, 305] on input "Re-attempt failed direct debit payments automatically?" at bounding box center [149, 305] width 7 height 0
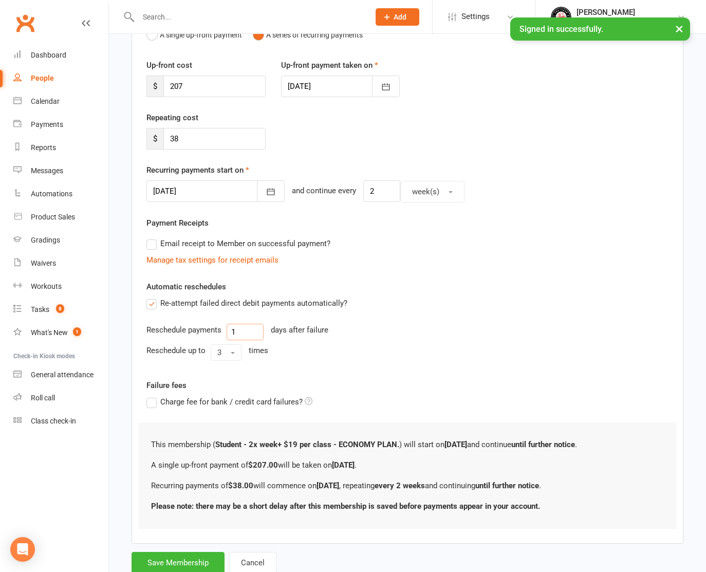
drag, startPoint x: 235, startPoint y: 329, endPoint x: 230, endPoint y: 333, distance: 5.6
click at [230, 333] on input "1" at bounding box center [245, 332] width 37 height 16
type input "3"
click at [233, 354] on button "3" at bounding box center [226, 352] width 31 height 16
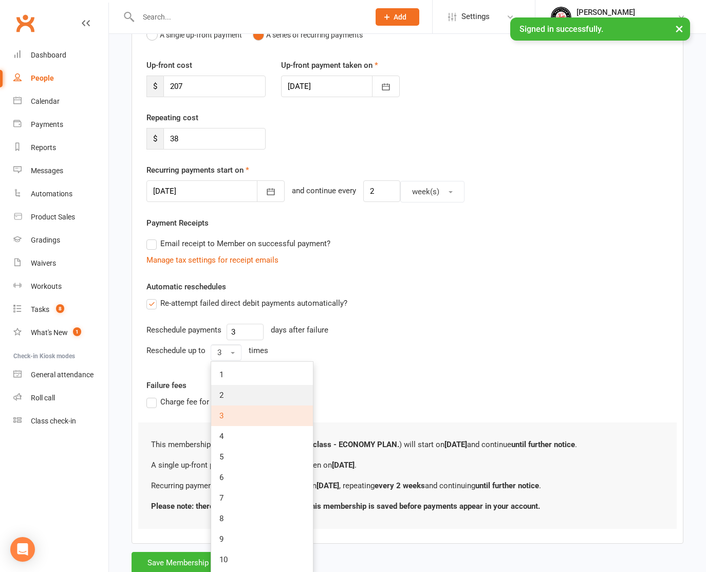
click at [225, 390] on link "2" at bounding box center [262, 395] width 102 height 21
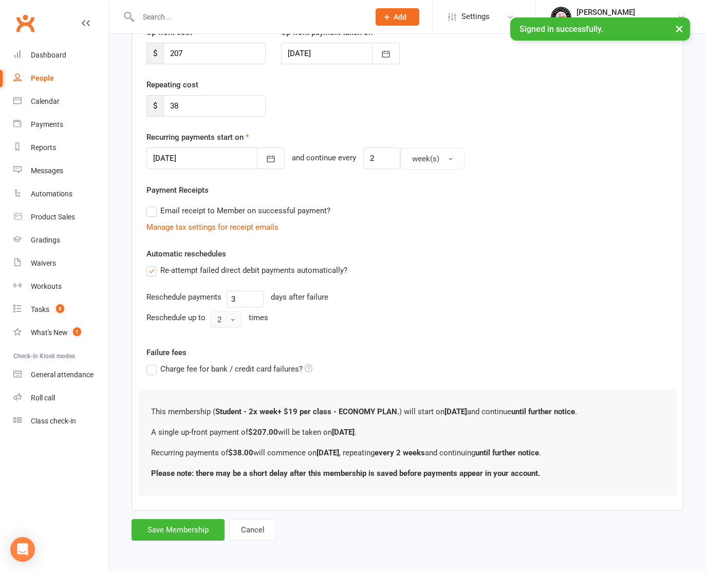
scroll to position [163, 0]
click at [183, 522] on button "Save Membership" at bounding box center [178, 530] width 93 height 22
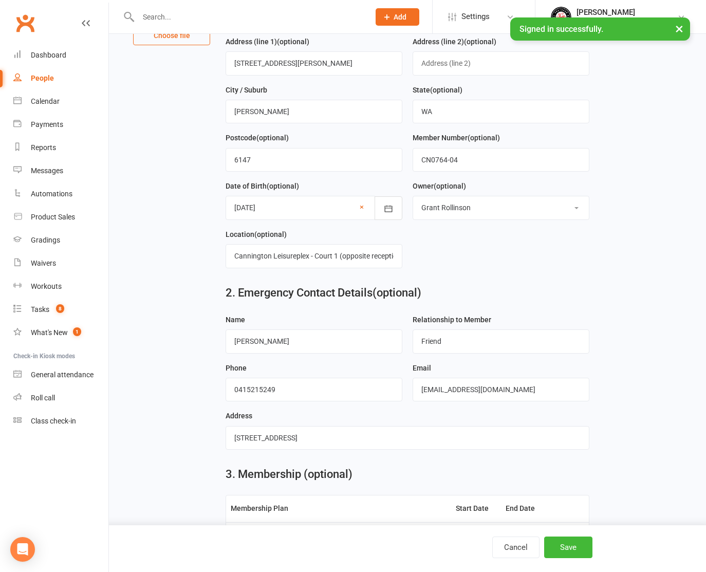
scroll to position [617, 0]
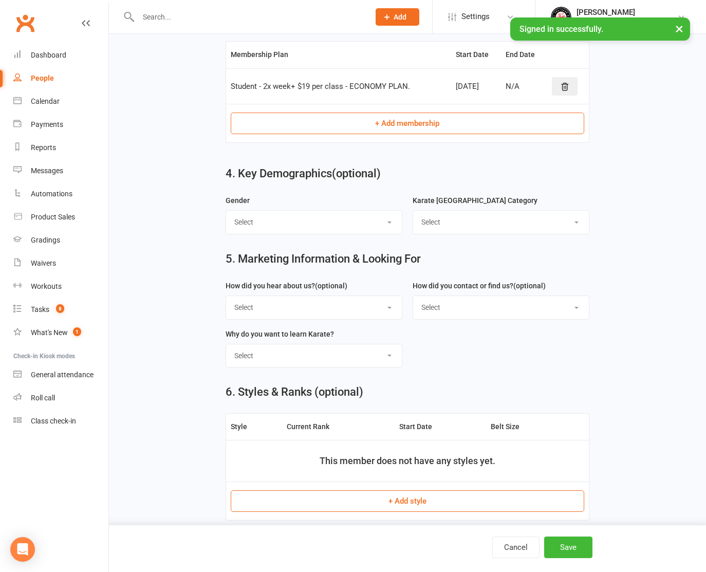
select select "[DEMOGRAPHIC_DATA]"
select select "Little Tiger / Peewee Students"
select select "Facebook"
select select "Email"
select select "To learning Traditional Japanese Karate"
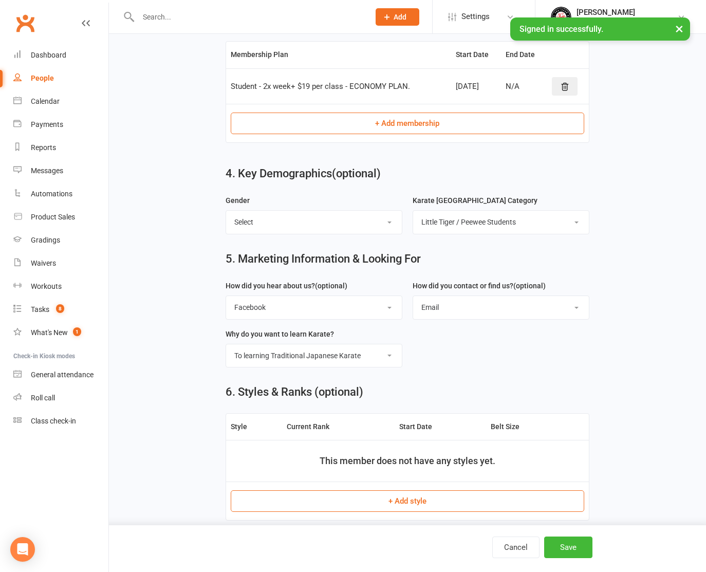
click at [376, 491] on button "+ Add style" at bounding box center [407, 501] width 353 height 22
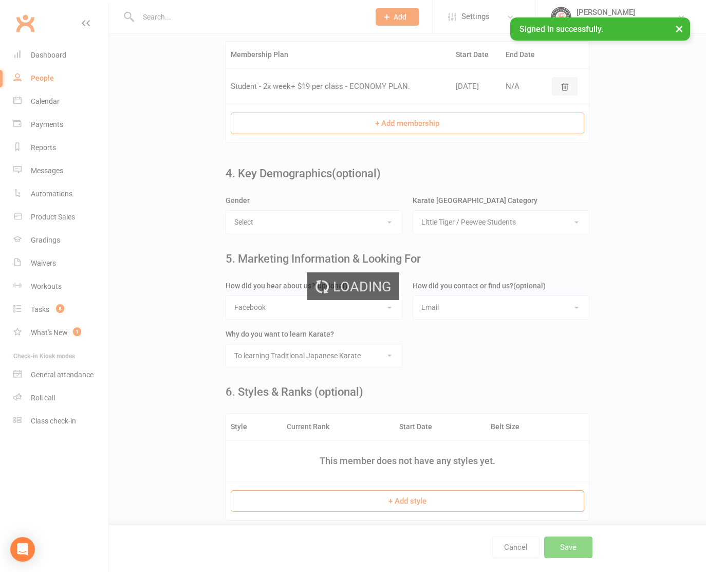
scroll to position [617, 0]
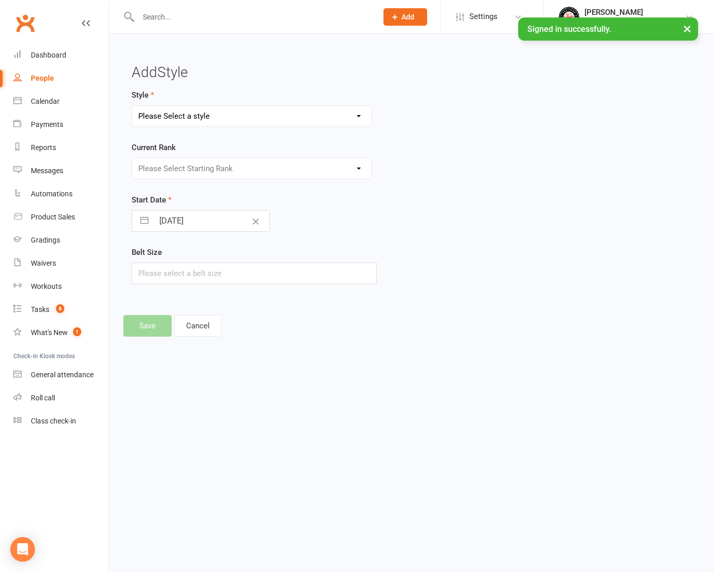
select select "3027"
select select "42226"
click at [202, 222] on input "[DATE]" at bounding box center [212, 221] width 116 height 21
select select "7"
select select "2025"
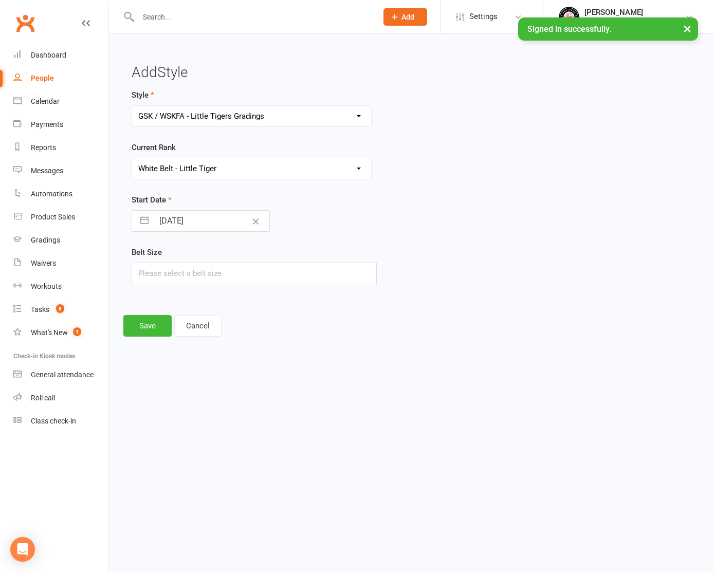
select select "8"
select select "2025"
select select "9"
select select "2025"
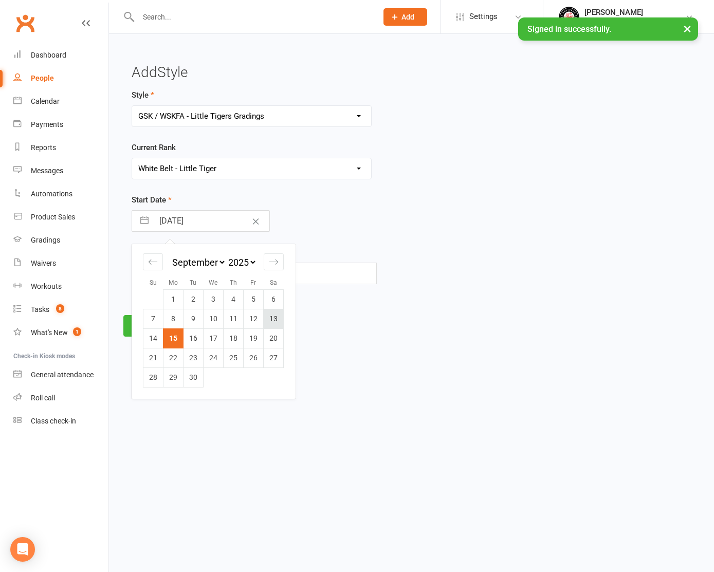
click at [273, 321] on td "13" at bounding box center [274, 319] width 20 height 20
type input "[DATE]"
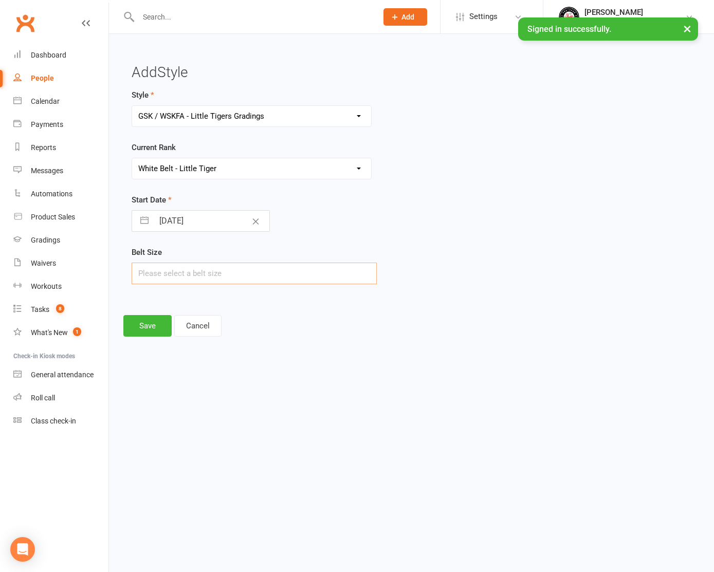
click at [217, 272] on input "text" at bounding box center [254, 274] width 245 height 22
type input "1"
click at [150, 328] on button "Save" at bounding box center [147, 326] width 48 height 22
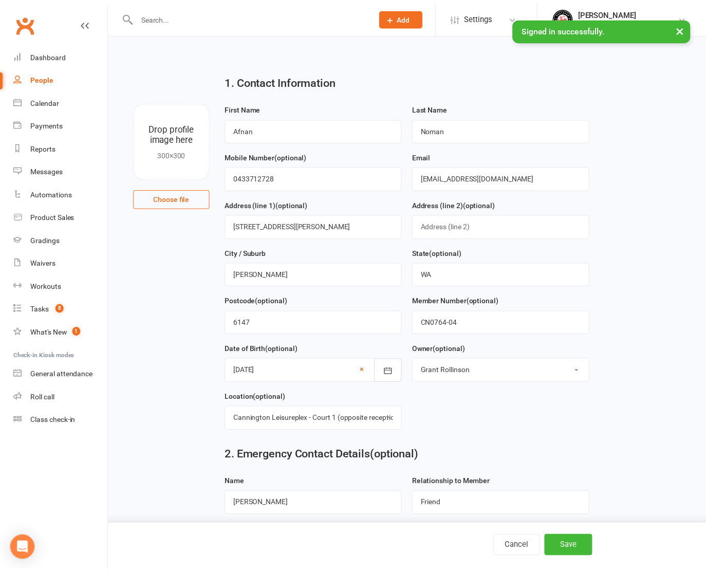
scroll to position [641, 0]
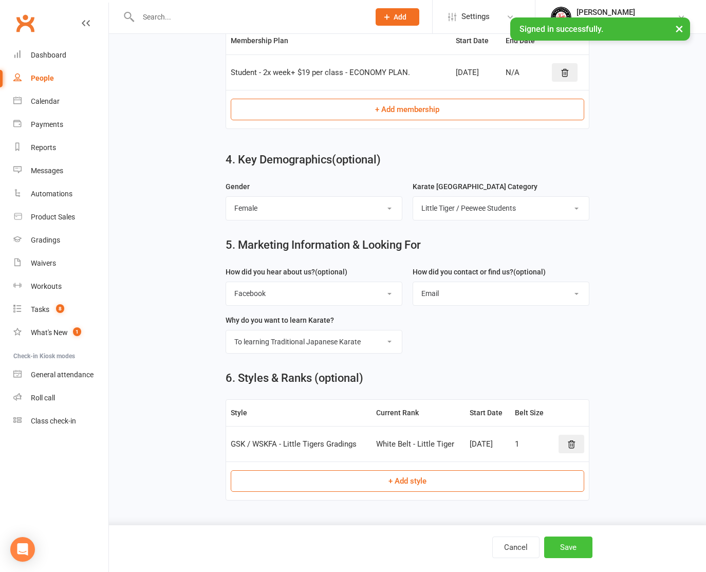
click at [556, 544] on button "Save" at bounding box center [568, 548] width 48 height 22
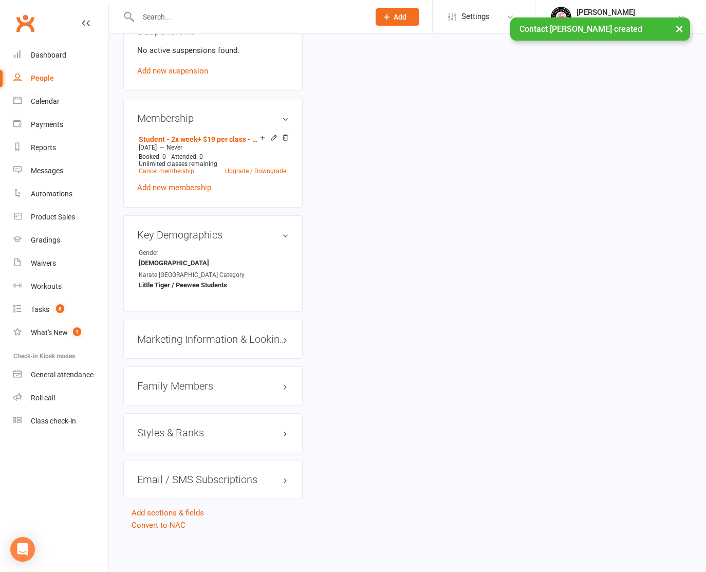
scroll to position [646, 0]
click at [192, 380] on h3 "Family Members" at bounding box center [213, 385] width 152 height 11
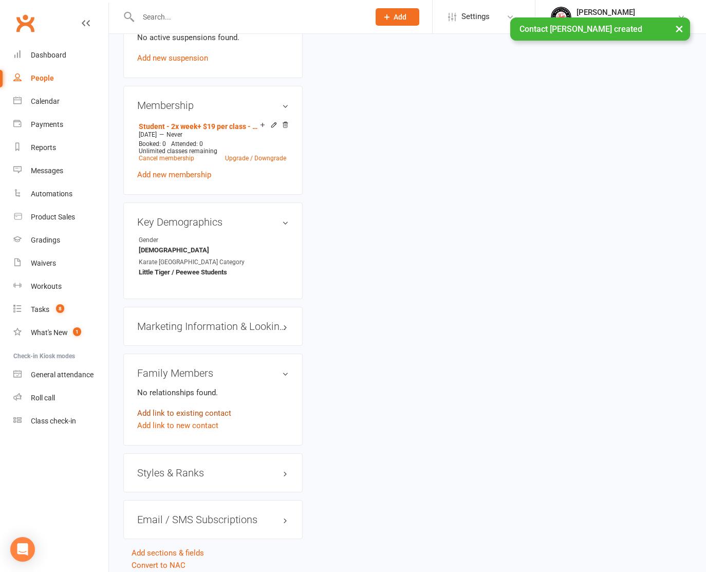
click at [183, 419] on link "Add link to existing contact" at bounding box center [184, 413] width 94 height 12
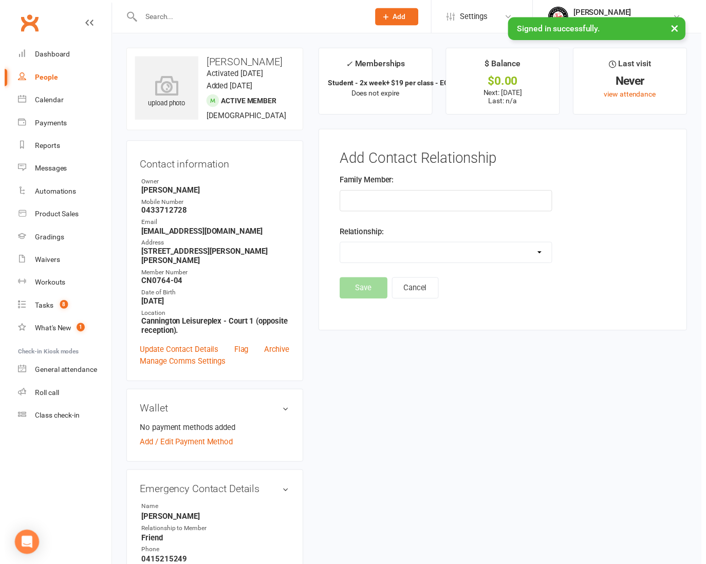
scroll to position [0, 0]
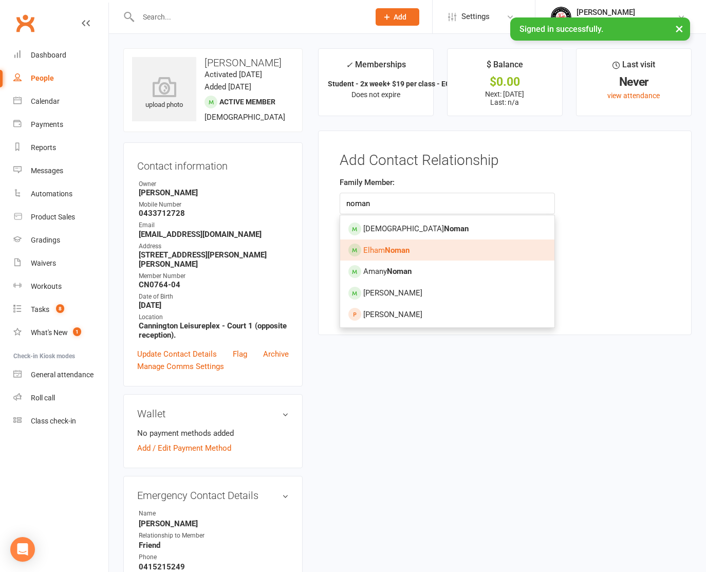
type input "noman"
click at [406, 242] on link "[PERSON_NAME]" at bounding box center [447, 251] width 214 height 22
type input "[PERSON_NAME]"
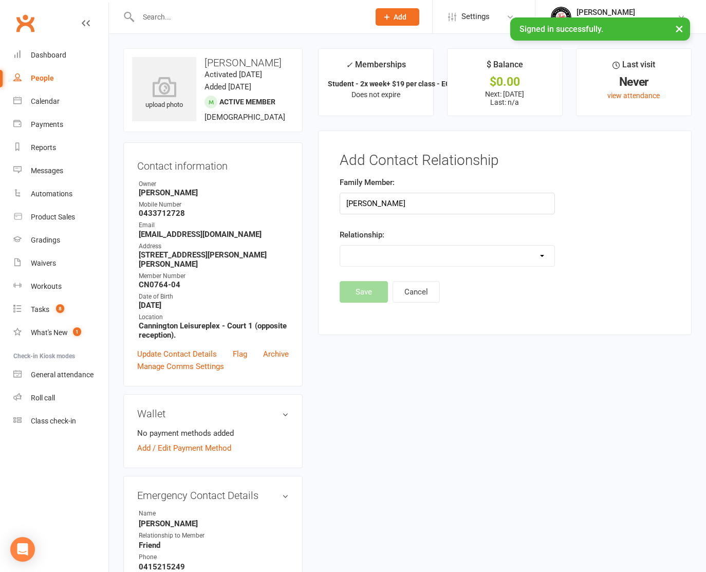
select select "2"
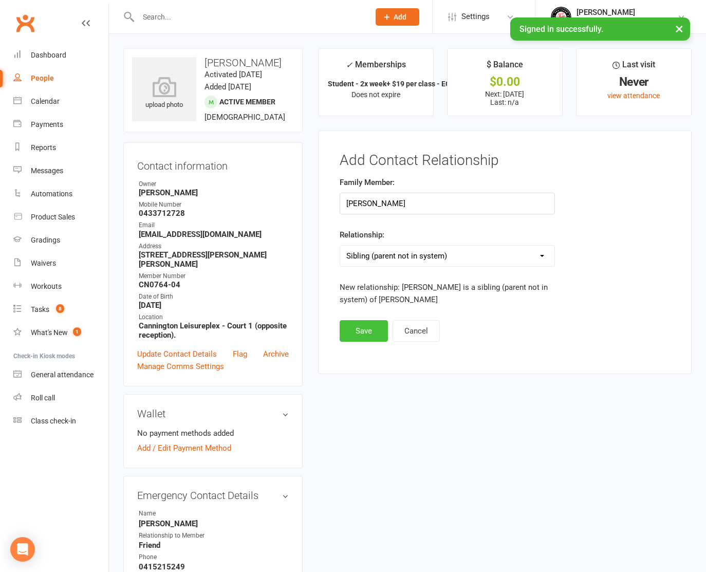
click at [358, 328] on button "Save" at bounding box center [364, 331] width 48 height 22
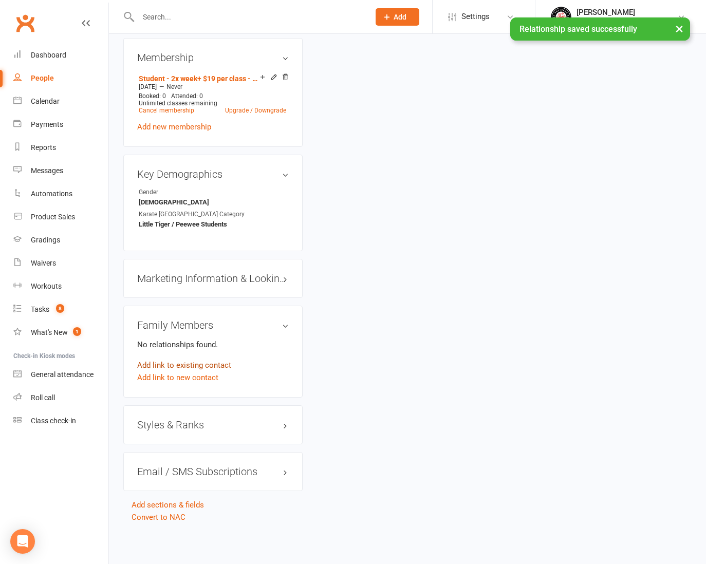
scroll to position [707, 1]
click at [192, 359] on link "Add link to existing contact" at bounding box center [184, 365] width 94 height 12
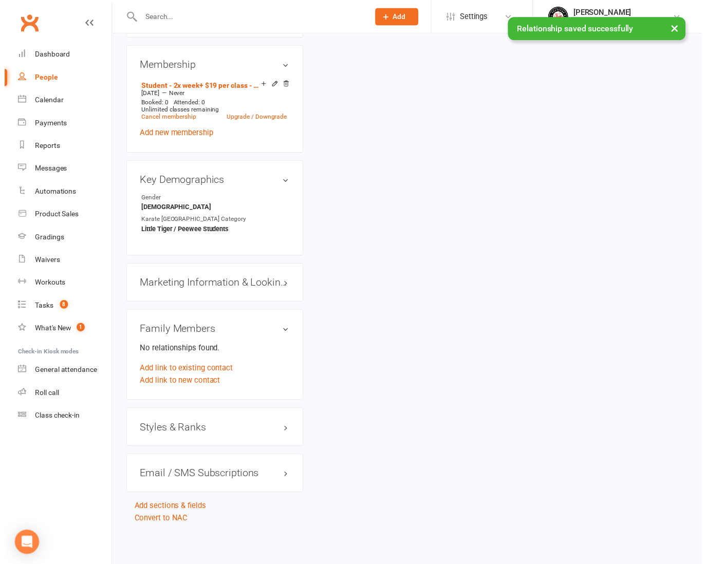
scroll to position [0, 0]
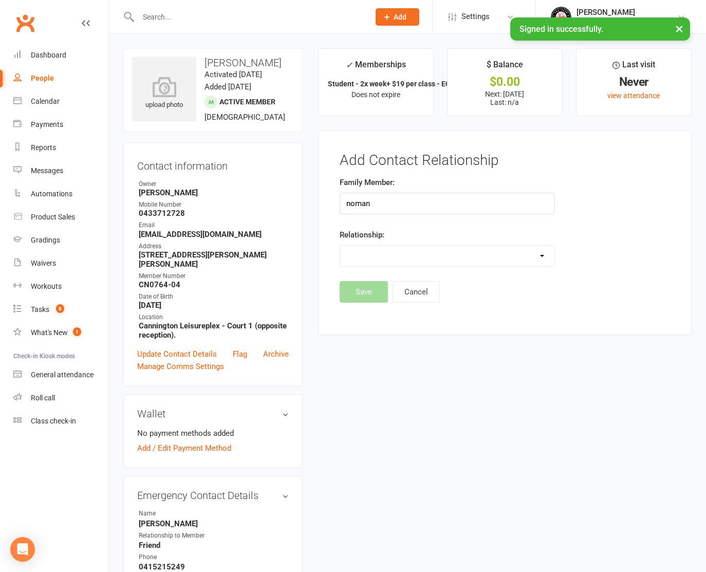
type input "noman"
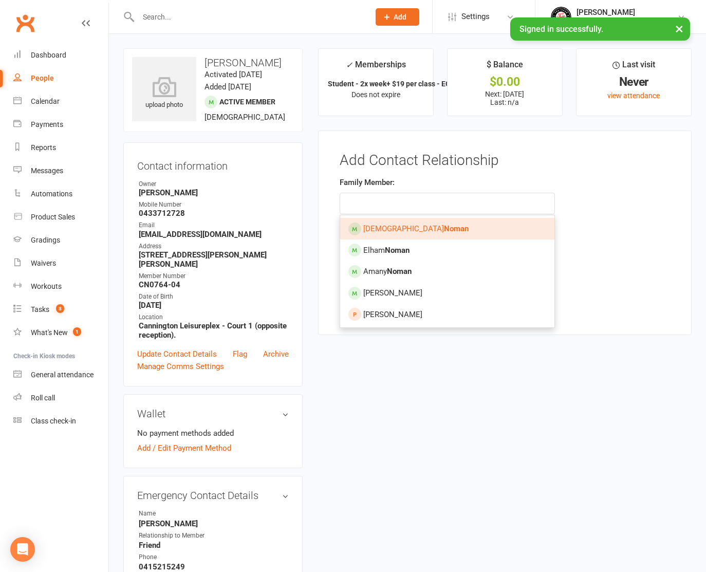
click at [444, 229] on strong "Noman" at bounding box center [456, 228] width 25 height 9
type input "[PERSON_NAME]"
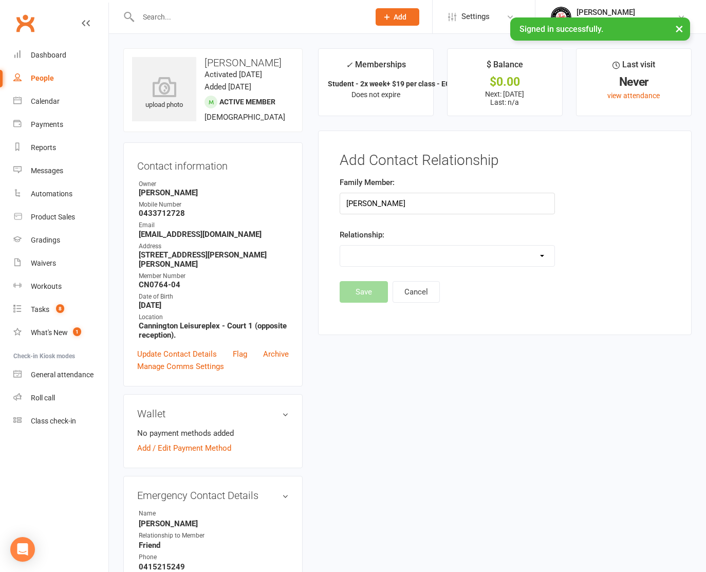
select select "2"
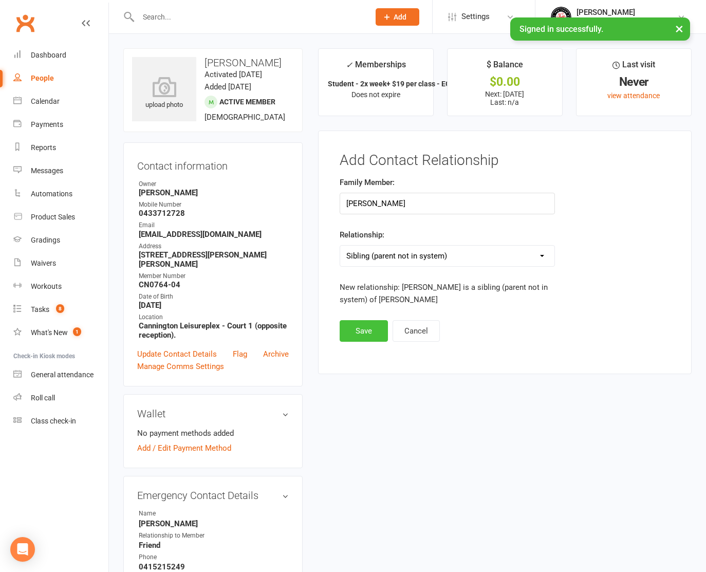
click at [364, 327] on button "Save" at bounding box center [364, 331] width 48 height 22
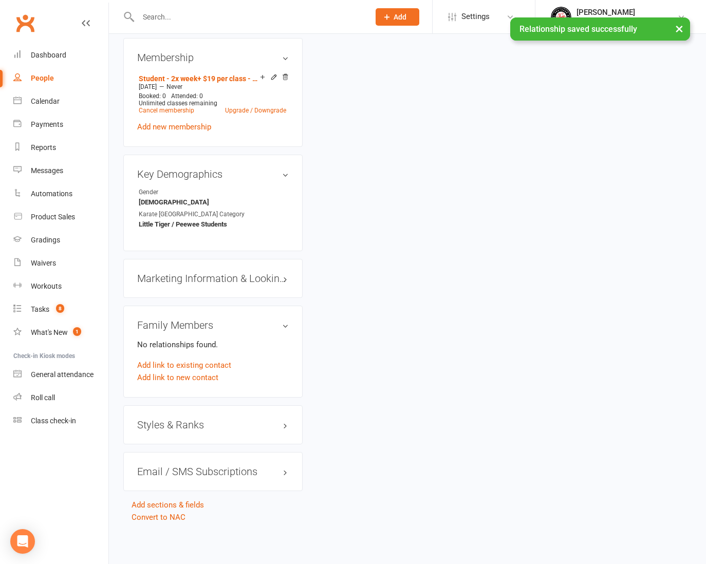
scroll to position [707, 0]
click at [230, 359] on div "Add link to existing contact" at bounding box center [213, 365] width 152 height 12
click at [223, 359] on link "Add link to existing contact" at bounding box center [184, 365] width 94 height 12
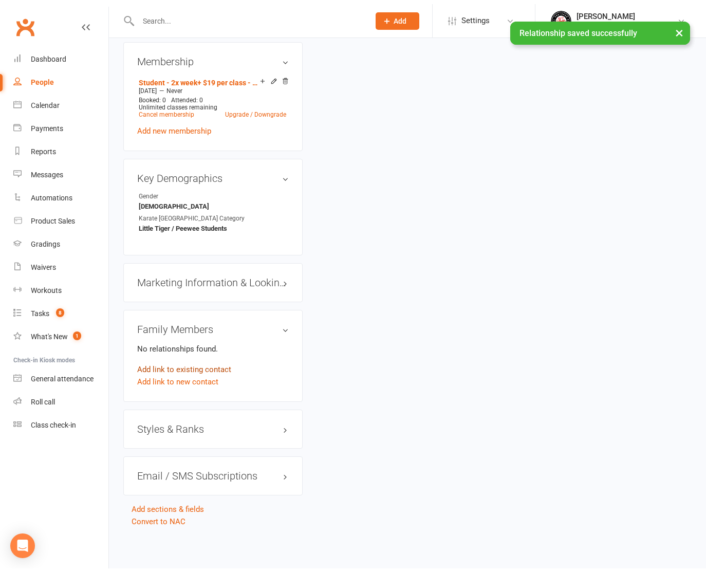
scroll to position [0, 0]
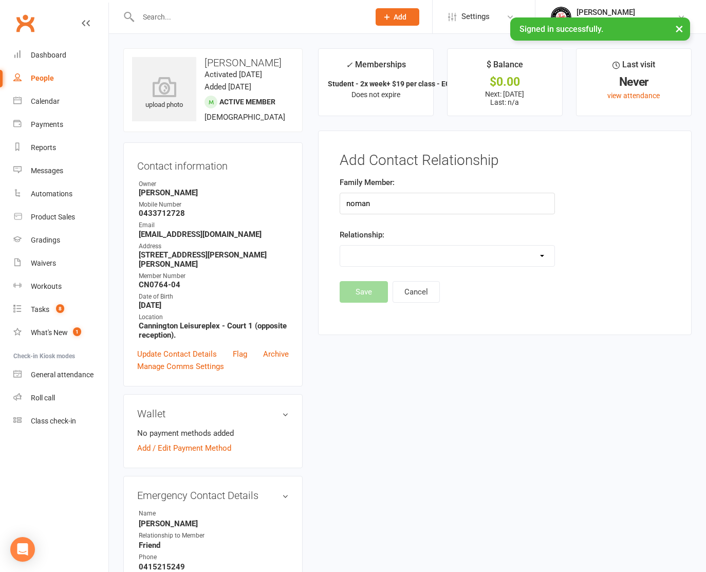
type input "noman"
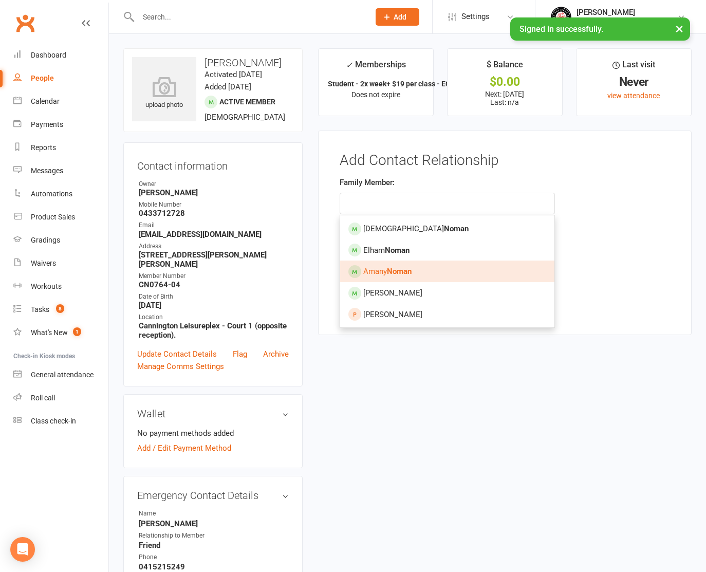
click at [383, 267] on span "[PERSON_NAME]" at bounding box center [387, 271] width 48 height 9
type input "[PERSON_NAME]"
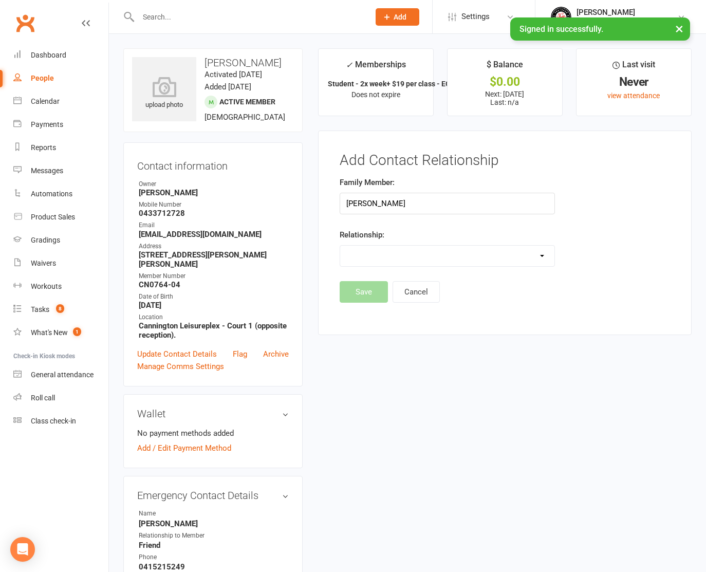
select select "2"
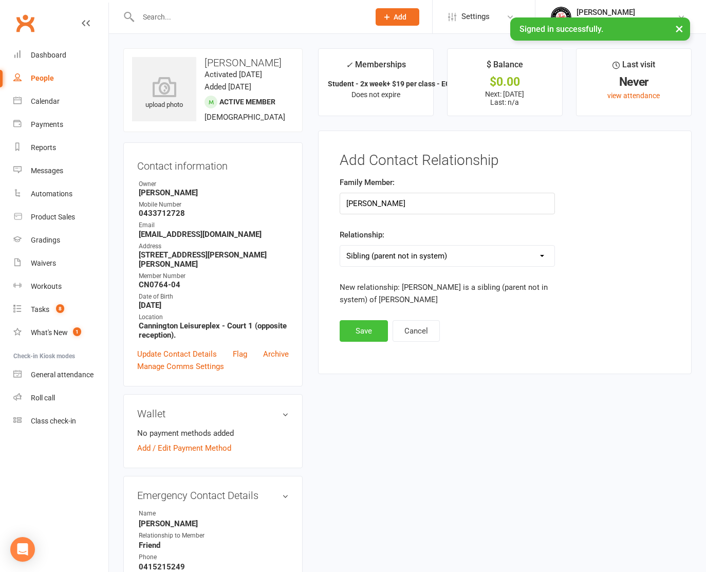
click at [364, 333] on button "Save" at bounding box center [364, 331] width 48 height 22
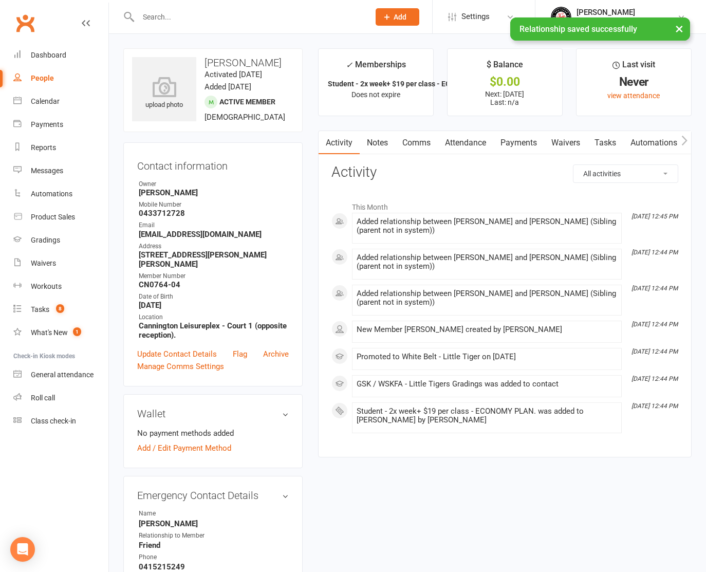
click at [405, 17] on div "× Relationship saved successfully" at bounding box center [346, 17] width 693 height 0
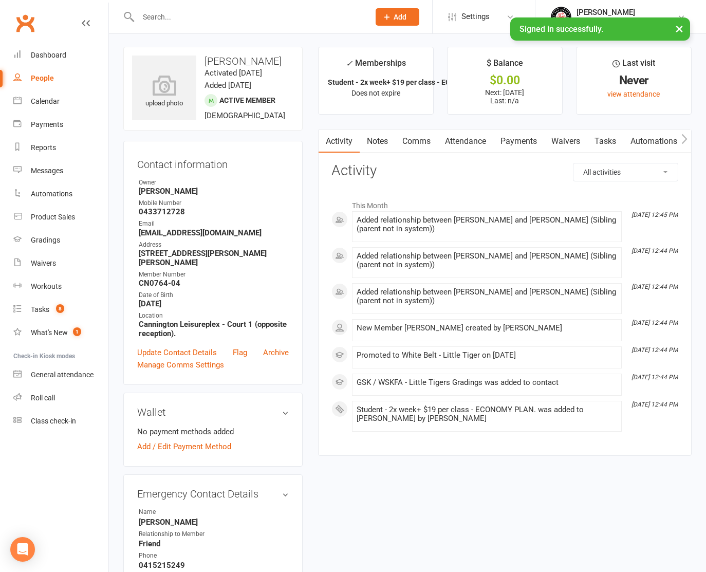
click at [401, 14] on span "Add" at bounding box center [400, 17] width 13 height 8
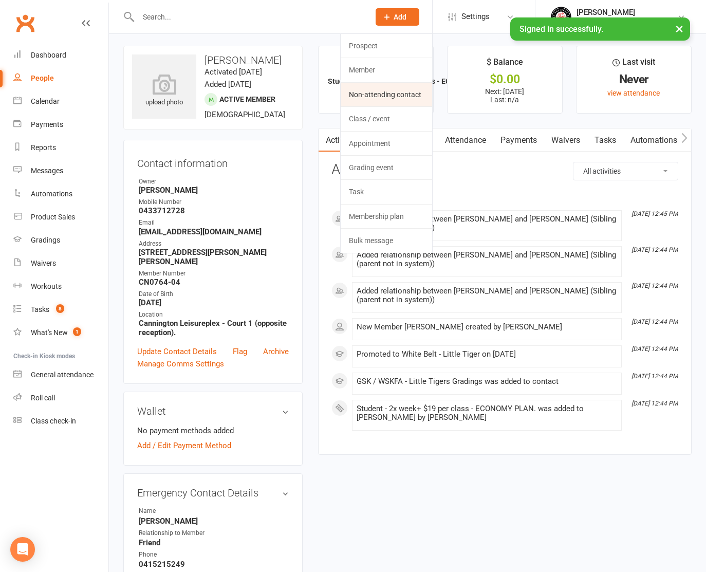
scroll to position [6, 1]
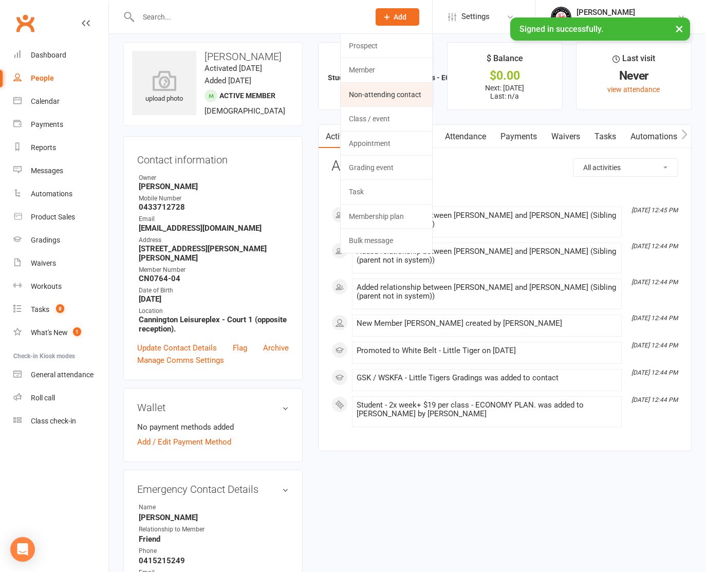
click at [381, 92] on link "Non-attending contact" at bounding box center [386, 95] width 91 height 24
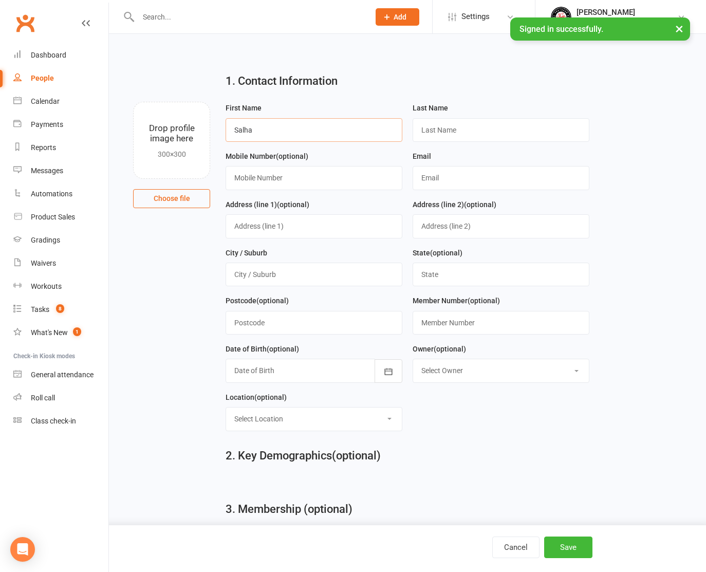
type input "Salha"
type input "[PERSON_NAME]"
type input "0433712728"
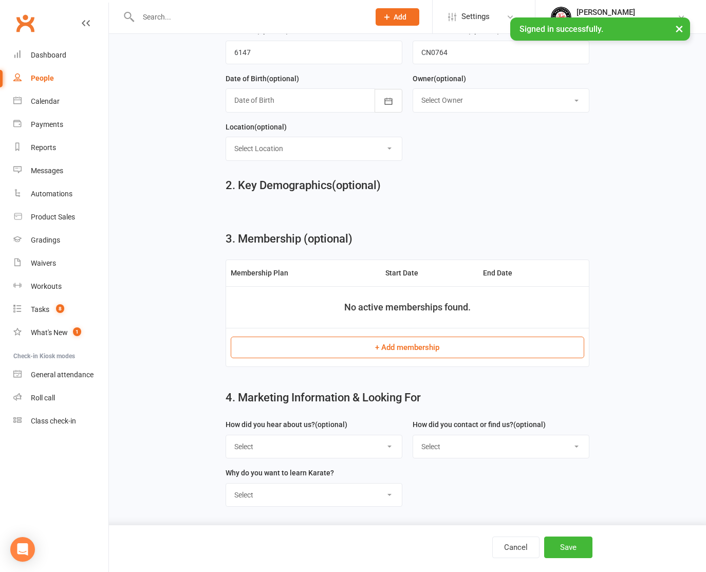
scroll to position [274, 0]
click at [568, 544] on button "Save" at bounding box center [568, 548] width 48 height 22
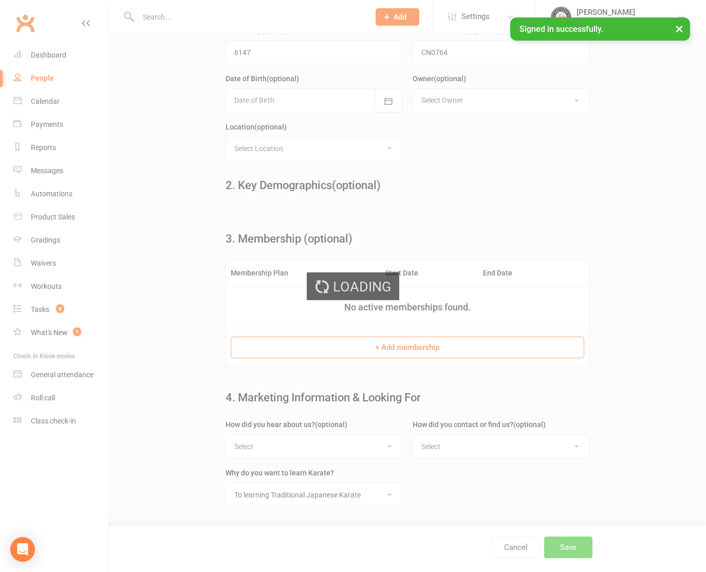
scroll to position [0, 0]
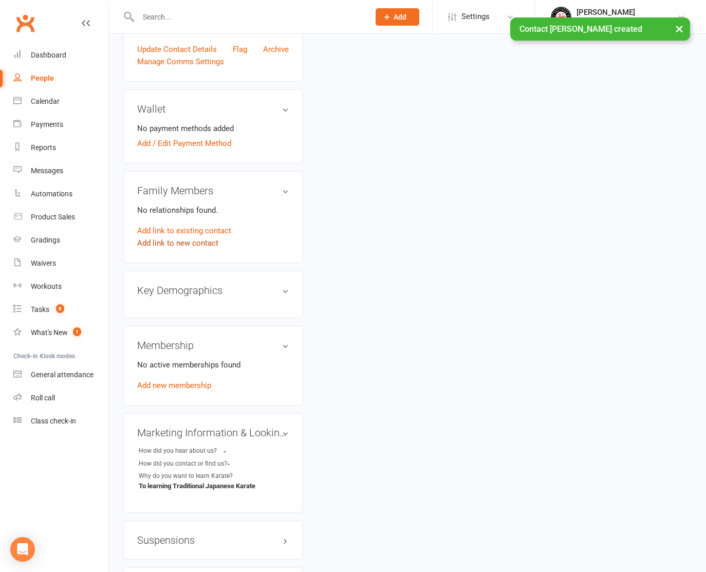
scroll to position [285, 0]
click at [201, 224] on link "Add link to existing contact" at bounding box center [184, 230] width 94 height 12
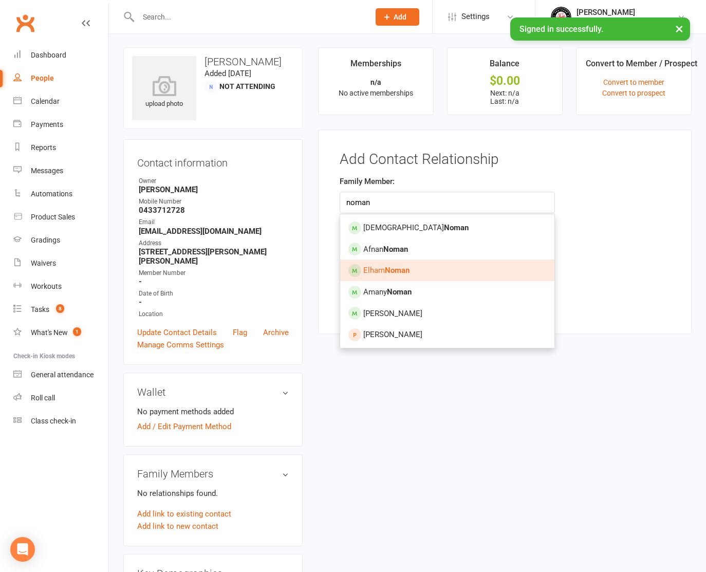
scroll to position [3, 0]
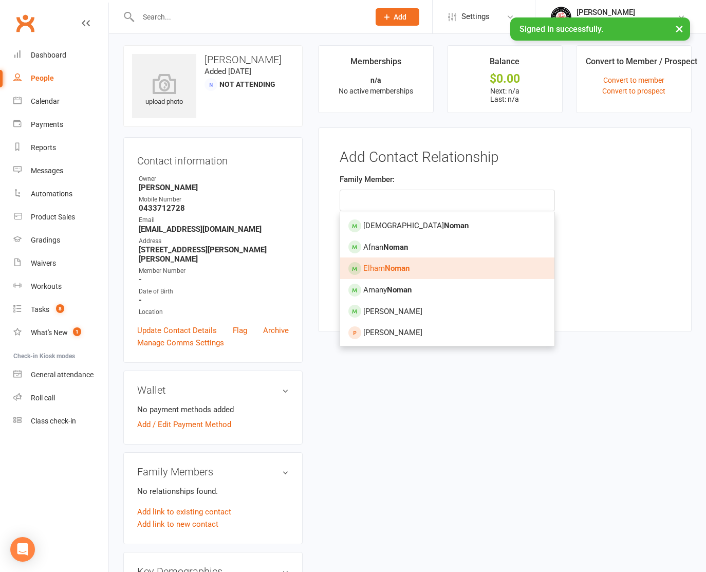
click at [381, 265] on span "[PERSON_NAME]" at bounding box center [386, 268] width 46 height 9
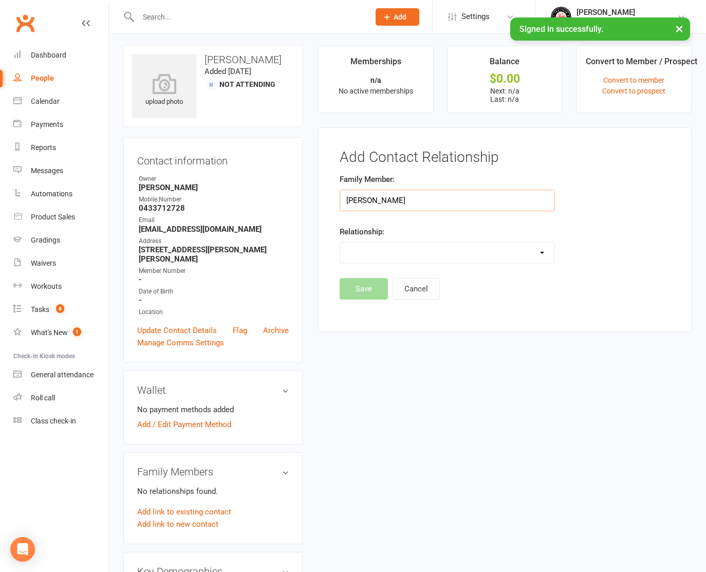
scroll to position [5, 0]
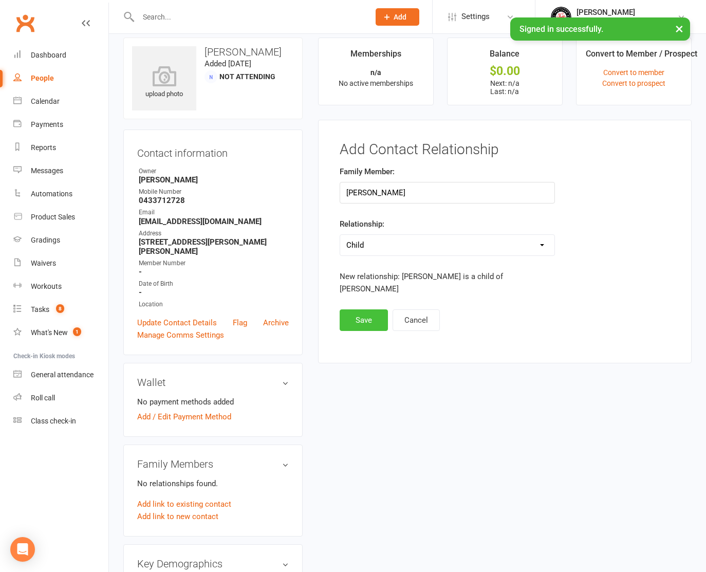
click at [378, 311] on button "Save" at bounding box center [364, 320] width 48 height 22
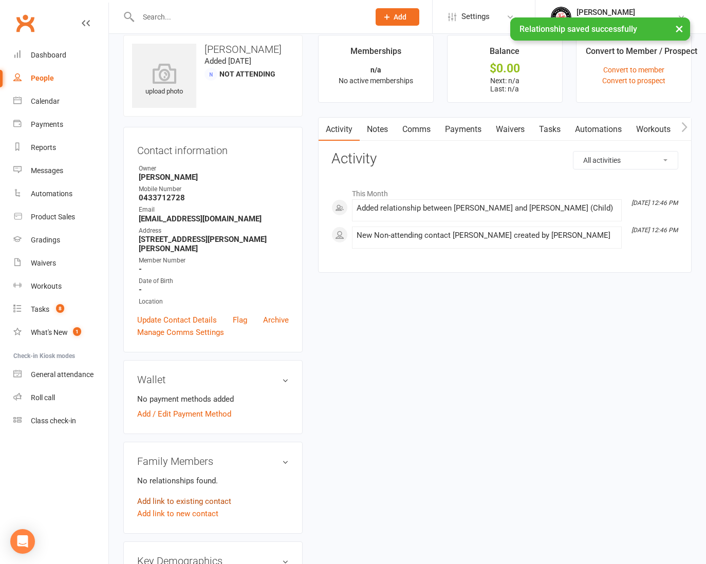
scroll to position [13, 2]
click at [203, 496] on link "Add link to existing contact" at bounding box center [184, 502] width 94 height 12
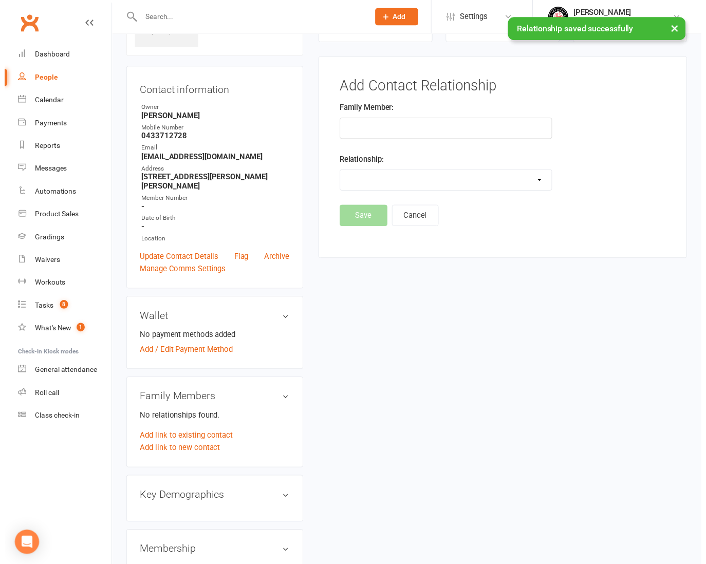
scroll to position [79, 0]
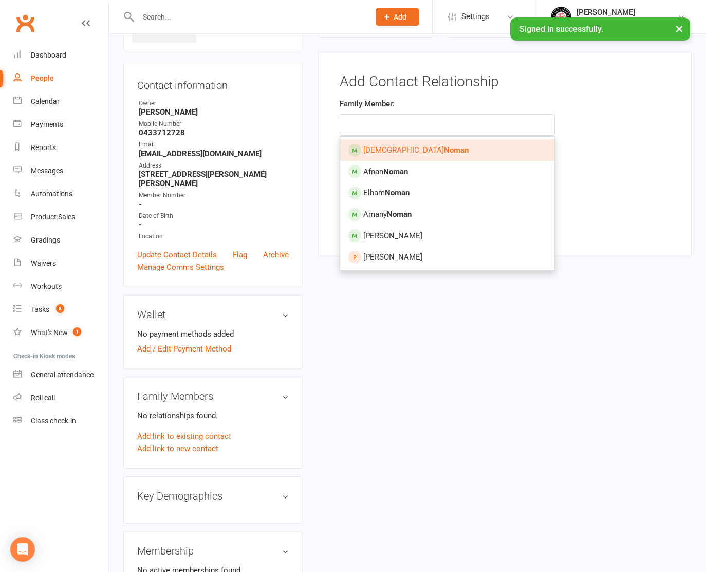
click at [417, 152] on link "[PERSON_NAME]" at bounding box center [447, 150] width 214 height 22
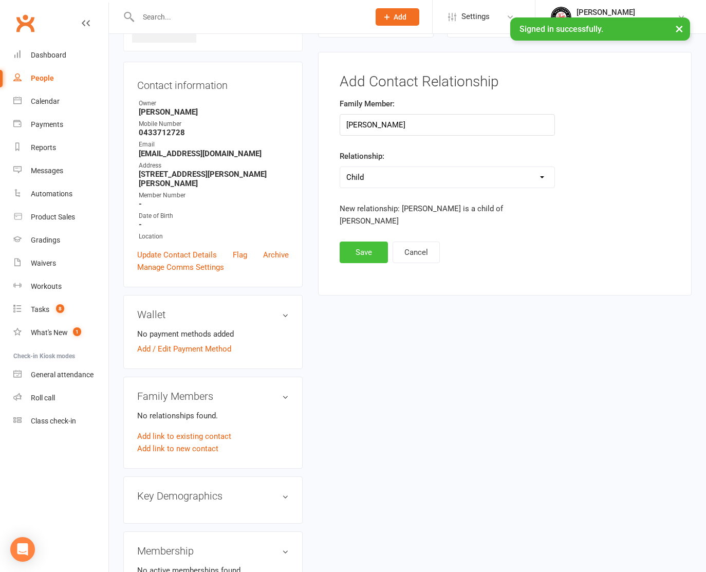
click at [362, 242] on button "Save" at bounding box center [364, 253] width 48 height 22
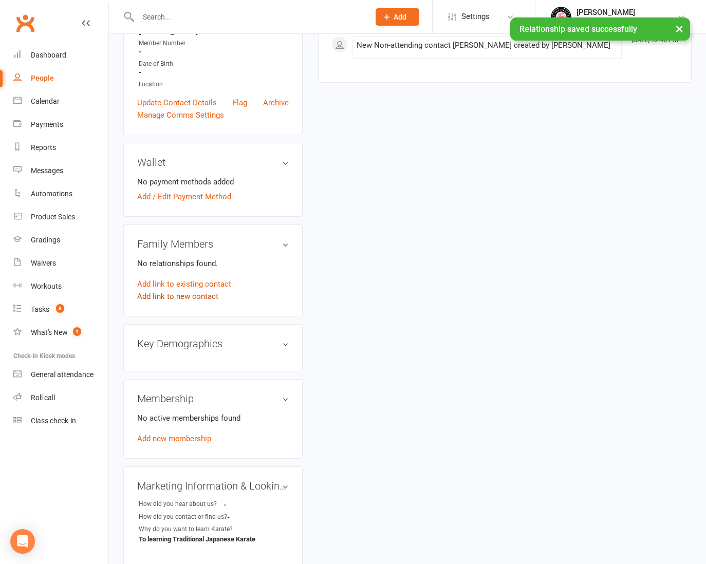
scroll to position [232, 0]
click at [208, 277] on link "Add link to existing contact" at bounding box center [184, 283] width 94 height 12
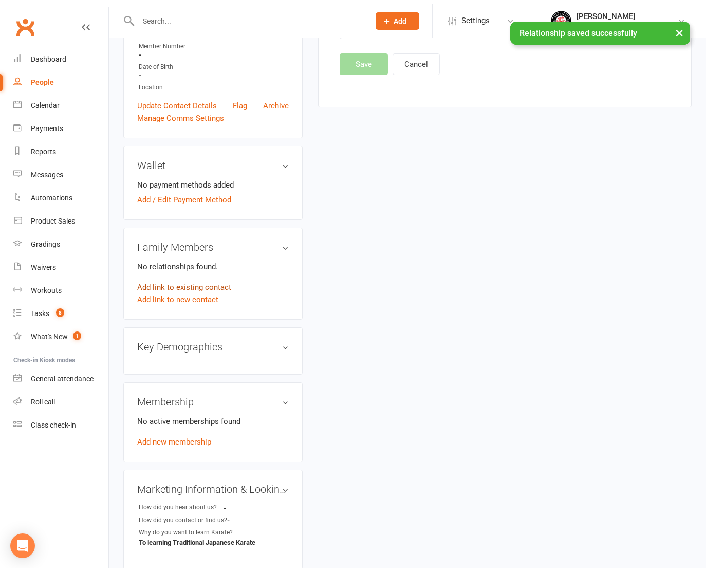
scroll to position [0, 0]
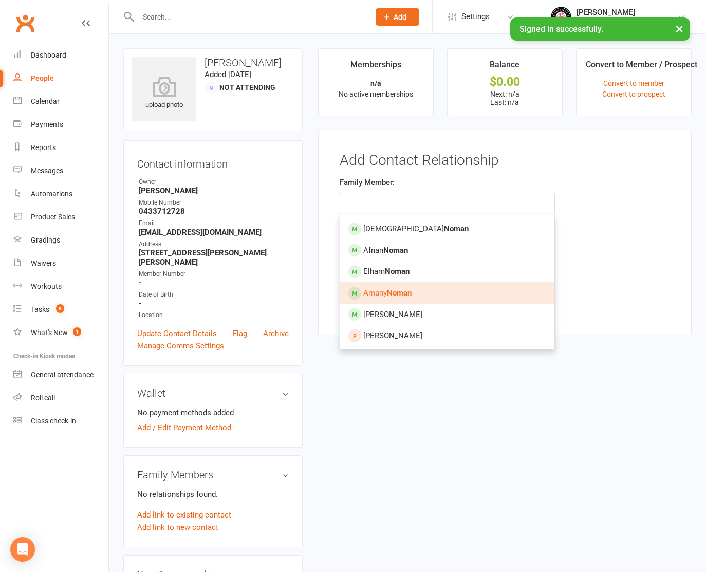
click at [421, 287] on link "[PERSON_NAME]" at bounding box center [447, 293] width 214 height 22
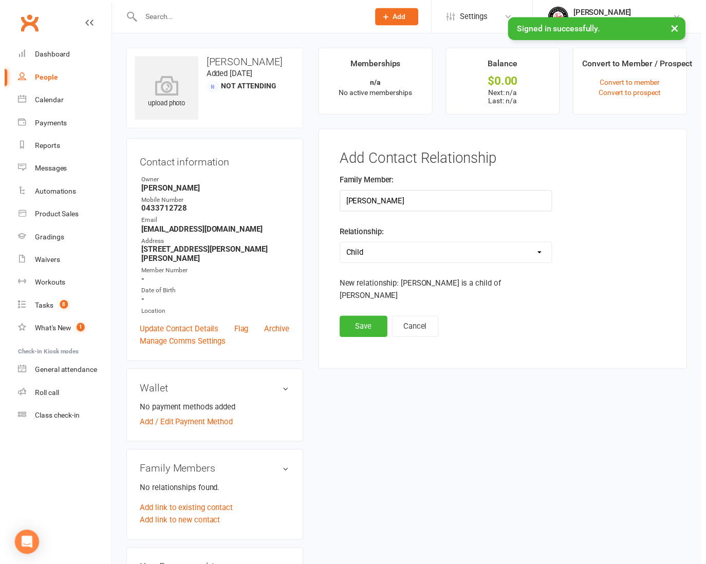
scroll to position [1, 0]
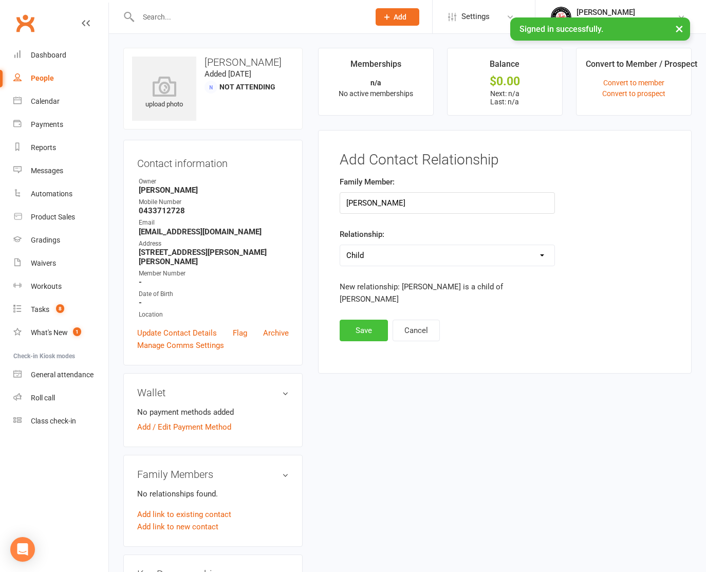
click at [368, 320] on button "Save" at bounding box center [364, 331] width 48 height 22
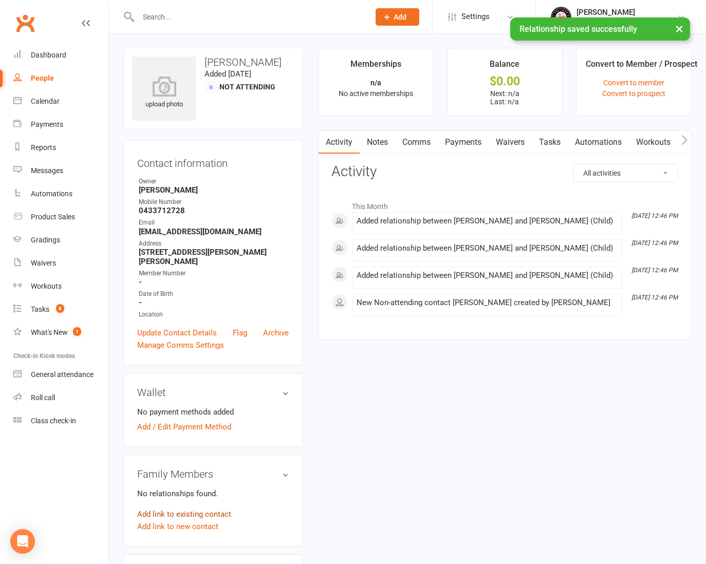
click at [200, 508] on link "Add link to existing contact" at bounding box center [184, 514] width 94 height 12
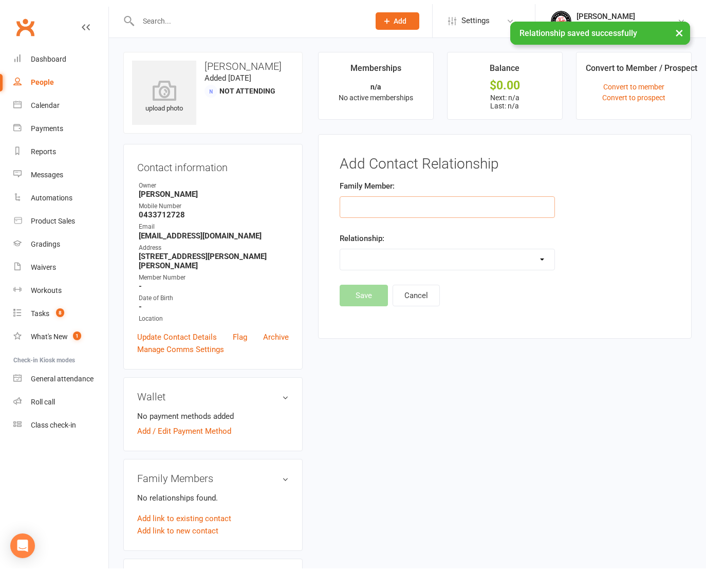
scroll to position [79, 0]
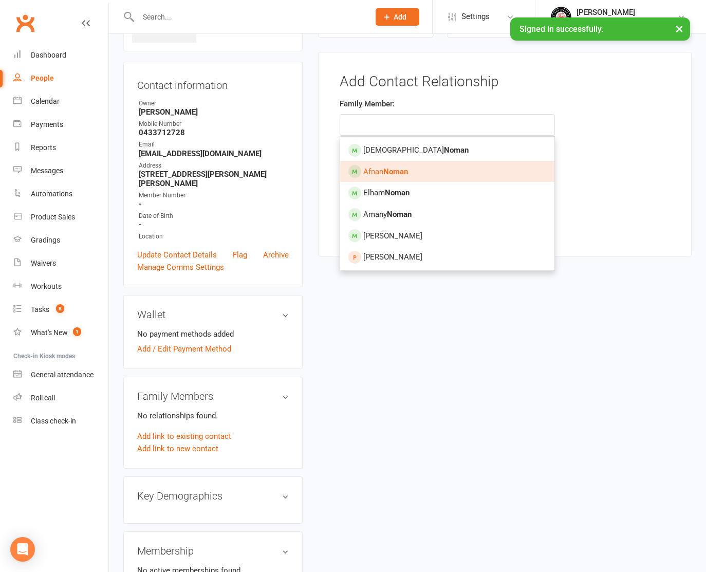
click at [408, 178] on link "[PERSON_NAME]" at bounding box center [447, 172] width 214 height 22
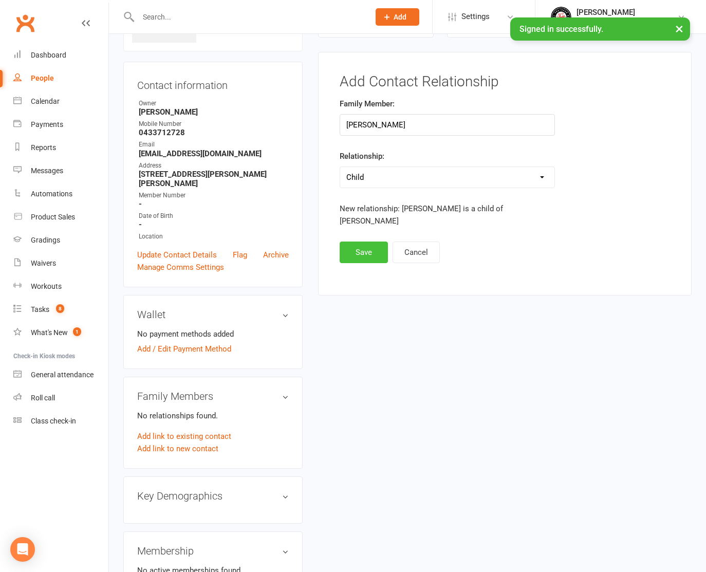
click at [365, 243] on button "Save" at bounding box center [364, 253] width 48 height 22
